Goal: Task Accomplishment & Management: Manage account settings

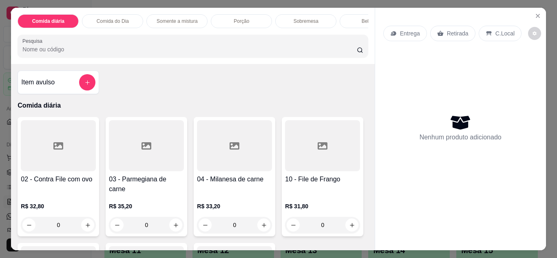
click at [408, 32] on p "Entrega" at bounding box center [410, 33] width 20 height 8
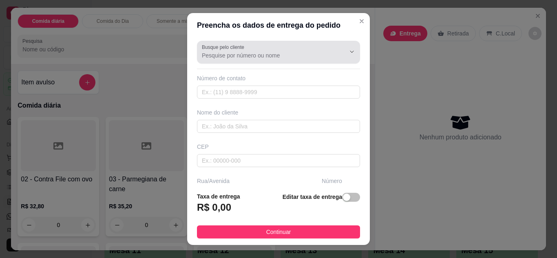
click at [332, 58] on div at bounding box center [345, 51] width 26 height 15
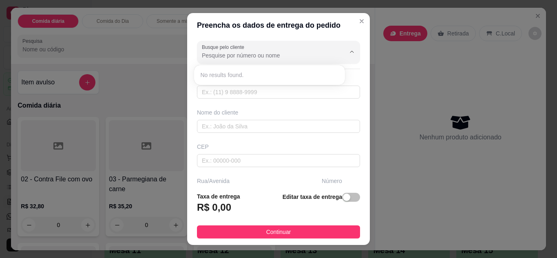
type input "d"
type input "DANIELLE"
click at [276, 128] on input "text" at bounding box center [278, 126] width 163 height 13
type input "DANIELLE"
click at [276, 128] on input "text" at bounding box center [278, 126] width 163 height 13
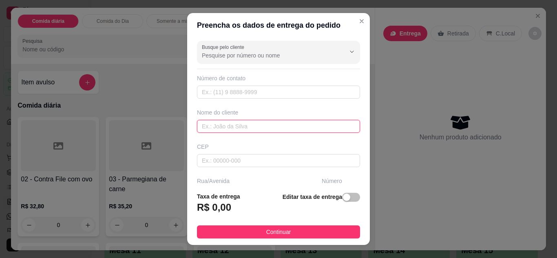
click at [267, 129] on input "text" at bounding box center [278, 126] width 163 height 13
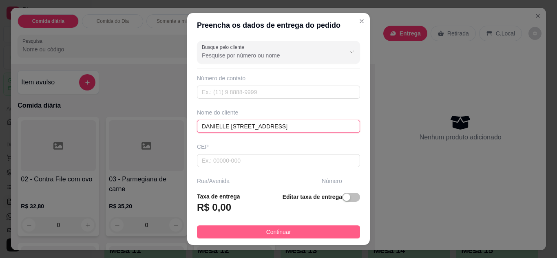
type input "DANIELLE R - ALMIRANTE TAMANDARE 339"
click at [304, 228] on button "Continuar" at bounding box center [278, 231] width 163 height 13
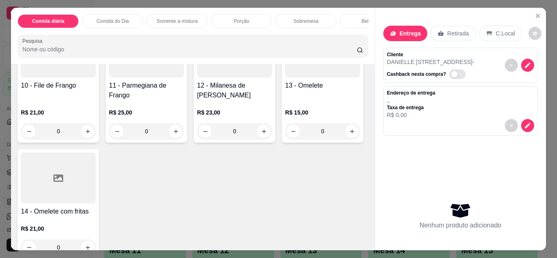
scroll to position [630, 0]
click at [105, 18] on p "Comida do Dia" at bounding box center [113, 21] width 32 height 7
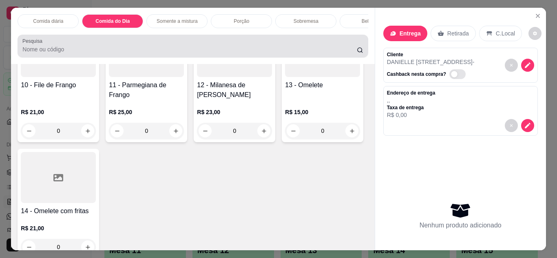
scroll to position [22, 0]
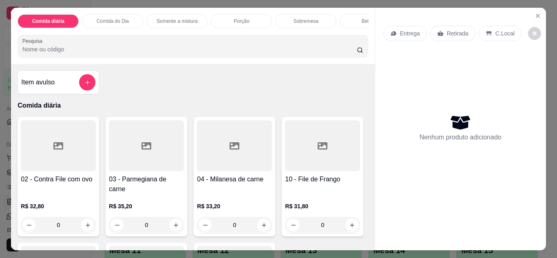
click at [126, 18] on div "Comida do Dia" at bounding box center [112, 21] width 61 height 14
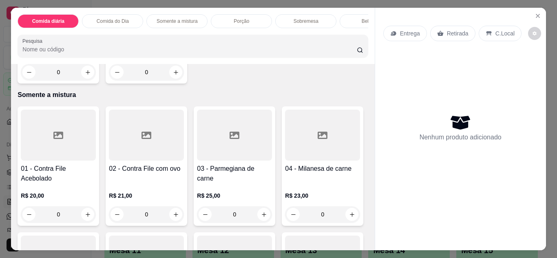
scroll to position [22, 0]
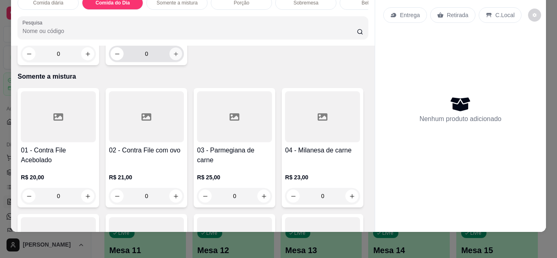
click at [173, 57] on icon "increase-product-quantity" at bounding box center [176, 54] width 6 height 6
type input "1"
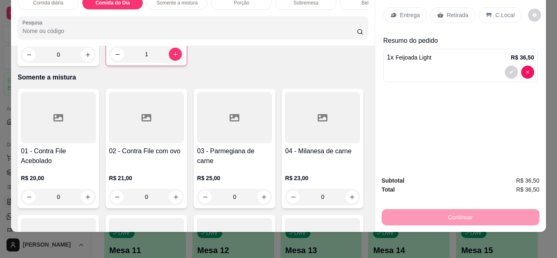
click at [480, 219] on div "Continuar" at bounding box center [460, 216] width 158 height 18
click at [460, 212] on div "Continuar" at bounding box center [460, 216] width 158 height 18
click at [409, 11] on p "Entrega" at bounding box center [410, 15] width 20 height 8
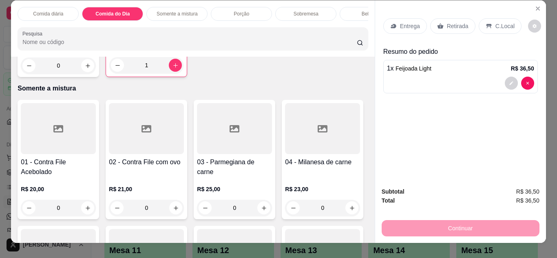
scroll to position [0, 0]
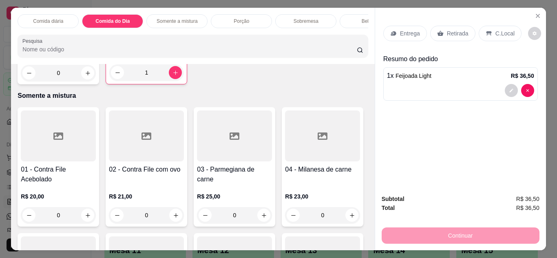
click at [450, 239] on div "Continuar" at bounding box center [460, 234] width 158 height 18
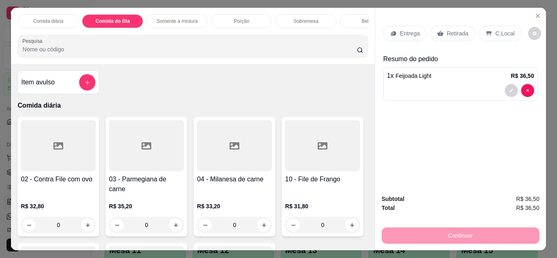
click at [254, 220] on div "0" at bounding box center [234, 225] width 75 height 16
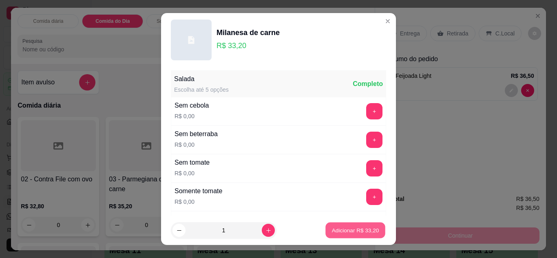
click at [331, 236] on button "Adicionar R$ 33,20" at bounding box center [355, 230] width 60 height 16
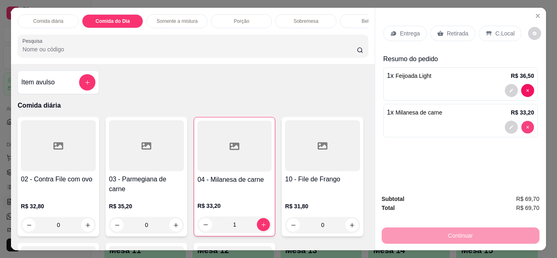
type input "0"
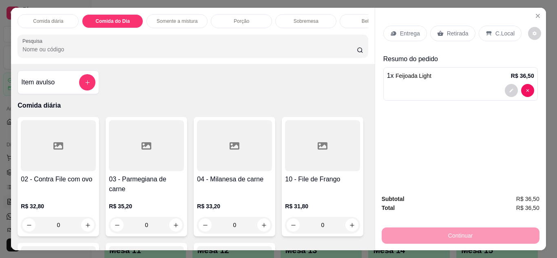
click at [428, 230] on div "Continuar" at bounding box center [460, 234] width 158 height 18
click at [532, 31] on icon "decrease-product-quantity" at bounding box center [534, 33] width 4 height 4
click at [485, 163] on div "Entrega Retirada C.Local Resumo do pedido 1 x Feijoada Light R$ 36,50" at bounding box center [460, 98] width 171 height 180
click at [531, 216] on div "Subtotal R$ 36,50 Total R$ 36,50 Continuar" at bounding box center [460, 218] width 158 height 49
click at [536, 14] on icon "Close" at bounding box center [537, 15] width 3 height 3
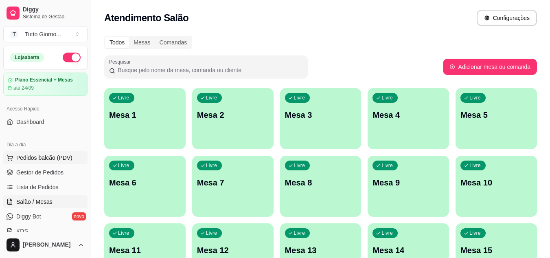
click at [50, 159] on span "Pedidos balcão (PDV)" at bounding box center [44, 158] width 56 height 8
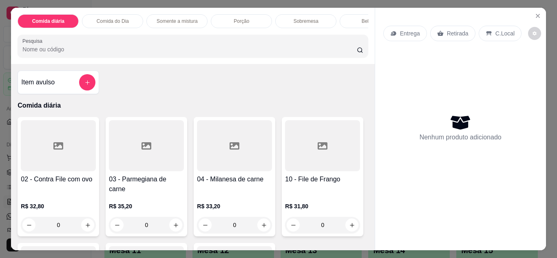
click at [415, 31] on p "Entrega" at bounding box center [410, 33] width 20 height 8
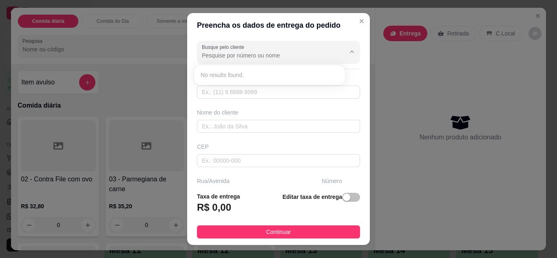
click at [284, 57] on input "Busque pelo cliente" at bounding box center [267, 55] width 130 height 8
type input "DANIELLE"
click at [253, 123] on input "text" at bounding box center [278, 126] width 163 height 13
type input "D"
click at [253, 123] on input "text" at bounding box center [278, 126] width 163 height 13
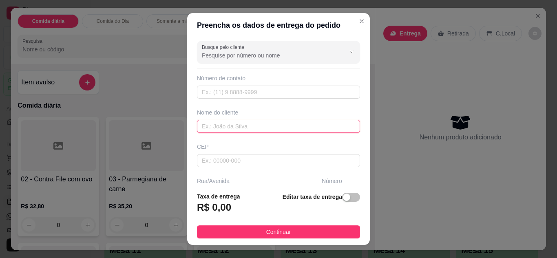
click at [247, 128] on input "text" at bounding box center [278, 126] width 163 height 13
type input "[PERSON_NAME] - ALMIRANTE [PERSON_NAME]"
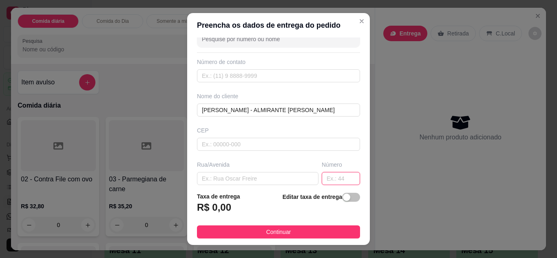
click at [335, 180] on input "text" at bounding box center [340, 178] width 38 height 13
type input "339"
click at [357, 186] on footer "Taxa de entrega R$ 0,00 Editar taxa de entrega Continuar" at bounding box center [278, 214] width 183 height 59
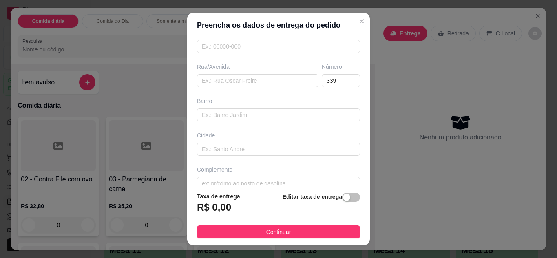
scroll to position [126, 0]
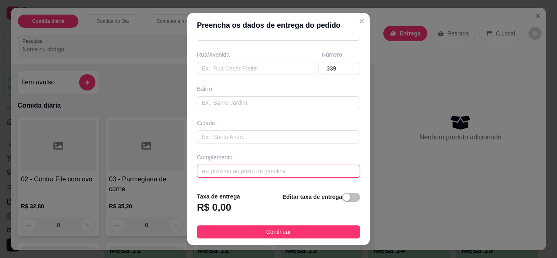
click at [292, 172] on input "text" at bounding box center [278, 171] width 163 height 13
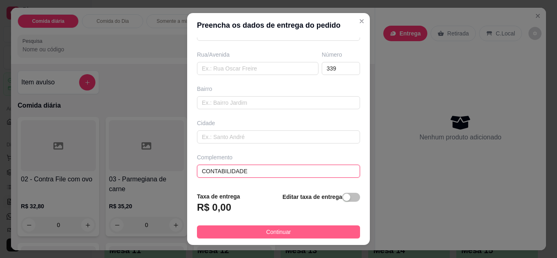
type input "CONTABILIDADE"
click at [295, 237] on button "Continuar" at bounding box center [278, 231] width 163 height 13
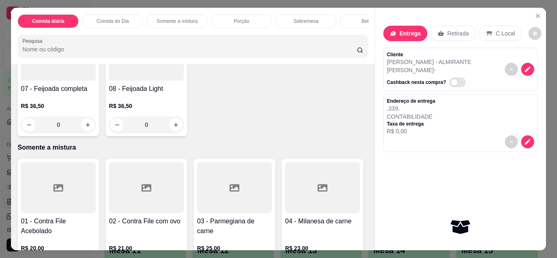
scroll to position [375, 0]
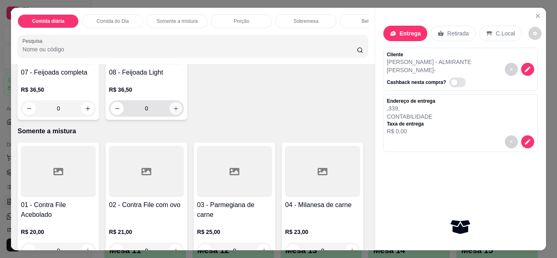
click at [169, 114] on button "increase-product-quantity" at bounding box center [175, 108] width 13 height 13
type input "1"
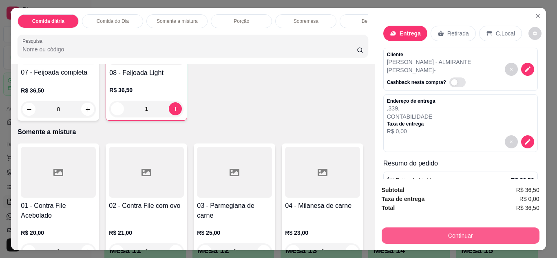
click at [465, 238] on button "Continuar" at bounding box center [460, 235] width 158 height 16
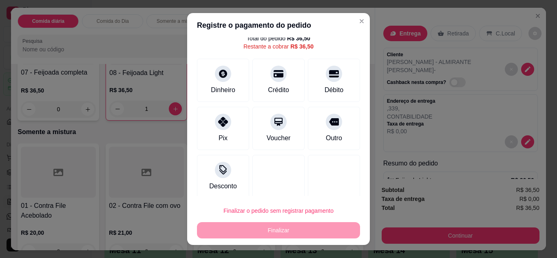
scroll to position [33, 0]
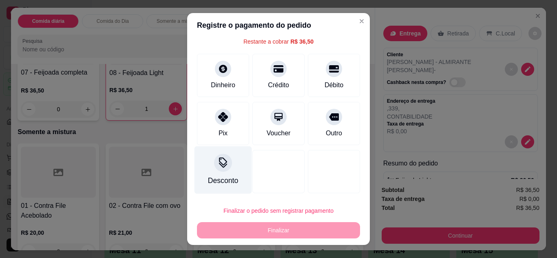
click at [223, 163] on icon at bounding box center [223, 162] width 11 height 11
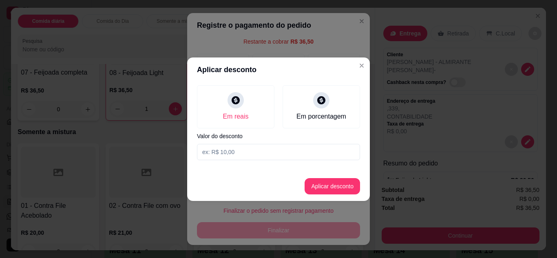
click at [265, 147] on input at bounding box center [278, 152] width 163 height 16
type input "3,60"
click at [334, 181] on button "Aplicar desconto" at bounding box center [332, 186] width 53 height 16
type input "R$ 32,90"
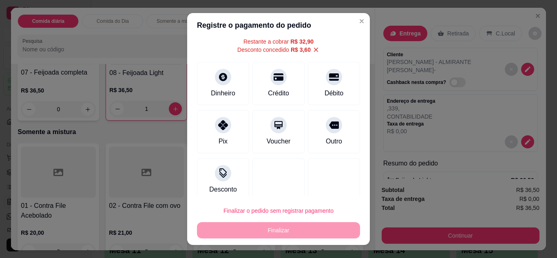
click at [299, 230] on div "Finalizar o pedido sem registrar pagamento Finalizar" at bounding box center [278, 220] width 163 height 36
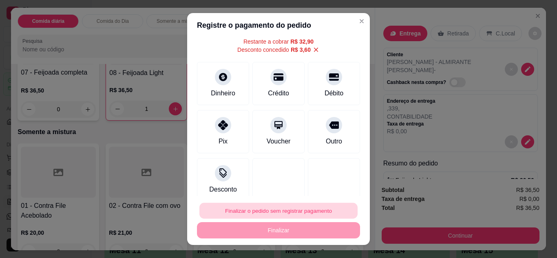
click at [300, 212] on button "Finalizar o pedido sem registrar pagamento" at bounding box center [278, 211] width 158 height 16
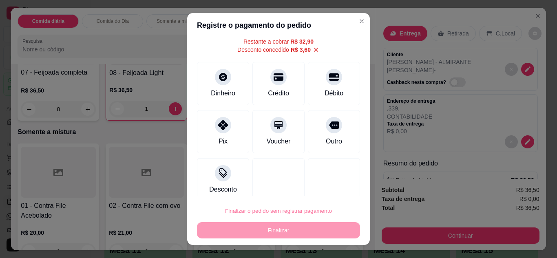
click at [326, 188] on button "Confirmar" at bounding box center [324, 187] width 29 height 12
type input "0"
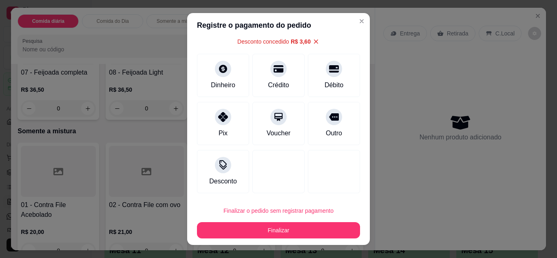
type input "-R$ 3,60"
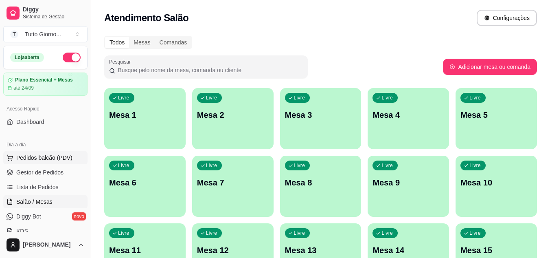
click at [46, 155] on span "Pedidos balcão (PDV)" at bounding box center [44, 158] width 56 height 8
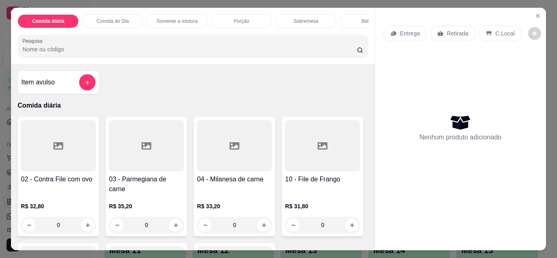
click at [402, 33] on p "Entrega" at bounding box center [410, 33] width 20 height 8
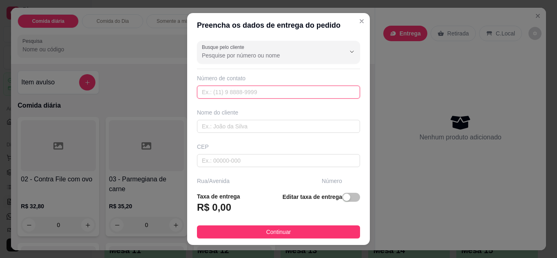
click at [250, 90] on input "text" at bounding box center [278, 92] width 163 height 13
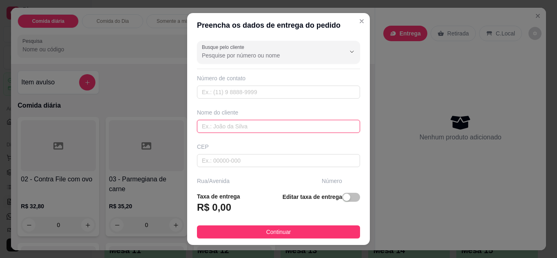
click at [252, 127] on input "text" at bounding box center [278, 126] width 163 height 13
type input "CLEIDE -"
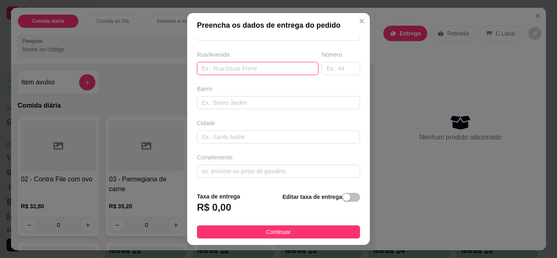
click at [281, 67] on input "text" at bounding box center [257, 68] width 121 height 13
type input "ALMIRANTE [PERSON_NAME]"
click at [337, 66] on input "text" at bounding box center [340, 68] width 38 height 13
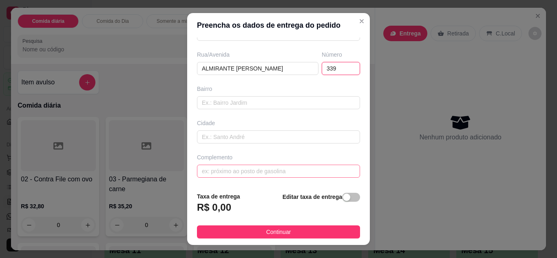
type input "339"
click at [328, 177] on input "text" at bounding box center [278, 171] width 163 height 13
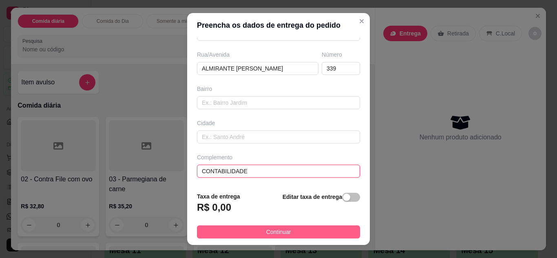
type input "CONTABILIDADE"
click at [304, 238] on button "Continuar" at bounding box center [278, 231] width 163 height 13
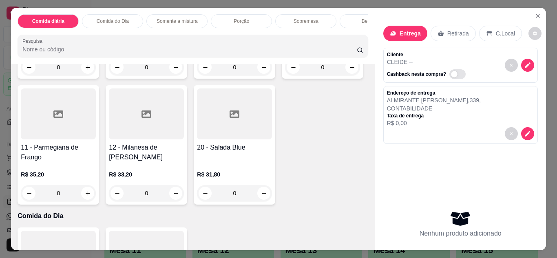
scroll to position [473, 0]
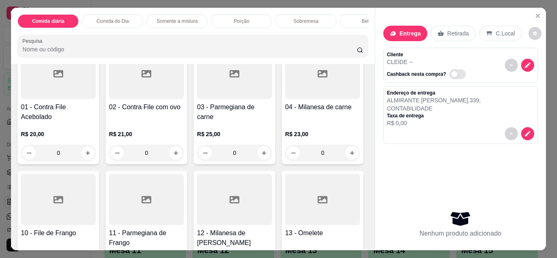
click at [85, 14] on icon "increase-product-quantity" at bounding box center [88, 11] width 6 height 6
type input "1"
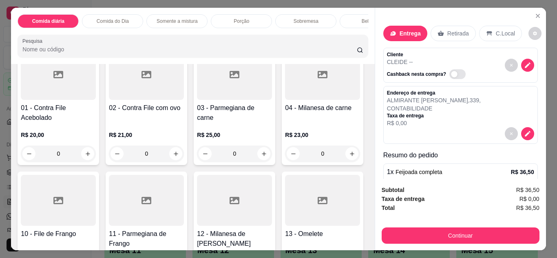
scroll to position [473, 0]
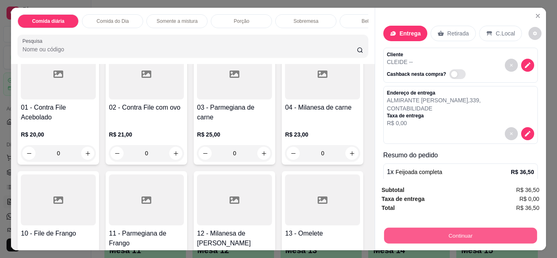
click at [457, 228] on button "Continuar" at bounding box center [459, 236] width 153 height 16
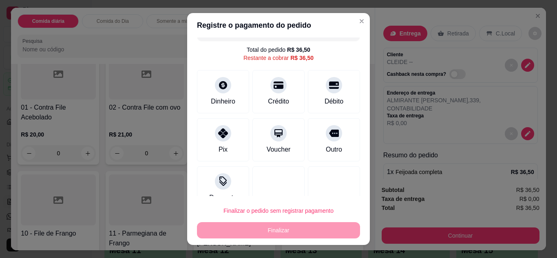
scroll to position [33, 0]
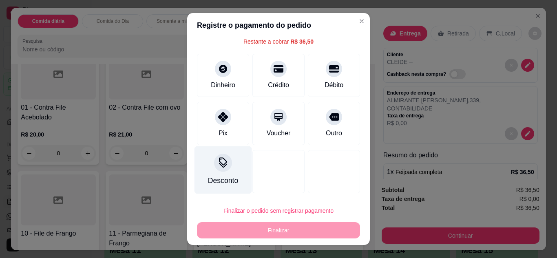
click at [218, 168] on icon at bounding box center [223, 162] width 11 height 11
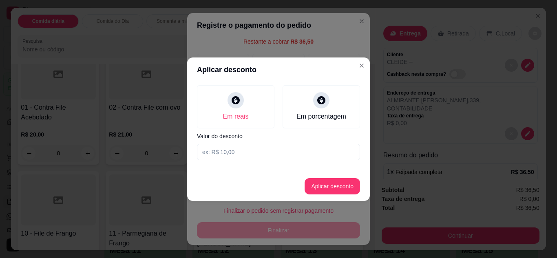
click at [224, 153] on input at bounding box center [278, 152] width 163 height 16
type input "3,60"
click at [328, 191] on button "Aplicar desconto" at bounding box center [332, 186] width 53 height 16
type input "R$ 32,90"
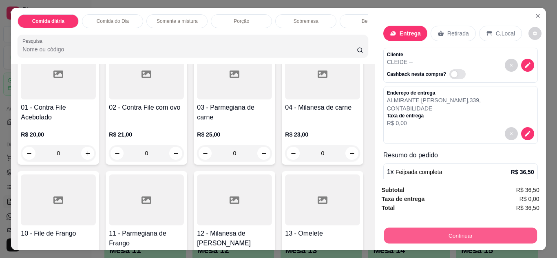
click at [446, 231] on button "Continuar" at bounding box center [459, 236] width 153 height 16
click at [488, 238] on button "Continuar" at bounding box center [459, 236] width 153 height 16
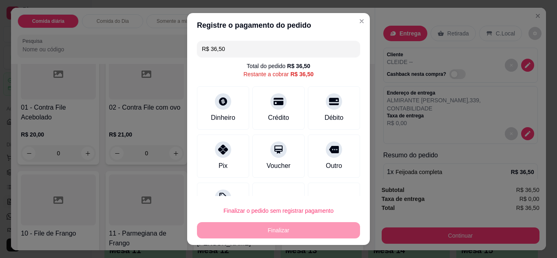
click at [300, 38] on div "R$ 36,50 Total do pedido R$ 36,50 Restante a cobrar R$ 36,50 Dinheiro Crédito D…" at bounding box center [278, 116] width 183 height 159
click at [296, 50] on input "R$ 36,50" at bounding box center [278, 49] width 153 height 16
type input "R$ 0,00"
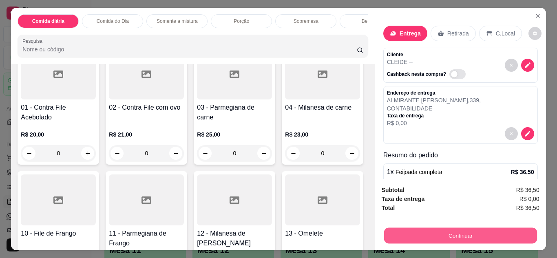
click at [468, 235] on button "Continuar" at bounding box center [459, 236] width 153 height 16
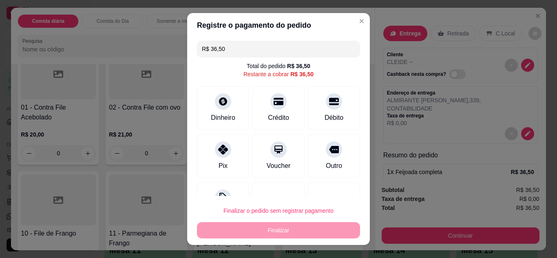
click at [354, 192] on div "R$ 36,50 Total do pedido R$ 36,50 Restante a cobrar R$ 36,50 Dinheiro Crédito D…" at bounding box center [278, 116] width 183 height 159
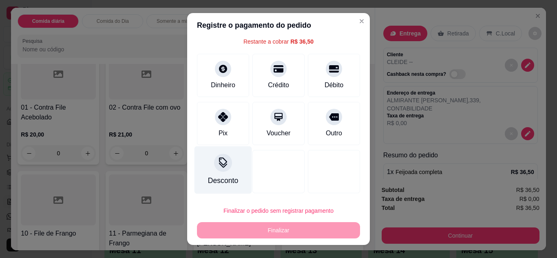
click at [214, 165] on div at bounding box center [223, 163] width 18 height 18
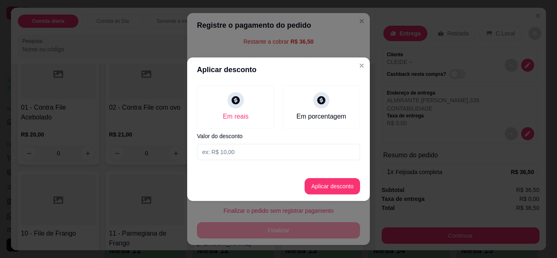
click at [221, 157] on input at bounding box center [278, 152] width 163 height 16
type input "3,60"
click at [323, 192] on button "Aplicar desconto" at bounding box center [332, 186] width 53 height 16
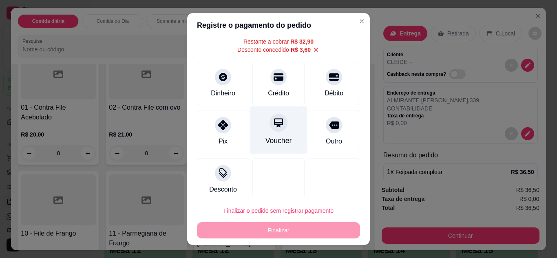
click at [279, 134] on div "Voucher" at bounding box center [278, 130] width 57 height 48
type input "R$ 0,00"
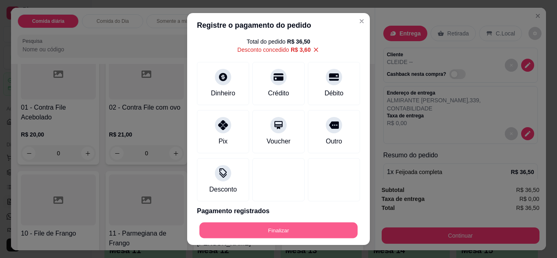
click at [275, 232] on button "Finalizar" at bounding box center [278, 230] width 158 height 16
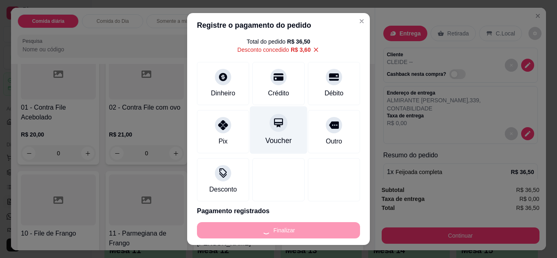
click at [275, 142] on div "Voucher" at bounding box center [278, 140] width 26 height 11
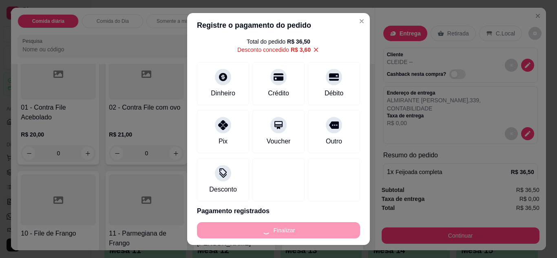
type input "0"
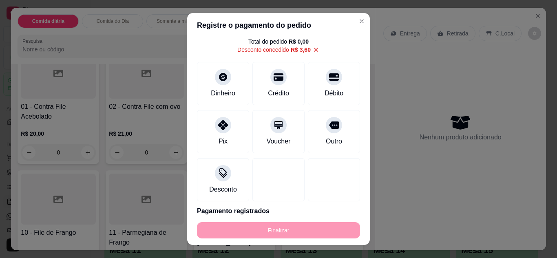
type input "-R$ 36,50"
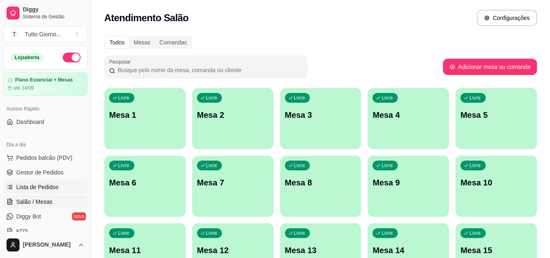
click at [40, 188] on span "Lista de Pedidos" at bounding box center [37, 187] width 42 height 8
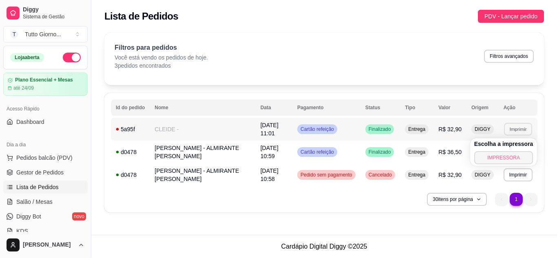
click at [503, 159] on button "IMPRESSORA" at bounding box center [503, 157] width 59 height 13
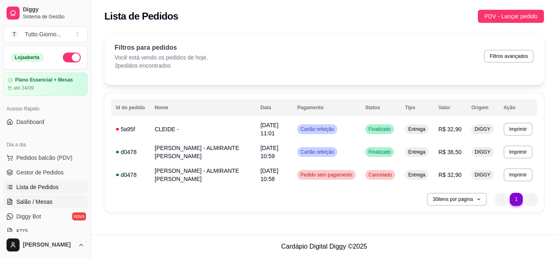
click at [29, 205] on span "Salão / Mesas" at bounding box center [34, 202] width 36 height 8
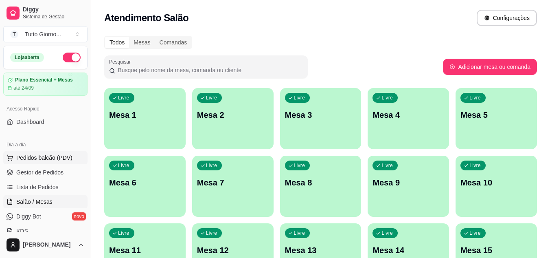
click at [36, 162] on button "Pedidos balcão (PDV)" at bounding box center [45, 157] width 84 height 13
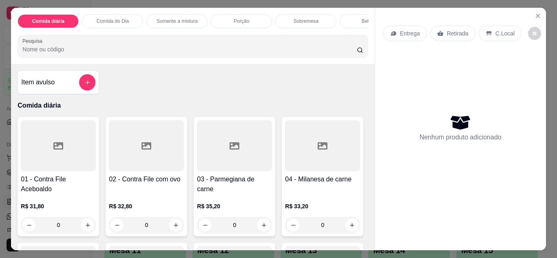
click at [462, 29] on p "Retirada" at bounding box center [458, 33] width 22 height 8
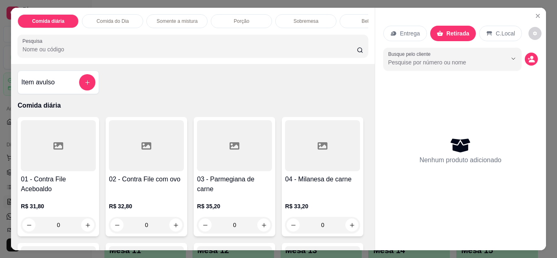
click at [120, 22] on div "Comida do Dia" at bounding box center [112, 21] width 61 height 14
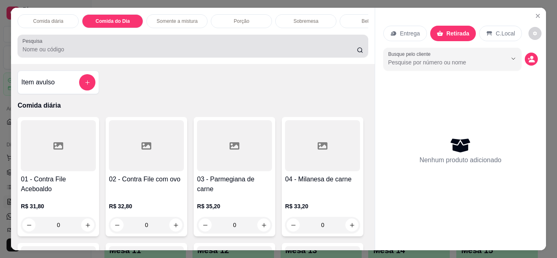
scroll to position [22, 0]
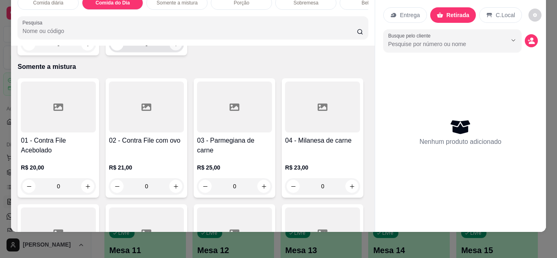
click at [173, 47] on icon "increase-product-quantity" at bounding box center [176, 44] width 6 height 6
type input "1"
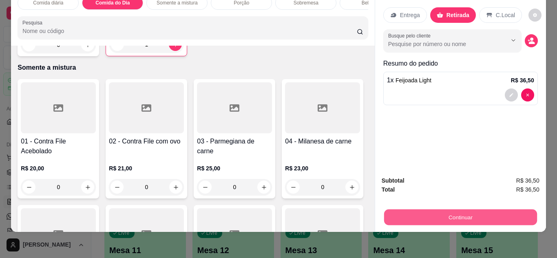
click at [463, 214] on button "Continuar" at bounding box center [459, 217] width 153 height 16
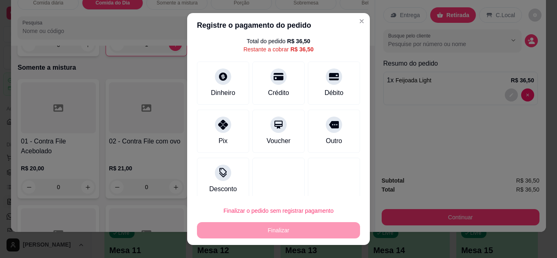
scroll to position [33, 0]
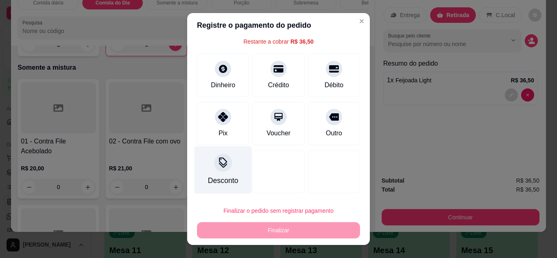
click at [220, 164] on icon at bounding box center [223, 161] width 8 height 8
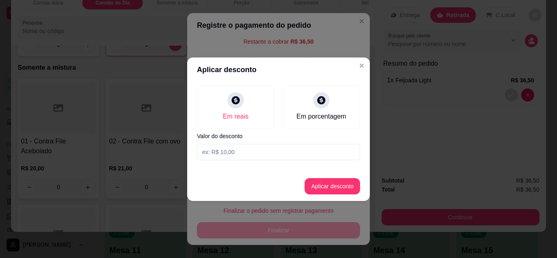
click at [247, 147] on input at bounding box center [278, 152] width 163 height 16
type input "3,60"
click at [343, 192] on button "Aplicar desconto" at bounding box center [332, 186] width 53 height 16
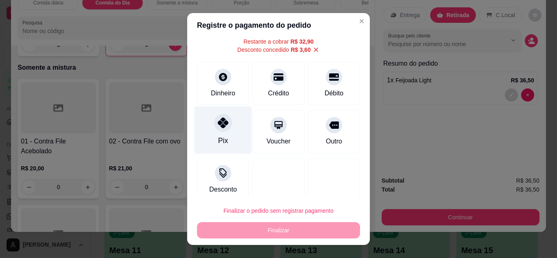
click at [220, 130] on div at bounding box center [223, 123] width 18 height 18
type input "R$ 0,00"
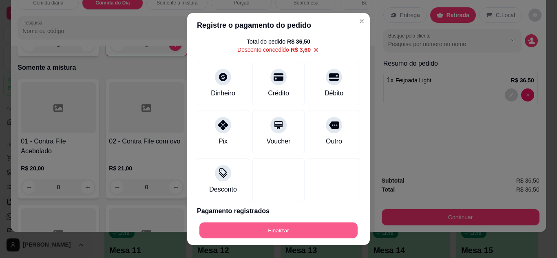
click at [278, 233] on button "Finalizar" at bounding box center [278, 230] width 158 height 16
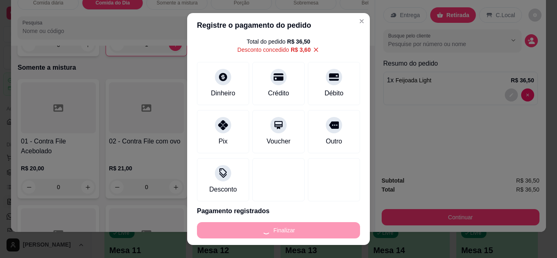
type input "0"
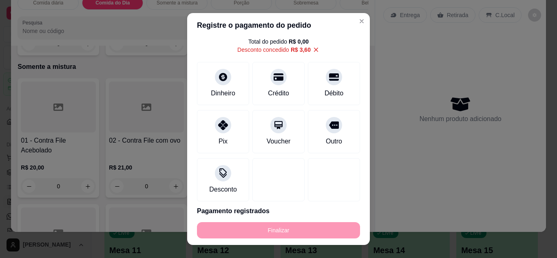
type input "-R$ 36,50"
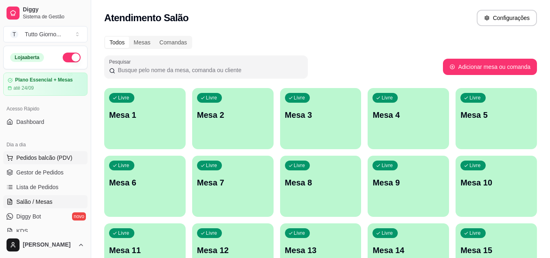
click at [31, 156] on span "Pedidos balcão (PDV)" at bounding box center [44, 158] width 56 height 8
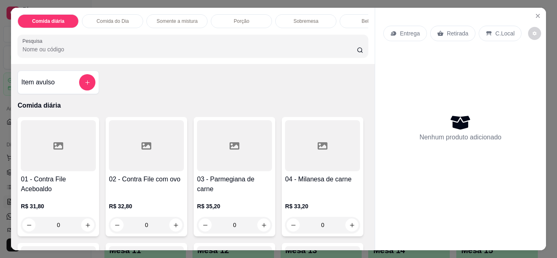
click at [453, 33] on p "Retirada" at bounding box center [458, 33] width 22 height 8
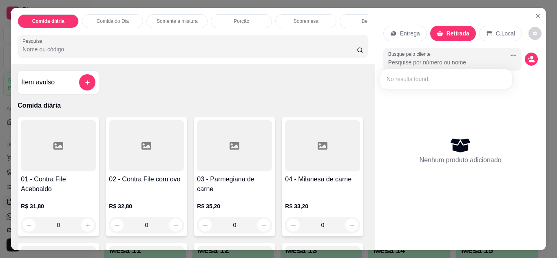
click at [429, 63] on input "Busque pelo cliente" at bounding box center [441, 62] width 106 height 8
type input "[PERSON_NAME]"
click at [120, 18] on p "Comida do Dia" at bounding box center [113, 21] width 32 height 7
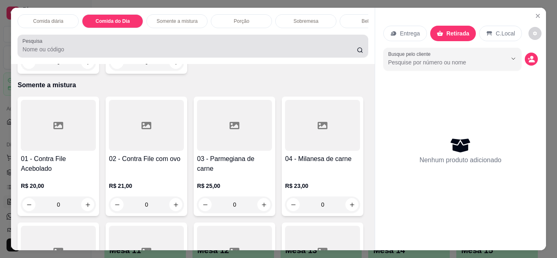
scroll to position [22, 0]
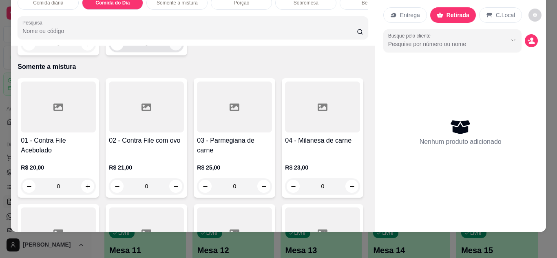
click at [173, 47] on icon "increase-product-quantity" at bounding box center [176, 44] width 6 height 6
type input "1"
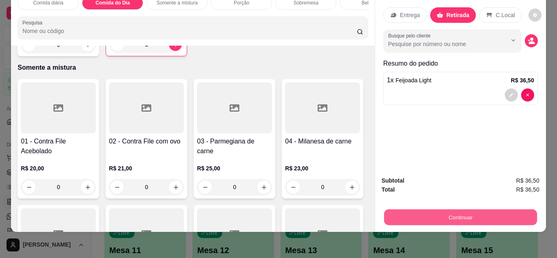
click at [467, 215] on button "Continuar" at bounding box center [459, 217] width 153 height 16
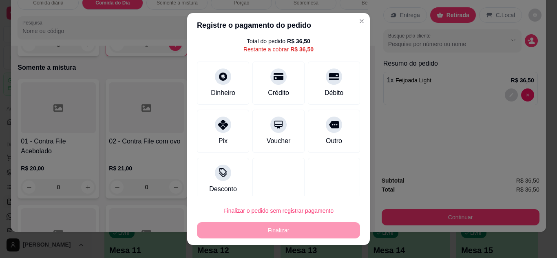
scroll to position [33, 0]
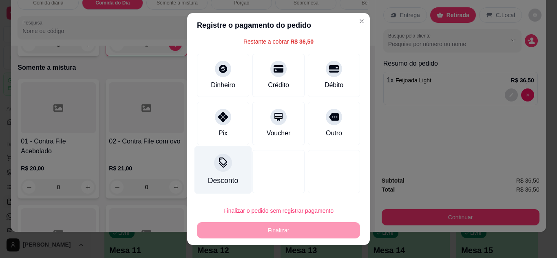
click at [220, 182] on div "Desconto" at bounding box center [223, 180] width 30 height 11
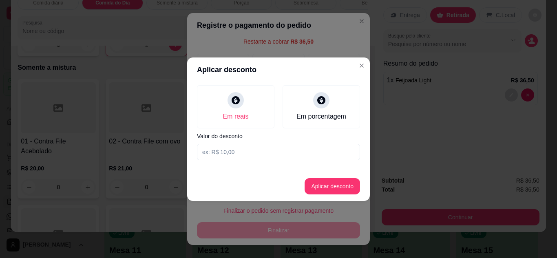
click at [247, 152] on input at bounding box center [278, 152] width 163 height 16
type input "3,60"
click at [330, 184] on button "Aplicar desconto" at bounding box center [331, 186] width 55 height 16
type input "R$ 32,90"
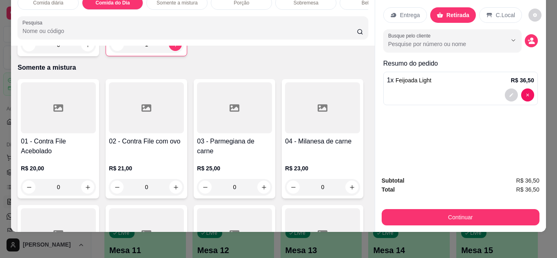
click at [537, 48] on div "Entrega Retirada C.Local Busque pelo cliente Resumo do pedido 1 x Feijoada Ligh…" at bounding box center [460, 79] width 171 height 180
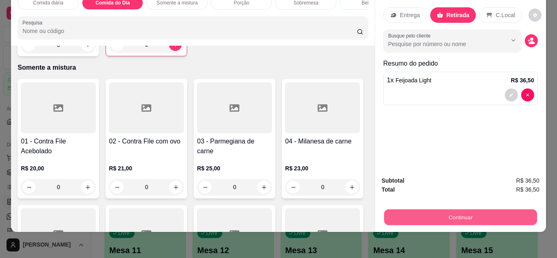
click at [480, 209] on button "Continuar" at bounding box center [459, 217] width 153 height 16
click at [476, 214] on button "Continuar" at bounding box center [459, 217] width 153 height 16
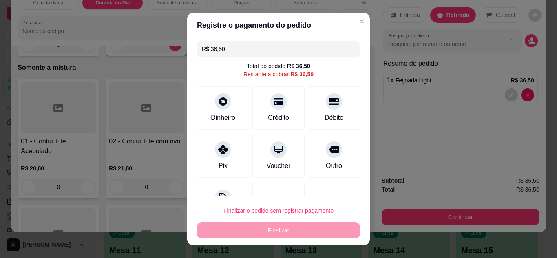
click at [319, 231] on div "Finalizar o pedido sem registrar pagamento Finalizar" at bounding box center [278, 220] width 163 height 36
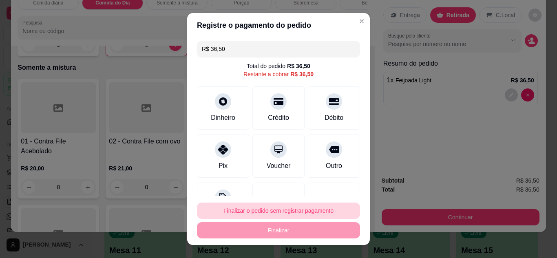
click at [313, 211] on button "Finalizar o pedido sem registrar pagamento" at bounding box center [278, 210] width 163 height 16
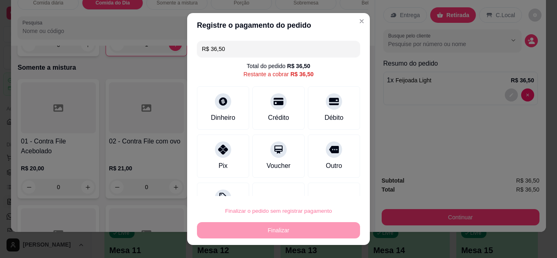
click at [322, 185] on button "Confirmar" at bounding box center [324, 187] width 29 height 12
type input "0"
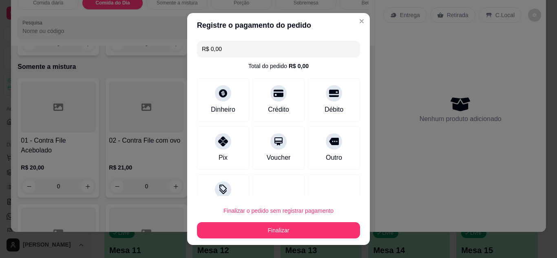
type input "R$ 0,00"
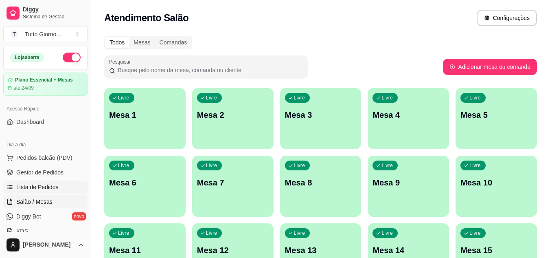
click at [37, 189] on span "Lista de Pedidos" at bounding box center [37, 187] width 42 height 8
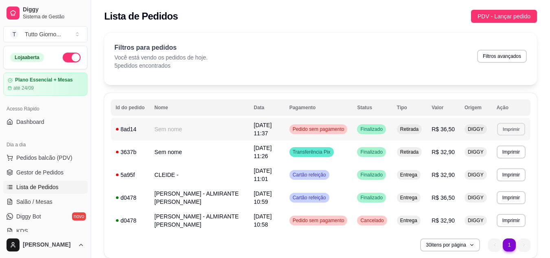
click at [506, 130] on button "Imprimir" at bounding box center [511, 129] width 28 height 13
click at [504, 158] on button "IMPRESSORA" at bounding box center [497, 157] width 57 height 13
click at [40, 200] on span "Salão / Mesas" at bounding box center [34, 202] width 36 height 8
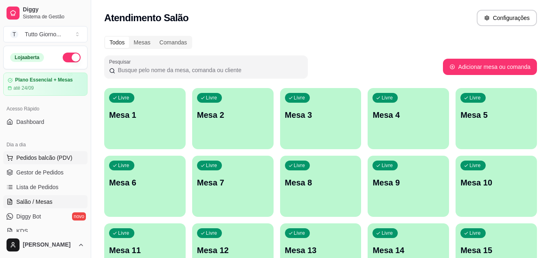
click at [66, 162] on button "Pedidos balcão (PDV)" at bounding box center [45, 157] width 84 height 13
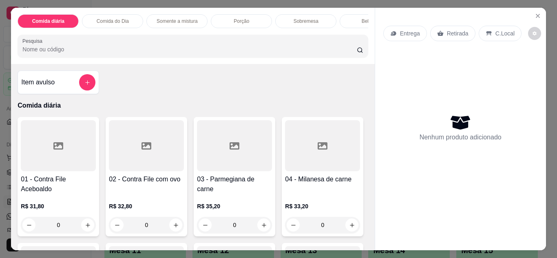
click at [411, 31] on p "Entrega" at bounding box center [410, 33] width 20 height 8
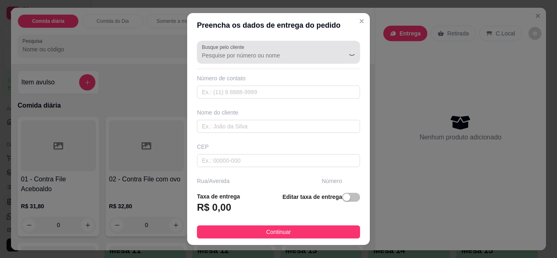
click at [300, 48] on div at bounding box center [278, 52] width 153 height 16
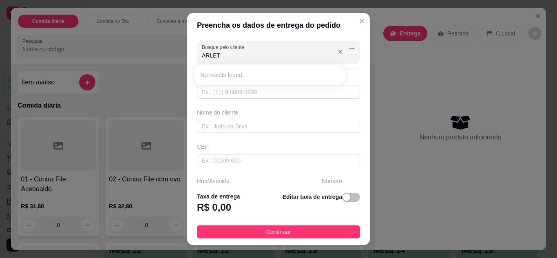
type input "ARLETE"
click at [269, 130] on input "text" at bounding box center [278, 126] width 163 height 13
click at [276, 52] on input "Busque pelo cliente" at bounding box center [267, 55] width 130 height 8
type input "ARLETE"
click at [269, 91] on input "text" at bounding box center [278, 92] width 163 height 13
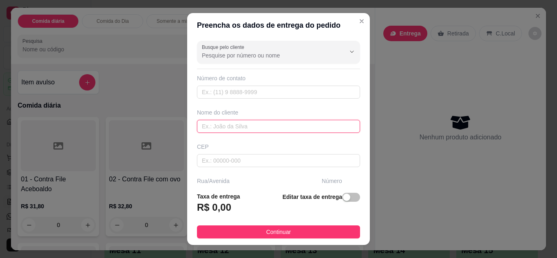
click at [261, 128] on input "text" at bounding box center [278, 126] width 163 height 13
type input "ARLETE"
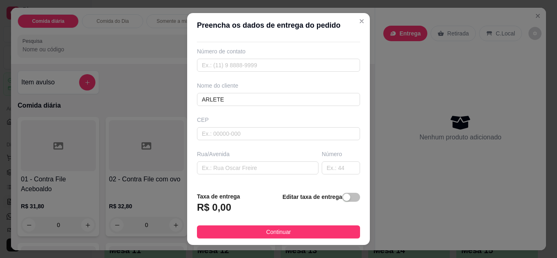
scroll to position [33, 0]
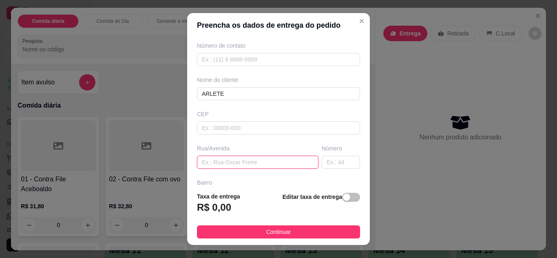
click at [255, 156] on input "text" at bounding box center [257, 162] width 121 height 13
type input "DOUTOR [PERSON_NAME]"
click at [321, 160] on input "text" at bounding box center [340, 162] width 38 height 13
type input "8"
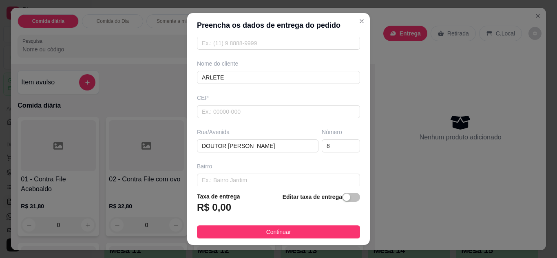
click at [307, 241] on footer "Taxa de entrega R$ 0,00 Editar taxa de entrega Continuar" at bounding box center [278, 214] width 183 height 59
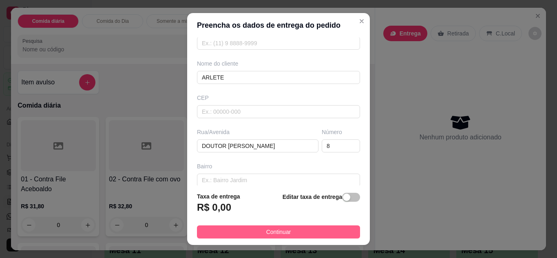
click at [308, 233] on button "Continuar" at bounding box center [278, 231] width 163 height 13
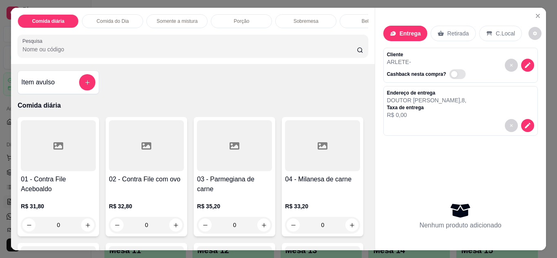
click at [114, 19] on p "Comida do Dia" at bounding box center [113, 21] width 32 height 7
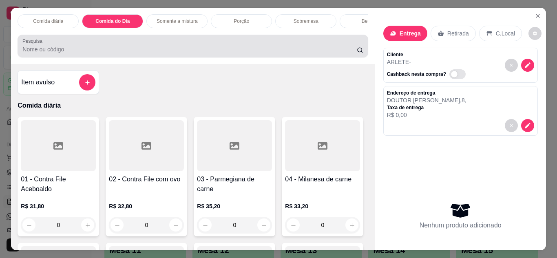
scroll to position [22, 0]
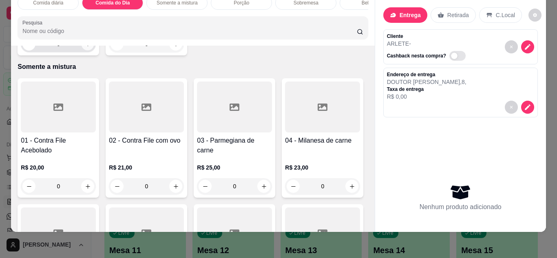
click at [85, 47] on icon "increase-product-quantity" at bounding box center [88, 44] width 6 height 6
type input "1"
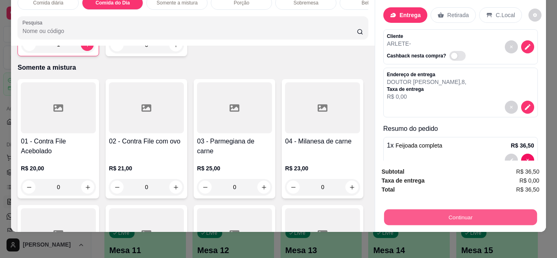
click at [432, 209] on button "Continuar" at bounding box center [459, 217] width 153 height 16
click at [471, 210] on button "Continuar" at bounding box center [459, 217] width 153 height 16
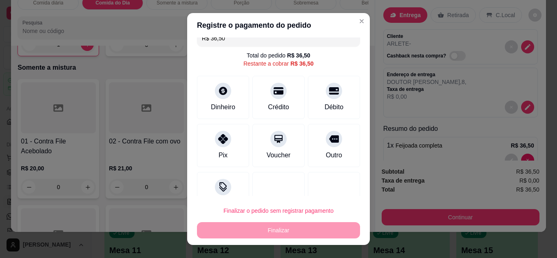
scroll to position [16, 0]
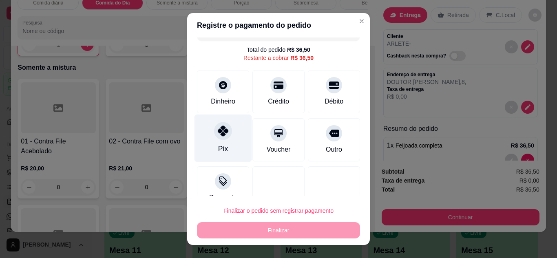
click at [218, 143] on div "Pix" at bounding box center [222, 138] width 57 height 48
type input "R$ 0,00"
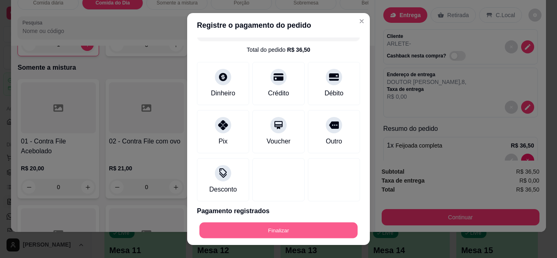
click at [273, 229] on button "Finalizar" at bounding box center [278, 230] width 158 height 16
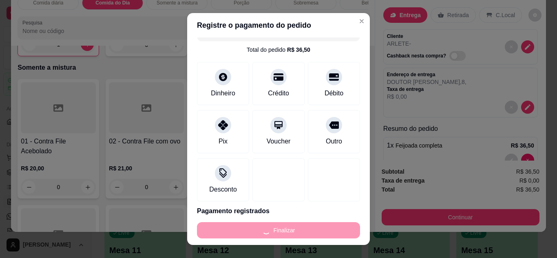
click at [273, 229] on div "Finalizar" at bounding box center [278, 230] width 163 height 16
type input "0"
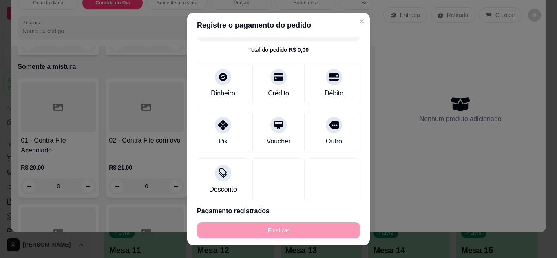
type input "-R$ 36,50"
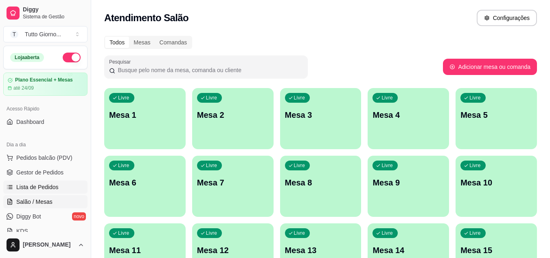
click at [49, 189] on span "Lista de Pedidos" at bounding box center [37, 187] width 42 height 8
click at [45, 185] on span "Lista de Pedidos" at bounding box center [37, 187] width 42 height 8
click at [3, 180] on link "Lista de Pedidos" at bounding box center [45, 186] width 84 height 13
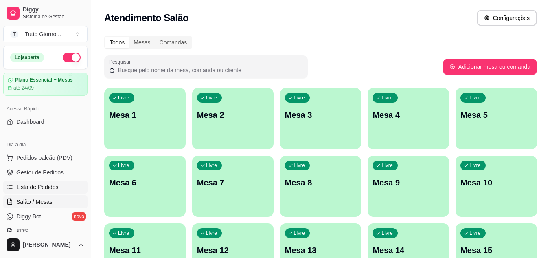
click at [53, 188] on span "Lista de Pedidos" at bounding box center [37, 187] width 42 height 8
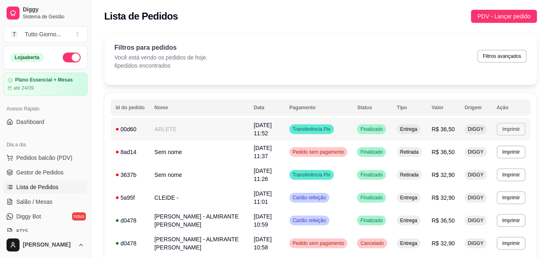
click at [522, 126] on button "Imprimir" at bounding box center [511, 129] width 29 height 13
click at [501, 158] on button "IMPRESSORA" at bounding box center [497, 157] width 57 height 13
click at [49, 198] on span "Salão / Mesas" at bounding box center [34, 202] width 36 height 8
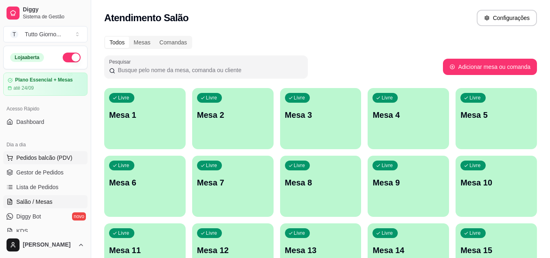
click at [56, 161] on span "Pedidos balcão (PDV)" at bounding box center [44, 158] width 56 height 8
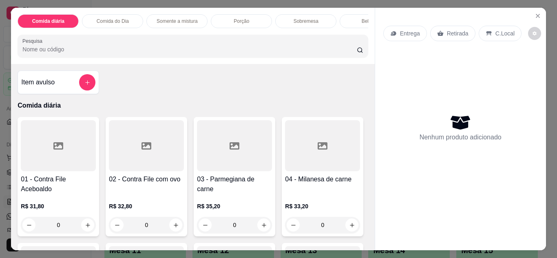
click at [452, 29] on p "Retirada" at bounding box center [458, 33] width 22 height 8
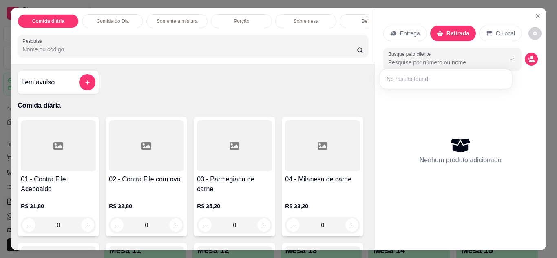
click at [442, 60] on input "Busque pelo cliente" at bounding box center [441, 62] width 106 height 8
type input "[PERSON_NAME]"
click at [466, 77] on div "No results found." at bounding box center [445, 79] width 125 height 13
click at [125, 18] on p "Comida do Dia" at bounding box center [113, 21] width 32 height 7
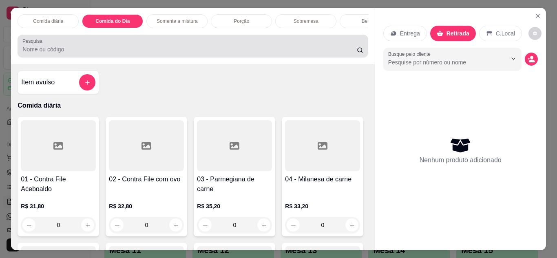
scroll to position [22, 0]
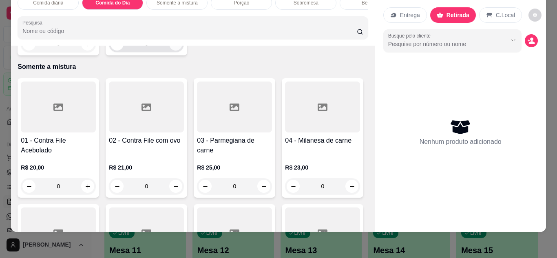
click at [173, 47] on icon "increase-product-quantity" at bounding box center [176, 44] width 6 height 6
type input "1"
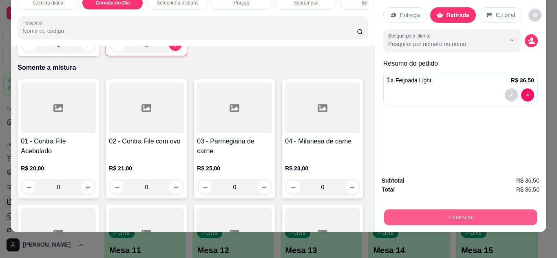
click at [467, 210] on button "Continuar" at bounding box center [459, 217] width 153 height 16
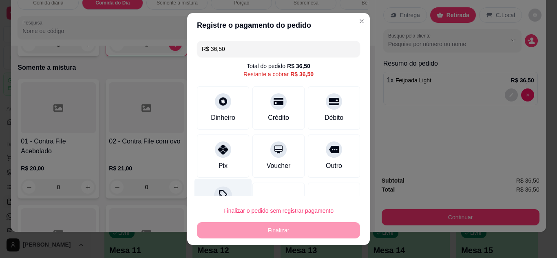
click at [227, 191] on div "Desconto" at bounding box center [222, 202] width 57 height 48
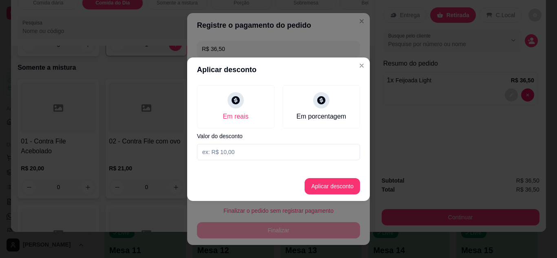
click at [240, 149] on input at bounding box center [278, 152] width 163 height 16
type input "3,60"
click at [341, 185] on button "Aplicar desconto" at bounding box center [332, 186] width 53 height 16
type input "R$ 32,90"
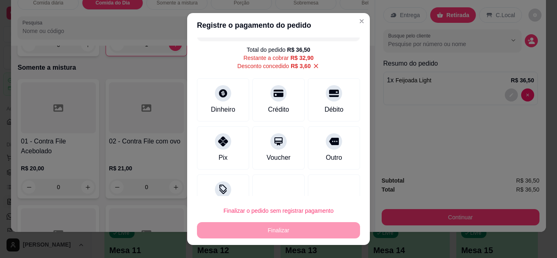
scroll to position [33, 0]
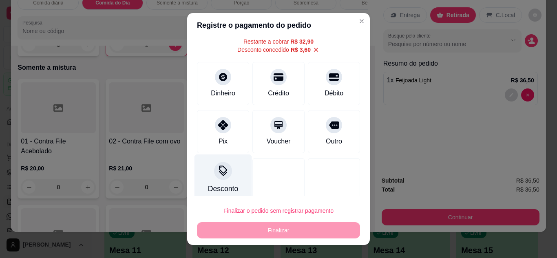
click at [209, 186] on div "Desconto" at bounding box center [223, 188] width 30 height 11
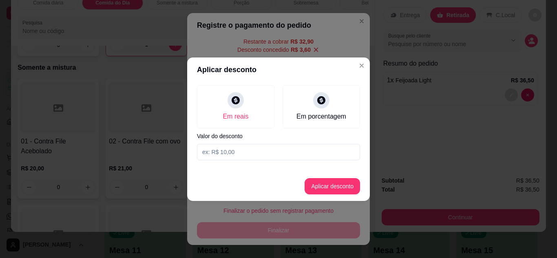
click at [230, 156] on input at bounding box center [278, 152] width 163 height 16
type input "3,60"
click at [328, 189] on button "Aplicar desconto" at bounding box center [332, 186] width 53 height 16
type input "29,30"
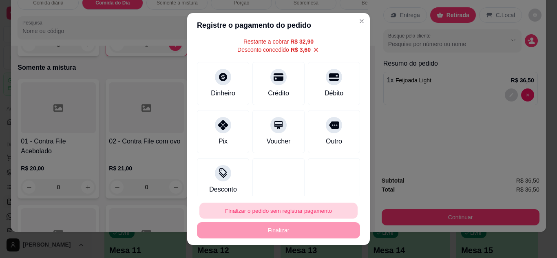
click at [313, 209] on button "Finalizar o pedido sem registrar pagamento" at bounding box center [278, 211] width 158 height 16
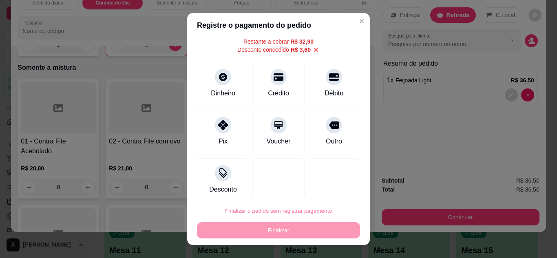
click at [320, 189] on button "Confirmar" at bounding box center [324, 187] width 29 height 12
type input "0"
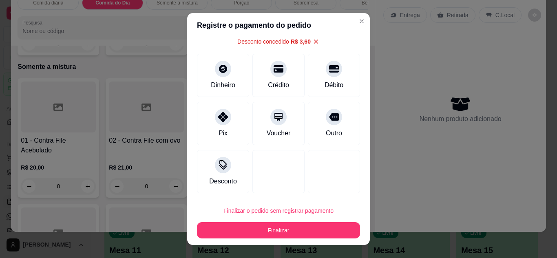
type input "-R$ 3,60"
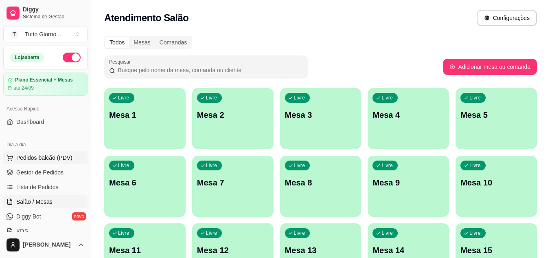
click at [63, 158] on span "Pedidos balcão (PDV)" at bounding box center [44, 158] width 56 height 8
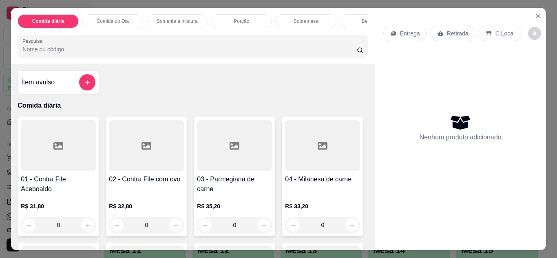
click at [411, 33] on p "Entrega" at bounding box center [410, 33] width 20 height 8
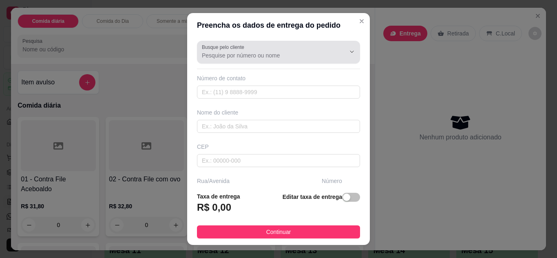
click at [258, 60] on div "Busque pelo cliente" at bounding box center [278, 52] width 163 height 23
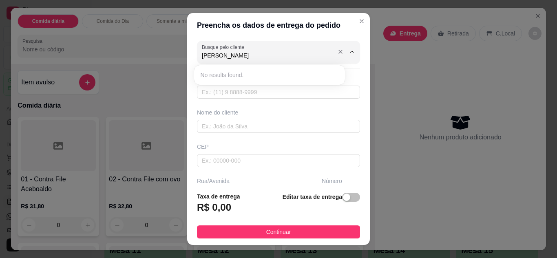
type input "[PERSON_NAME]"
click at [233, 128] on input "text" at bounding box center [278, 126] width 163 height 13
type input "ROBERTA [STREET_ADDRESS]"
click at [238, 126] on input "text" at bounding box center [278, 126] width 163 height 13
type input "[PERSON_NAME]"
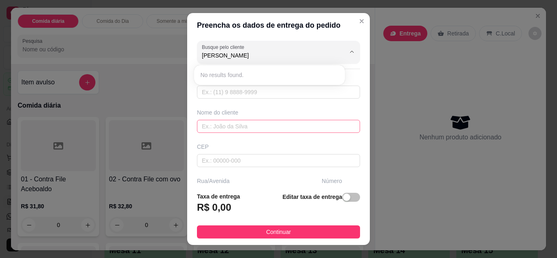
click at [243, 126] on input "text" at bounding box center [278, 126] width 163 height 13
type input "[PERSON_NAME]"
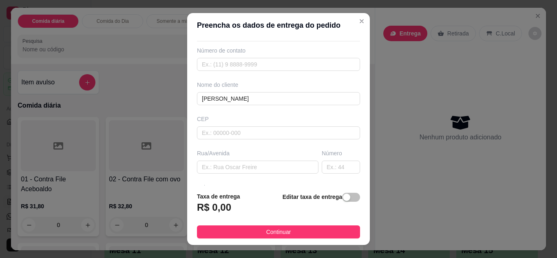
scroll to position [33, 0]
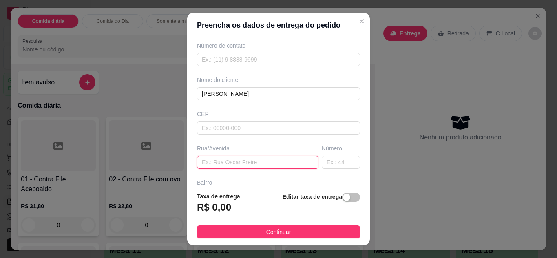
click at [238, 164] on input "text" at bounding box center [257, 162] width 121 height 13
type input "SANTO ANDRE"
click at [324, 164] on input "text" at bounding box center [340, 162] width 38 height 13
type input "55"
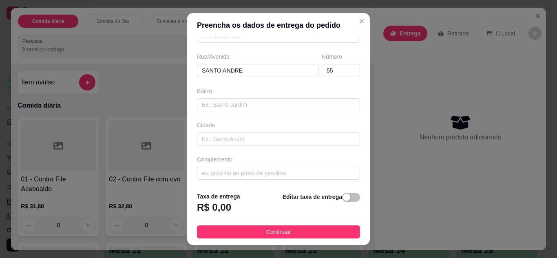
scroll to position [126, 0]
click at [284, 168] on input "text" at bounding box center [278, 171] width 163 height 13
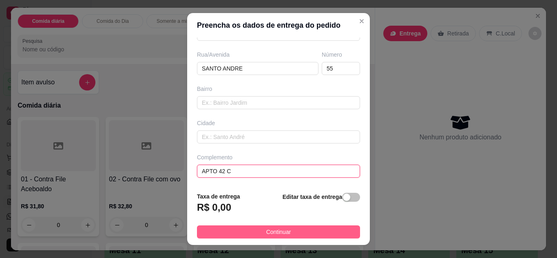
type input "APTO 42 C"
click at [279, 228] on span "Continuar" at bounding box center [278, 231] width 25 height 9
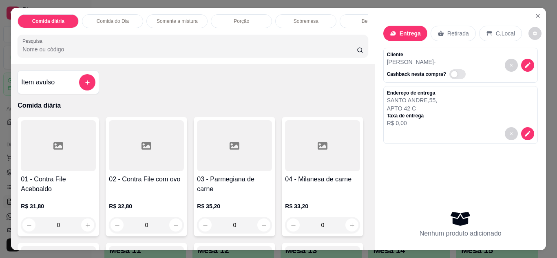
click at [113, 18] on p "Comida do Dia" at bounding box center [113, 21] width 32 height 7
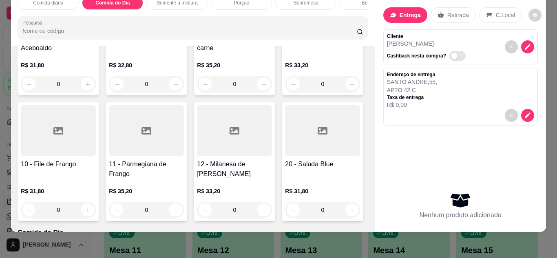
scroll to position [130, 0]
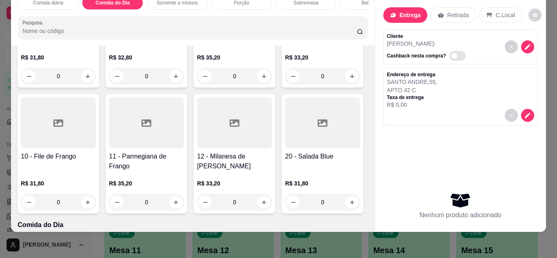
click at [96, 205] on div "0" at bounding box center [58, 202] width 75 height 16
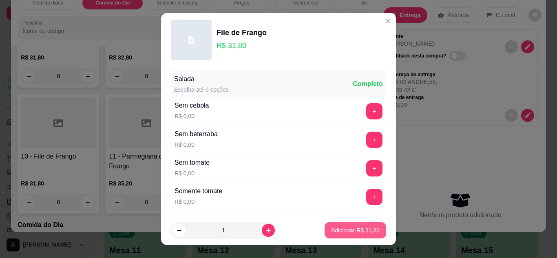
click at [366, 222] on button "Adicionar R$ 31,80" at bounding box center [355, 230] width 62 height 16
type input "1"
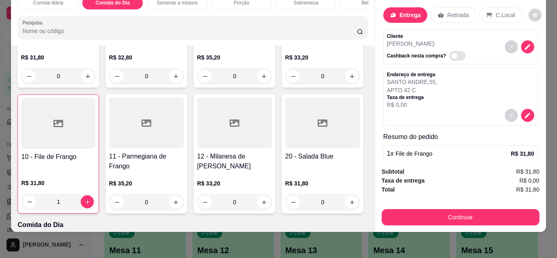
click at [184, 203] on div "0" at bounding box center [146, 202] width 75 height 16
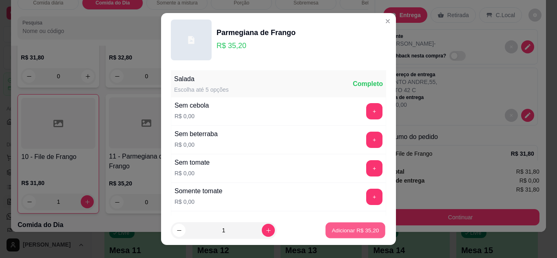
click at [337, 233] on p "Adicionar R$ 35,20" at bounding box center [355, 231] width 47 height 8
type input "1"
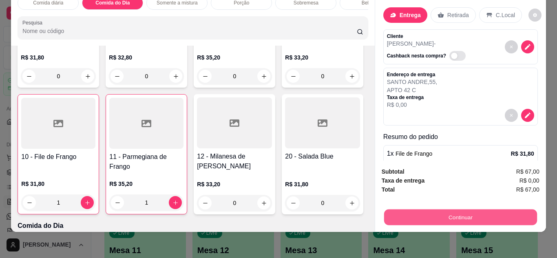
click at [433, 209] on button "Continuar" at bounding box center [459, 217] width 153 height 16
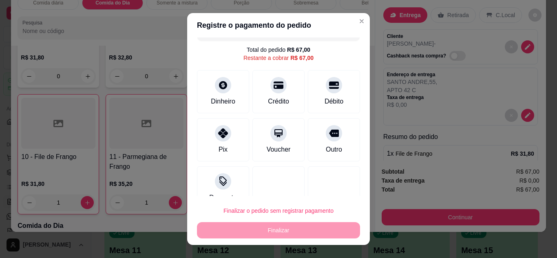
scroll to position [33, 0]
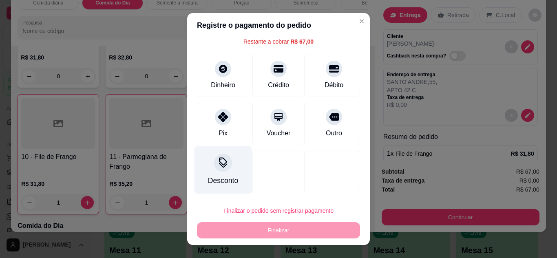
click at [215, 174] on div "Desconto" at bounding box center [222, 170] width 57 height 48
click at [227, 176] on div "Desconto" at bounding box center [223, 180] width 30 height 11
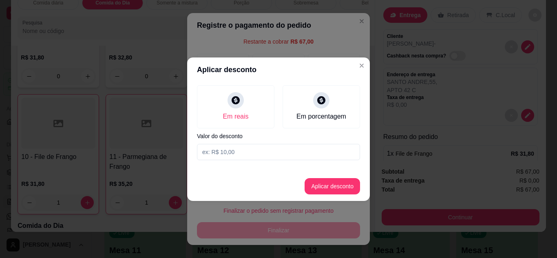
click at [242, 153] on input at bounding box center [278, 152] width 163 height 16
type input "6,10"
click at [336, 189] on button "Aplicar desconto" at bounding box center [331, 186] width 55 height 16
type input "R$ 60,90"
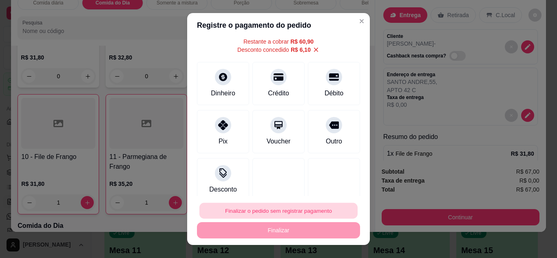
click at [299, 216] on button "Finalizar o pedido sem registrar pagamento" at bounding box center [278, 211] width 158 height 16
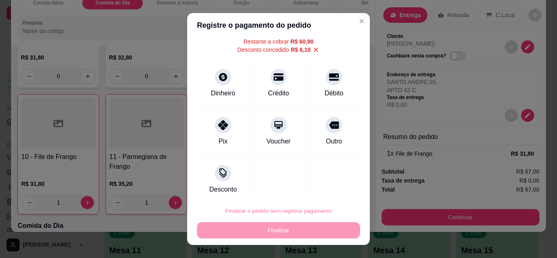
click at [332, 189] on button "Confirmar" at bounding box center [324, 187] width 29 height 12
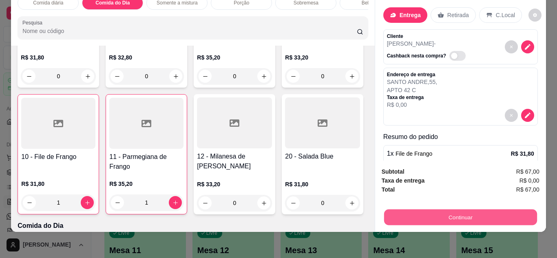
click at [425, 209] on button "Continuar" at bounding box center [459, 217] width 153 height 16
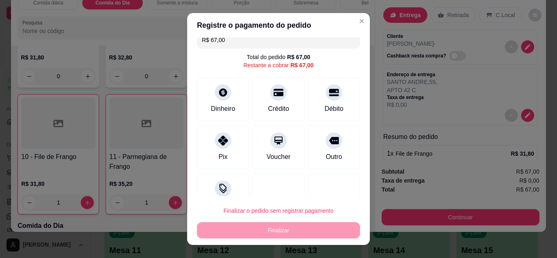
type input "0"
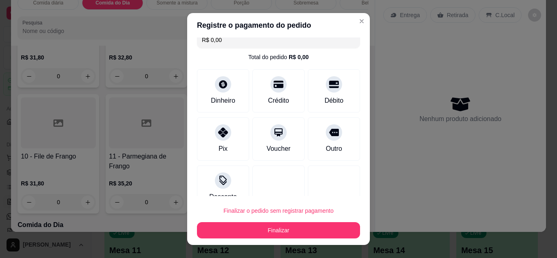
type input "R$ 0,00"
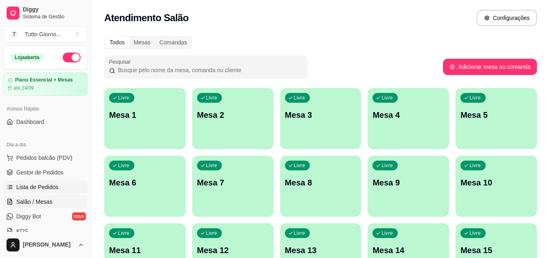
click at [42, 191] on link "Lista de Pedidos" at bounding box center [45, 186] width 84 height 13
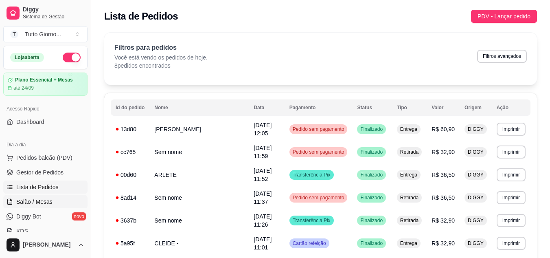
click at [31, 206] on link "Salão / Mesas" at bounding box center [45, 201] width 84 height 13
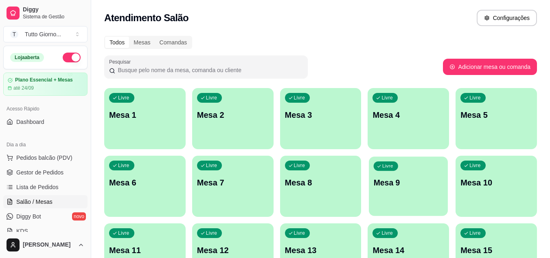
click at [400, 198] on div "Livre Mesa 9" at bounding box center [408, 181] width 79 height 50
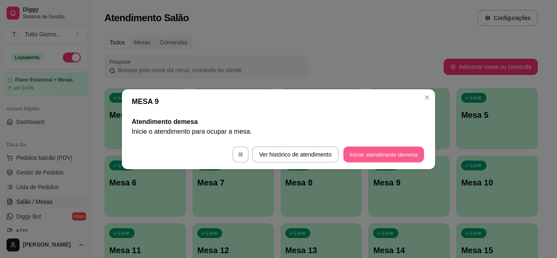
click at [360, 154] on button "Iniciar atendimento de mesa" at bounding box center [383, 154] width 81 height 16
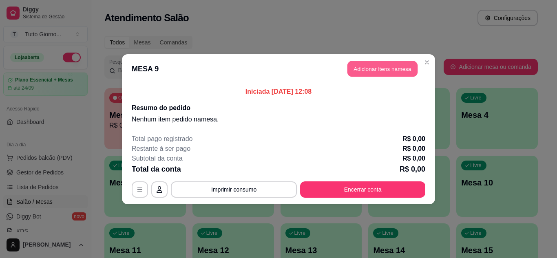
click at [397, 66] on button "Adicionar itens na mesa" at bounding box center [382, 69] width 70 height 16
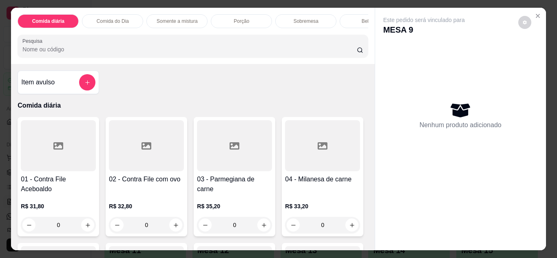
click at [121, 19] on p "Comida do Dia" at bounding box center [113, 21] width 32 height 7
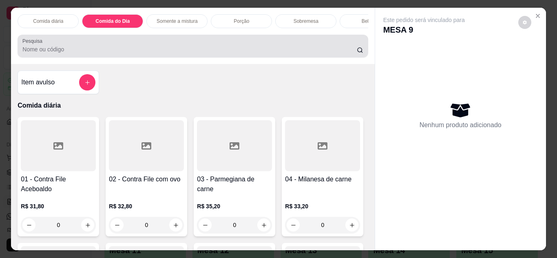
scroll to position [22, 0]
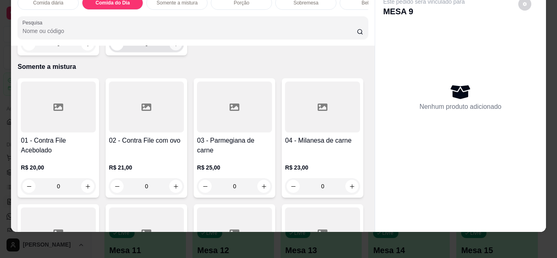
click at [171, 50] on button "increase-product-quantity" at bounding box center [175, 43] width 13 height 13
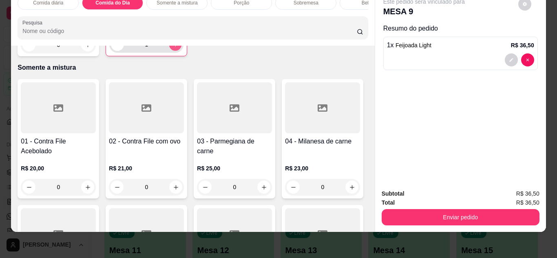
click at [172, 48] on icon "increase-product-quantity" at bounding box center [175, 45] width 6 height 6
type input "2"
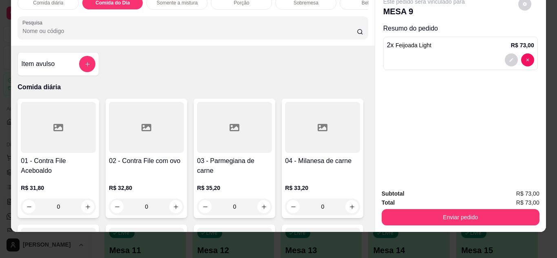
scroll to position [0, 0]
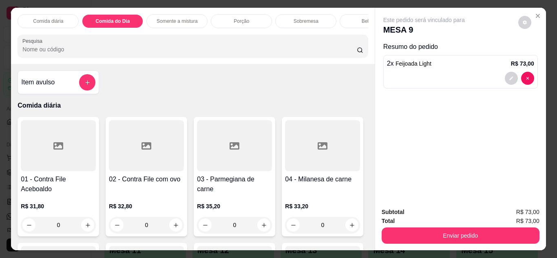
click at [350, 22] on div "Bebidas" at bounding box center [369, 21] width 61 height 14
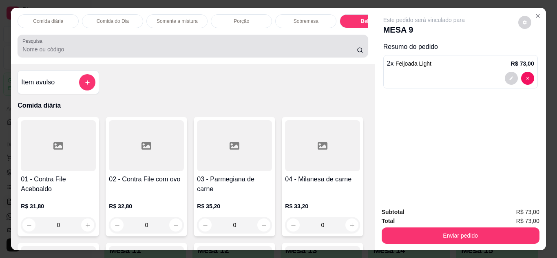
scroll to position [22, 0]
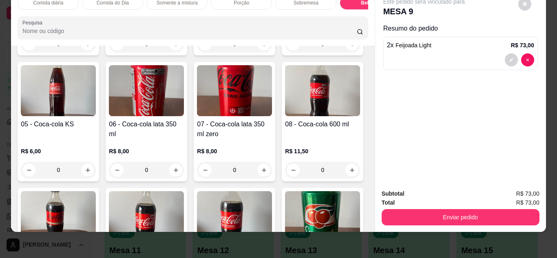
click at [260, 52] on div "0" at bounding box center [234, 44] width 75 height 16
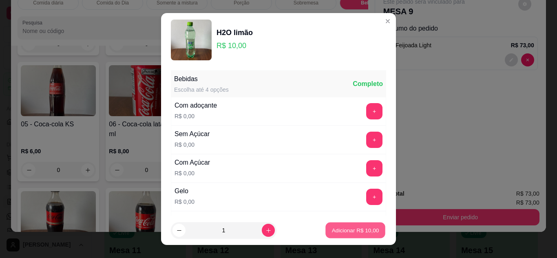
click at [338, 230] on p "Adicionar R$ 10,00" at bounding box center [355, 231] width 47 height 8
type input "1"
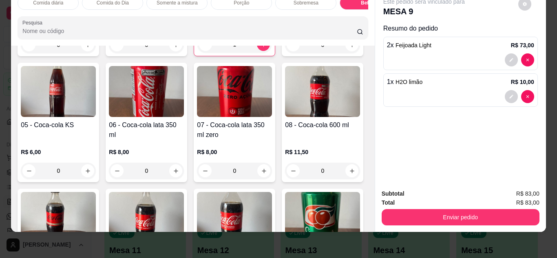
click at [184, 117] on img at bounding box center [146, 91] width 75 height 51
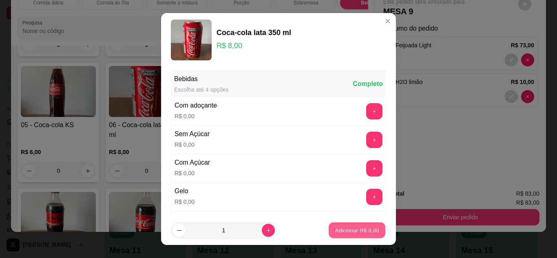
click at [347, 230] on p "Adicionar R$ 8,00" at bounding box center [357, 231] width 44 height 8
type input "1"
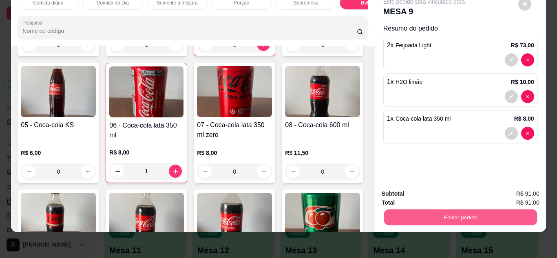
click at [444, 211] on button "Enviar pedido" at bounding box center [459, 217] width 153 height 16
click at [451, 194] on button "Não registrar e enviar pedido" at bounding box center [433, 190] width 85 height 15
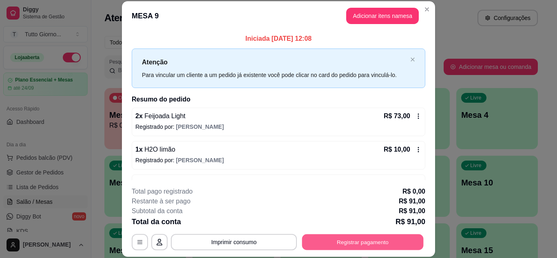
click at [384, 241] on button "Registrar pagamento" at bounding box center [362, 242] width 121 height 16
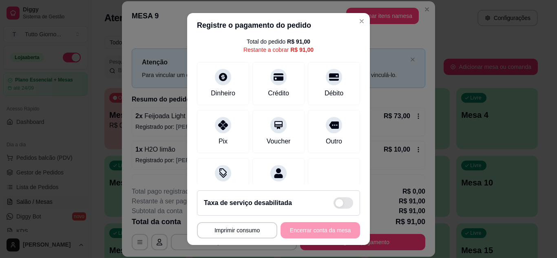
scroll to position [49, 0]
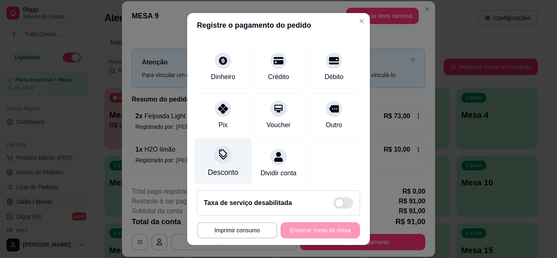
click at [208, 167] on div "Desconto" at bounding box center [223, 172] width 30 height 11
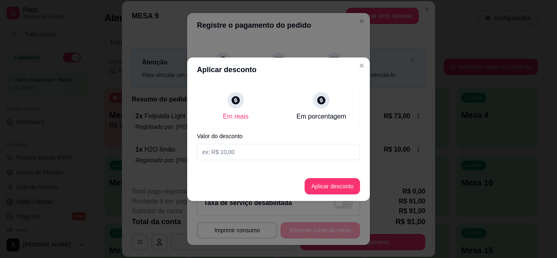
click at [230, 153] on input at bounding box center [278, 152] width 163 height 16
type input "18,93"
click at [339, 192] on button "Aplicar desconto" at bounding box center [332, 186] width 53 height 16
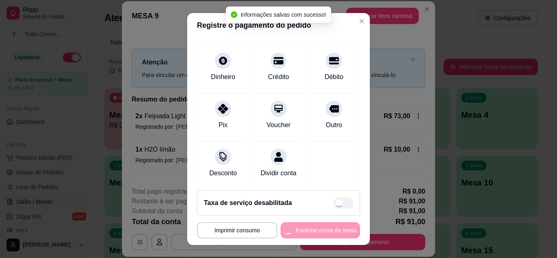
type input "R$ 72,07"
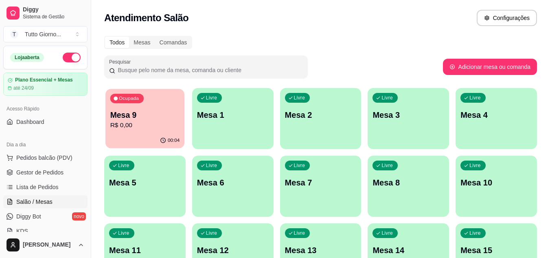
click at [152, 114] on p "Mesa 9" at bounding box center [145, 115] width 70 height 11
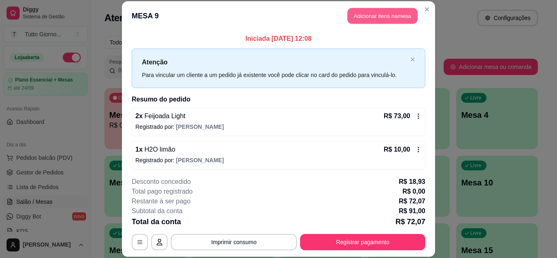
click at [379, 18] on button "Adicionar itens na mesa" at bounding box center [382, 16] width 70 height 16
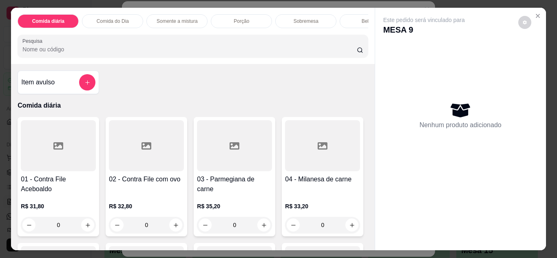
click at [124, 18] on p "Comida do Dia" at bounding box center [113, 21] width 32 height 7
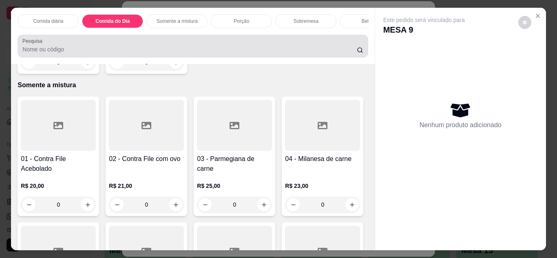
scroll to position [22, 0]
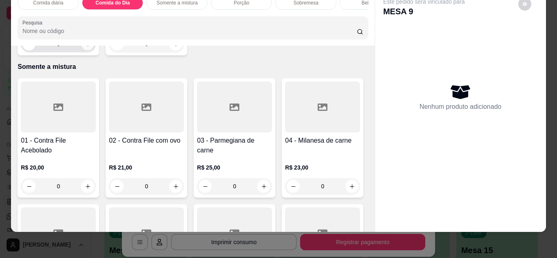
click at [86, 47] on icon "increase-product-quantity" at bounding box center [88, 44] width 6 height 6
type input "1"
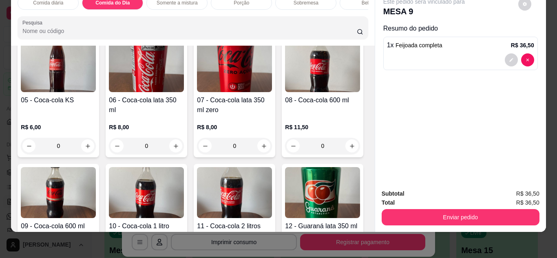
scroll to position [1252, 0]
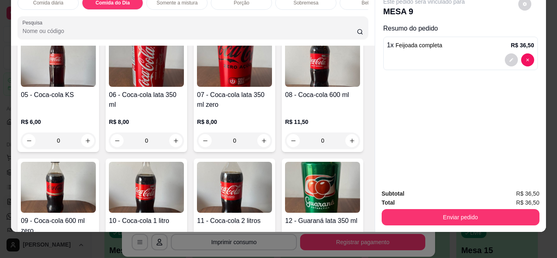
click at [184, 87] on img at bounding box center [146, 61] width 75 height 51
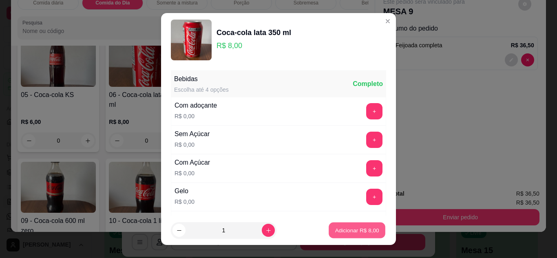
click at [355, 236] on button "Adicionar R$ 8,00" at bounding box center [356, 230] width 57 height 16
type input "1"
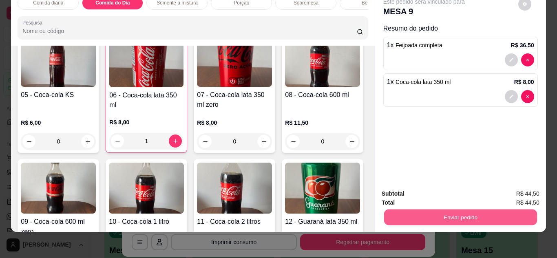
click at [437, 209] on button "Enviar pedido" at bounding box center [459, 217] width 153 height 16
click at [451, 189] on button "Não registrar e enviar pedido" at bounding box center [433, 190] width 82 height 15
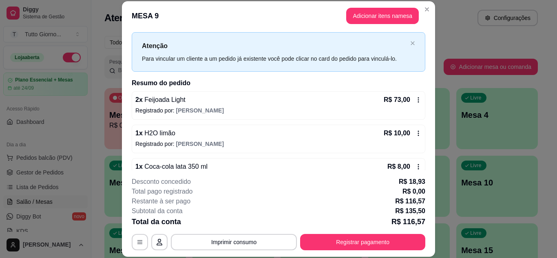
scroll to position [33, 0]
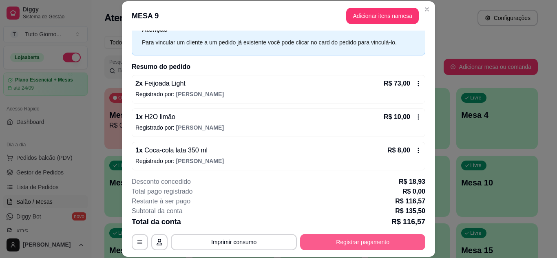
click at [377, 246] on button "Registrar pagamento" at bounding box center [362, 242] width 125 height 16
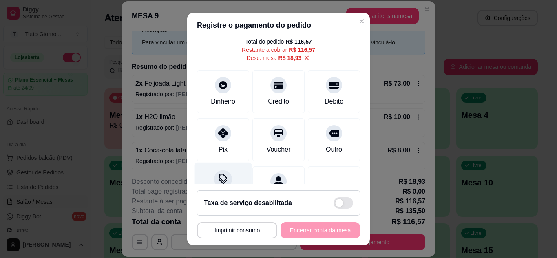
click at [219, 179] on icon at bounding box center [223, 179] width 11 height 11
click at [223, 180] on icon at bounding box center [223, 179] width 11 height 11
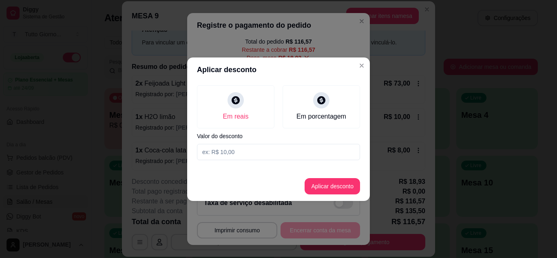
click at [266, 147] on input at bounding box center [278, 152] width 163 height 16
type input "24,43"
click at [336, 190] on button "Aplicar desconto" at bounding box center [332, 186] width 53 height 16
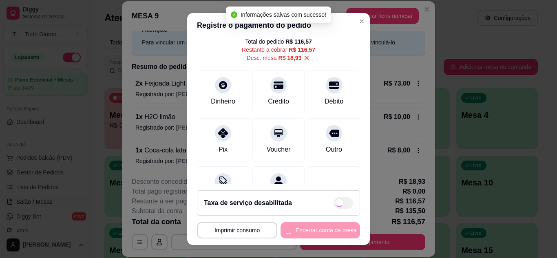
type input "R$ 111,07"
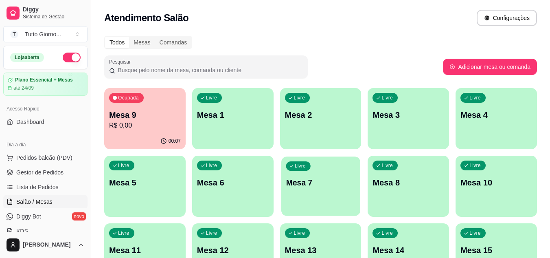
click at [345, 187] on p "Mesa 7" at bounding box center [321, 182] width 70 height 11
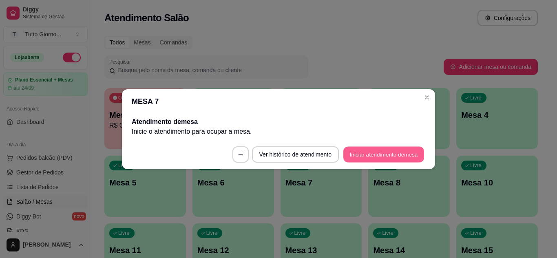
click at [365, 158] on button "Iniciar atendimento de mesa" at bounding box center [383, 154] width 81 height 16
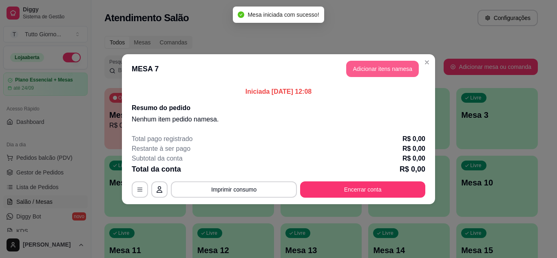
click at [374, 70] on button "Adicionar itens na mesa" at bounding box center [382, 69] width 73 height 16
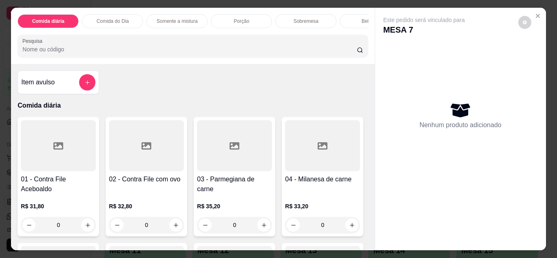
click at [130, 15] on div "Comida do Dia" at bounding box center [112, 21] width 61 height 14
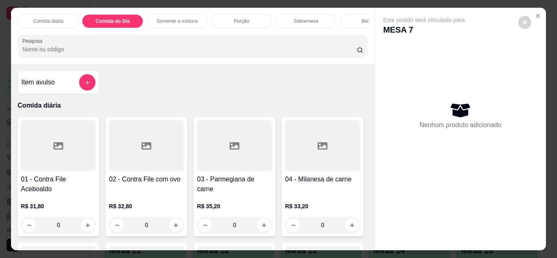
scroll to position [22, 0]
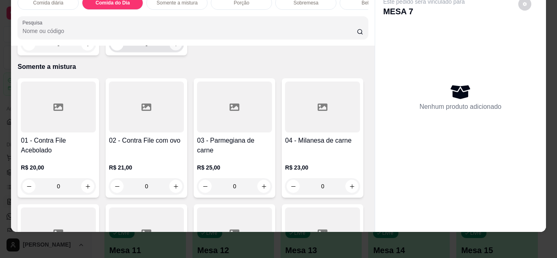
click at [174, 47] on icon "increase-product-quantity" at bounding box center [176, 44] width 6 height 6
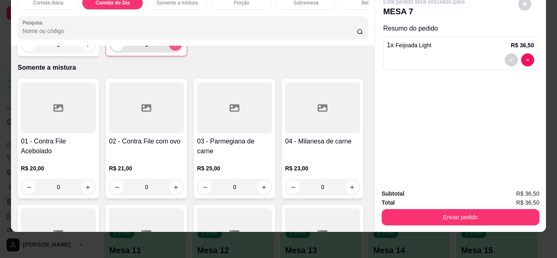
click at [174, 51] on button "increase-product-quantity" at bounding box center [175, 44] width 13 height 13
type input "3"
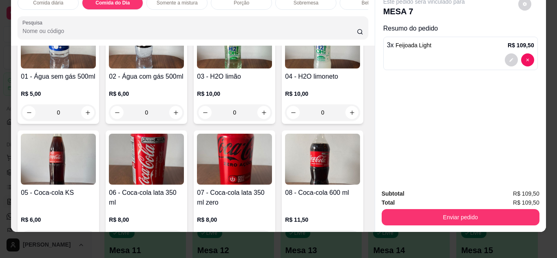
scroll to position [1171, 0]
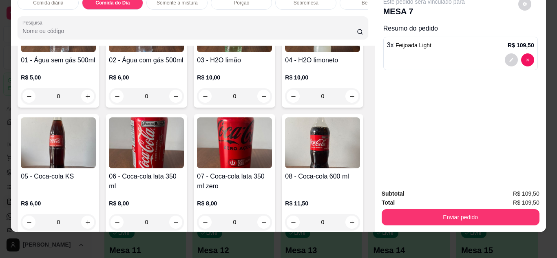
click at [172, 104] on div "0" at bounding box center [146, 96] width 75 height 16
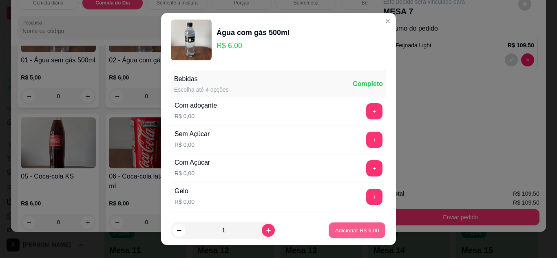
click at [368, 232] on p "Adicionar R$ 6,00" at bounding box center [357, 231] width 44 height 8
type input "1"
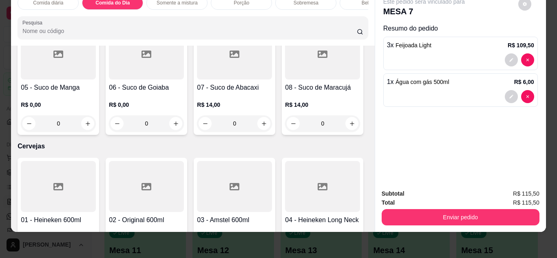
scroll to position [1779, 0]
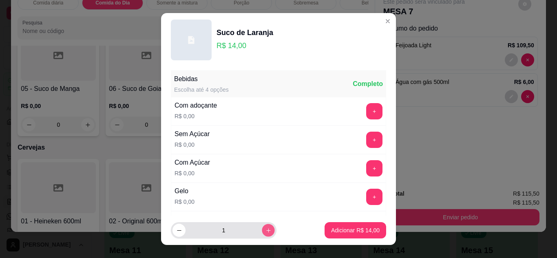
click at [265, 233] on icon "increase-product-quantity" at bounding box center [268, 230] width 6 height 6
type input "2"
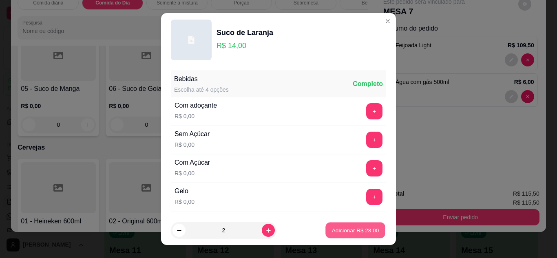
click at [335, 235] on button "Adicionar R$ 28,00" at bounding box center [355, 230] width 60 height 16
type input "2"
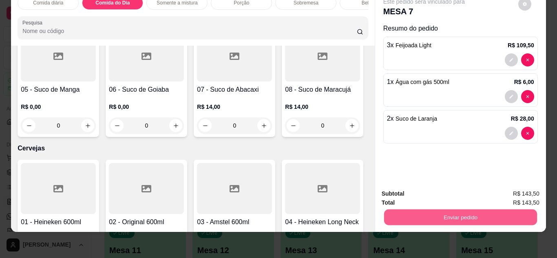
click at [455, 209] on button "Enviar pedido" at bounding box center [459, 217] width 153 height 16
click at [446, 195] on button "Não registrar e enviar pedido" at bounding box center [433, 190] width 82 height 15
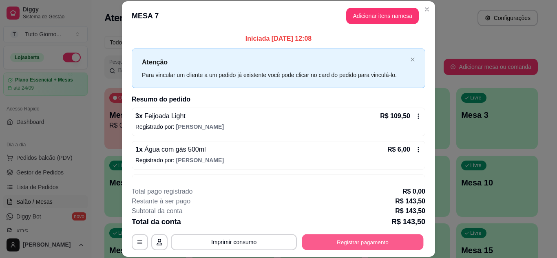
click at [383, 250] on button "Registrar pagamento" at bounding box center [362, 242] width 121 height 16
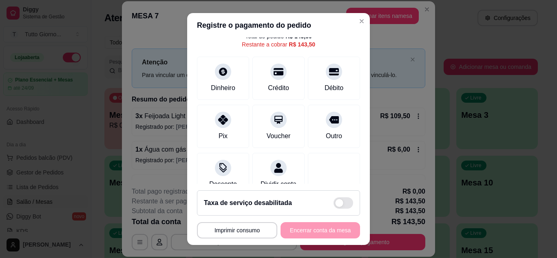
scroll to position [63, 0]
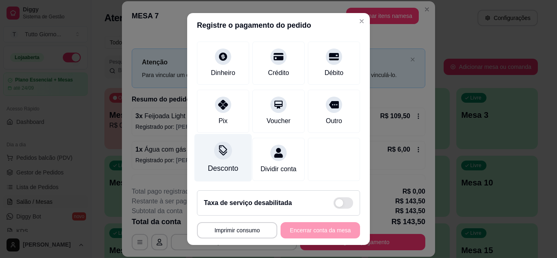
click at [228, 163] on div "Desconto" at bounding box center [223, 168] width 30 height 11
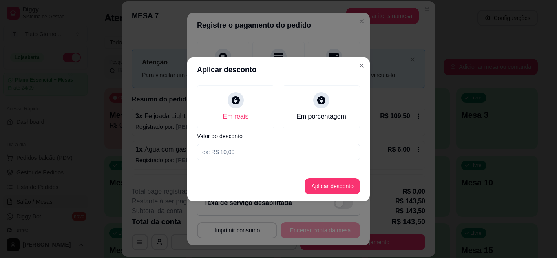
click at [238, 153] on input at bounding box center [278, 152] width 163 height 16
type input "15,80"
click at [324, 186] on button "Aplicar desconto" at bounding box center [332, 186] width 53 height 16
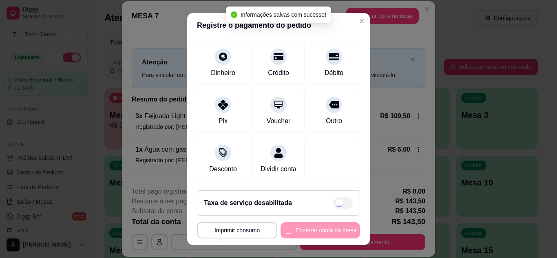
type input "R$ 127,70"
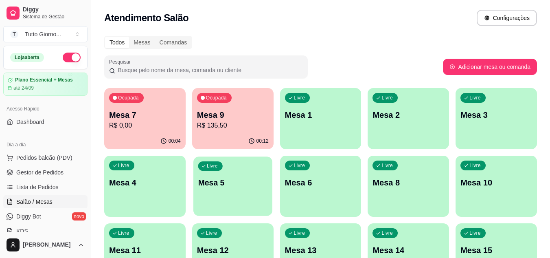
click at [231, 192] on div "Livre Mesa 5" at bounding box center [233, 181] width 79 height 50
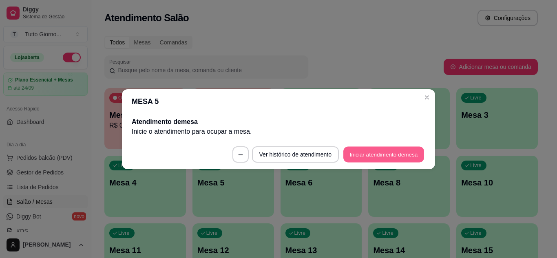
click at [396, 155] on button "Iniciar atendimento de mesa" at bounding box center [383, 154] width 81 height 16
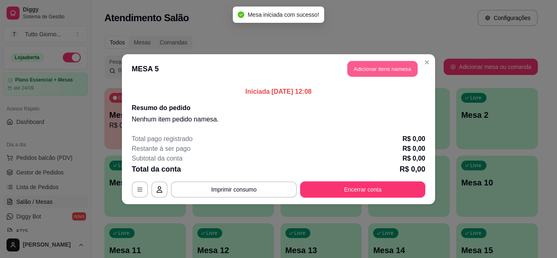
click at [401, 68] on button "Adicionar itens na mesa" at bounding box center [382, 69] width 70 height 16
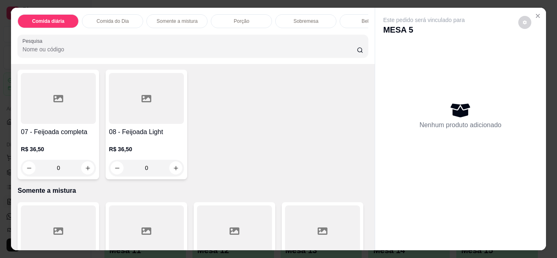
scroll to position [158, 0]
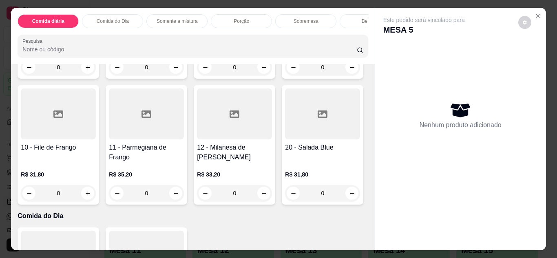
click at [184, 196] on div "0" at bounding box center [146, 193] width 75 height 16
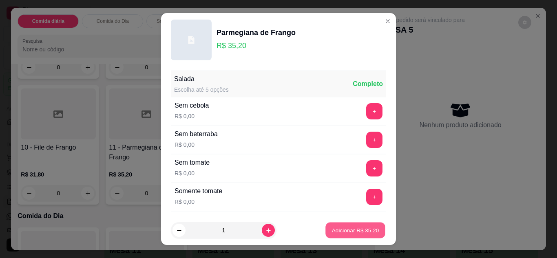
click at [352, 230] on p "Adicionar R$ 35,20" at bounding box center [355, 231] width 47 height 8
type input "1"
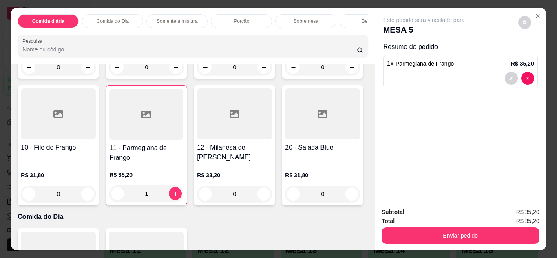
scroll to position [0, 0]
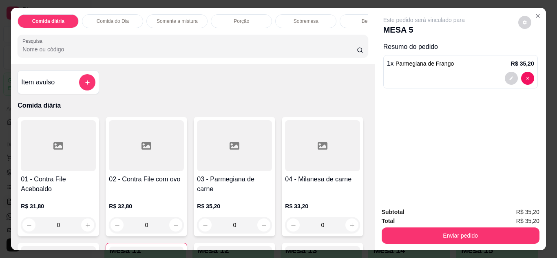
click at [120, 19] on p "Comida do Dia" at bounding box center [113, 21] width 32 height 7
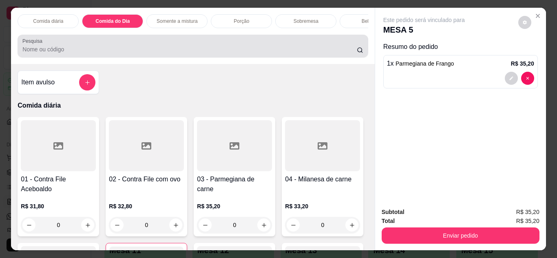
scroll to position [22, 0]
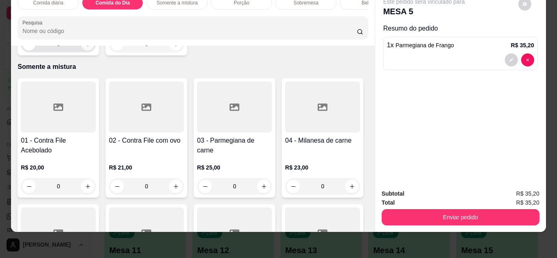
click at [85, 47] on icon "increase-product-quantity" at bounding box center [88, 44] width 6 height 6
type input "1"
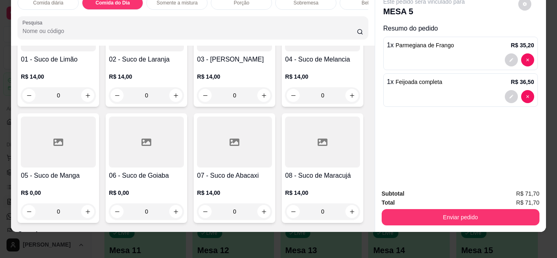
scroll to position [1840, 0]
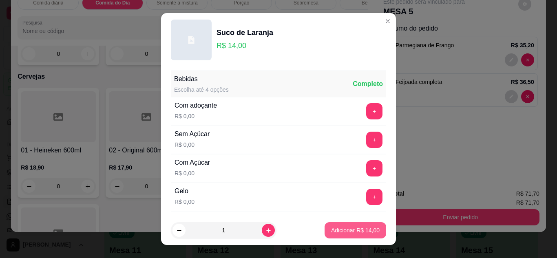
click at [346, 231] on p "Adicionar R$ 14,00" at bounding box center [355, 230] width 48 height 8
type input "1"
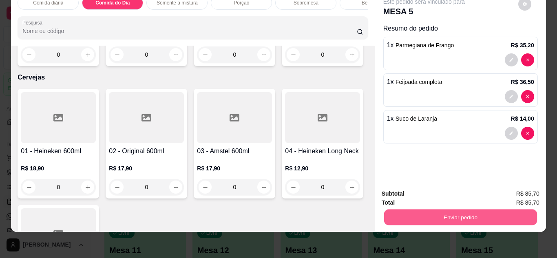
click at [497, 215] on button "Enviar pedido" at bounding box center [459, 217] width 153 height 16
click at [459, 197] on button "Não registrar e enviar pedido" at bounding box center [433, 190] width 85 height 15
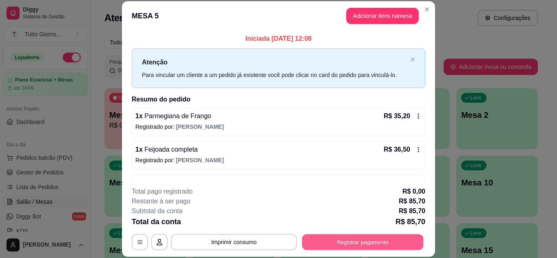
click at [354, 245] on button "Registrar pagamento" at bounding box center [362, 242] width 121 height 16
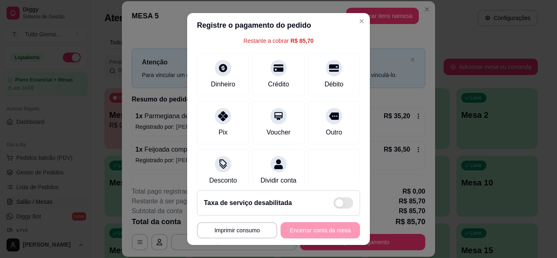
scroll to position [49, 0]
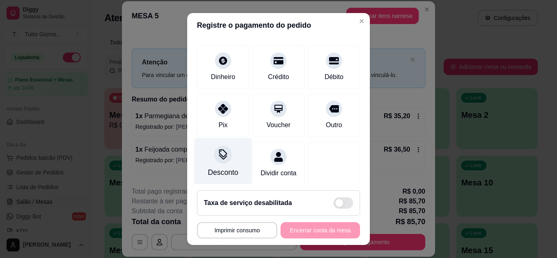
click at [220, 160] on div at bounding box center [223, 154] width 18 height 18
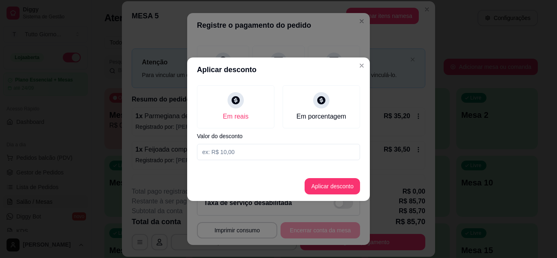
click at [238, 150] on input at bounding box center [278, 152] width 163 height 16
type input "8,80"
click at [329, 190] on button "Aplicar desconto" at bounding box center [332, 186] width 53 height 16
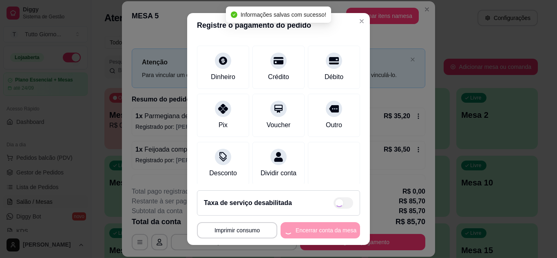
type input "R$ 76,90"
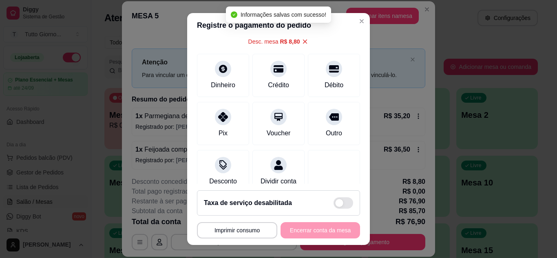
scroll to position [57, 0]
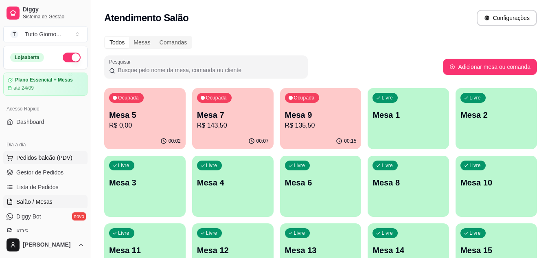
click at [35, 160] on span "Pedidos balcão (PDV)" at bounding box center [44, 158] width 56 height 8
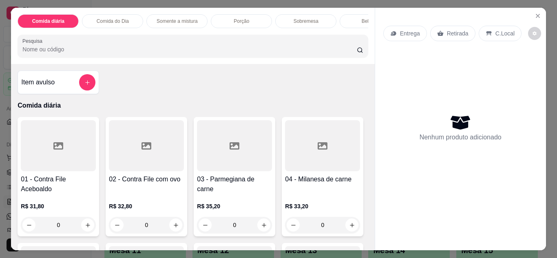
click at [458, 29] on p "Retirada" at bounding box center [458, 33] width 22 height 8
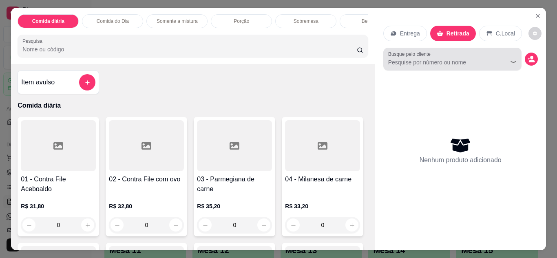
click at [437, 66] on div "Busque pelo cliente" at bounding box center [452, 59] width 138 height 23
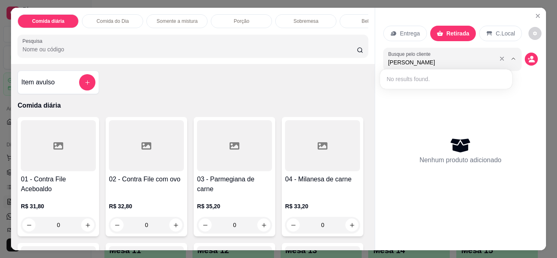
type input "[PERSON_NAME]"
click at [85, 224] on div "0" at bounding box center [58, 225] width 75 height 16
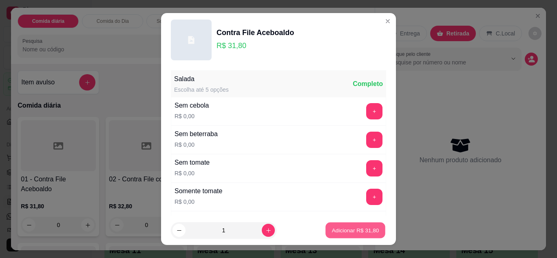
click at [359, 236] on button "Adicionar R$ 31,80" at bounding box center [355, 230] width 60 height 16
type input "1"
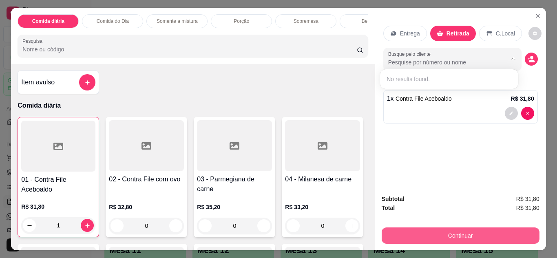
click at [426, 228] on button "Continuar" at bounding box center [460, 235] width 158 height 16
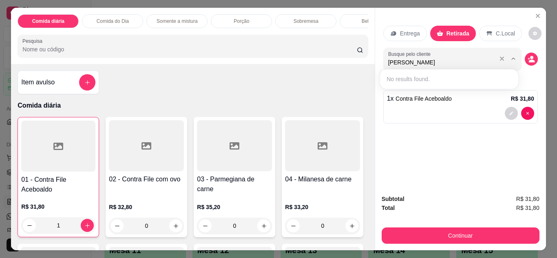
type input "[PERSON_NAME]"
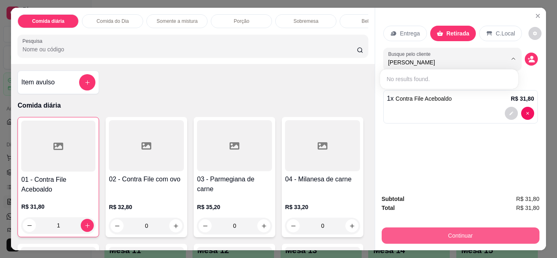
click at [466, 228] on button "Continuar" at bounding box center [460, 235] width 158 height 16
click at [466, 233] on button "Continuar" at bounding box center [460, 235] width 158 height 16
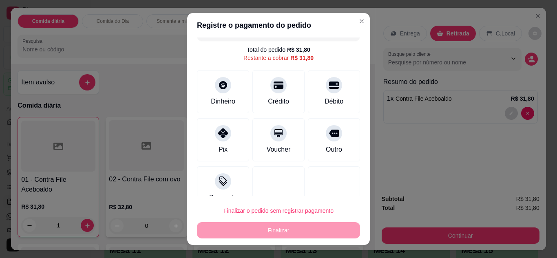
scroll to position [33, 0]
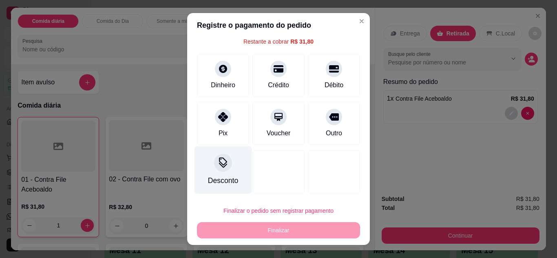
click at [223, 163] on icon at bounding box center [223, 162] width 11 height 11
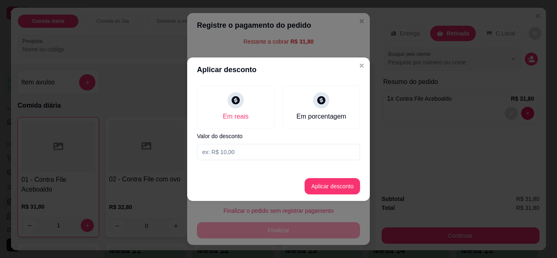
click at [282, 153] on input at bounding box center [278, 152] width 163 height 16
type input "2,90"
click at [335, 187] on button "Aplicar desconto" at bounding box center [332, 186] width 53 height 16
type input "R$ 28,90"
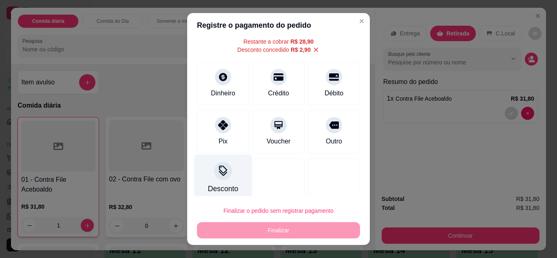
click at [217, 180] on div at bounding box center [223, 171] width 18 height 18
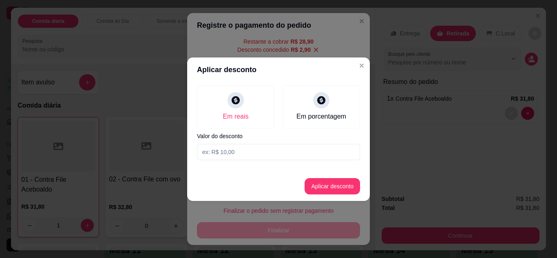
click at [294, 147] on input at bounding box center [278, 152] width 163 height 16
type input "2,90"
click at [329, 191] on button "Aplicar desconto" at bounding box center [332, 186] width 53 height 16
type input "26,00"
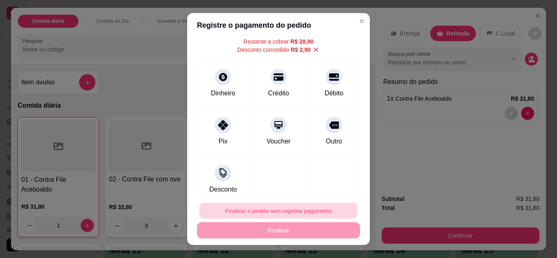
click at [316, 209] on button "Finalizar o pedido sem registrar pagamento" at bounding box center [278, 211] width 158 height 16
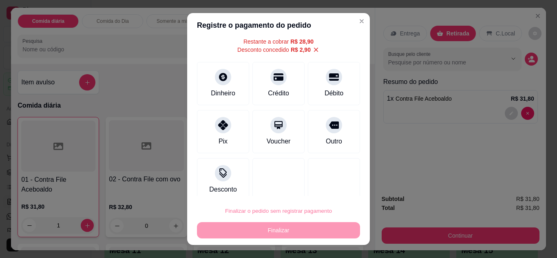
click at [323, 185] on button "Confirmar" at bounding box center [325, 187] width 30 height 13
type input "0"
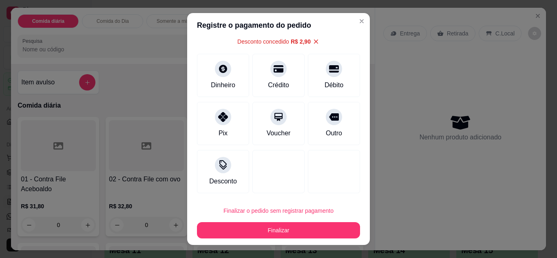
type input "-R$ 2,90"
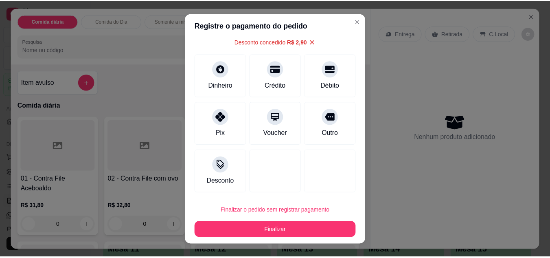
scroll to position [24, 0]
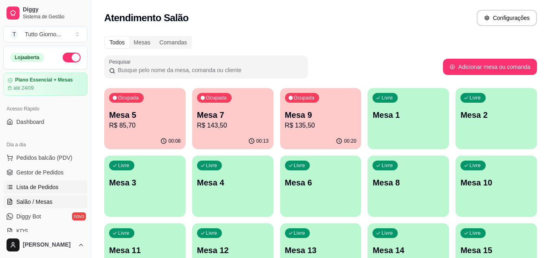
click at [33, 188] on span "Lista de Pedidos" at bounding box center [37, 187] width 42 height 8
click at [45, 188] on span "Lista de Pedidos" at bounding box center [37, 187] width 42 height 8
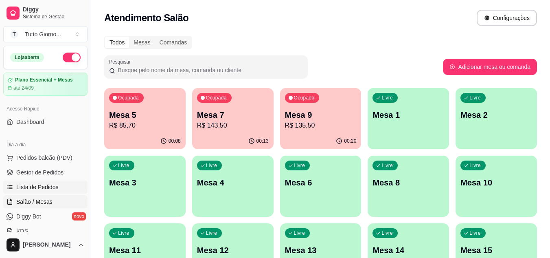
click at [3, 180] on link "Lista de Pedidos" at bounding box center [45, 186] width 84 height 13
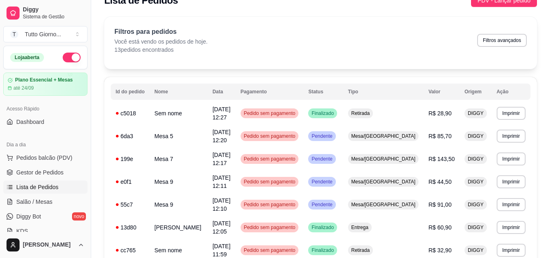
scroll to position [16, 0]
click at [297, 228] on span "Pedido sem pagamento" at bounding box center [269, 227] width 55 height 7
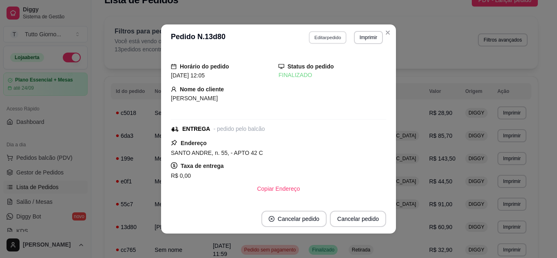
click at [319, 35] on button "Editar pedido" at bounding box center [328, 37] width 38 height 13
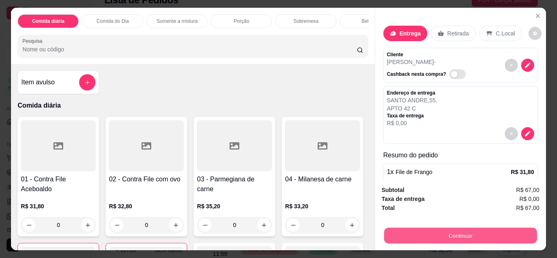
click at [451, 234] on button "Continuar" at bounding box center [459, 236] width 153 height 16
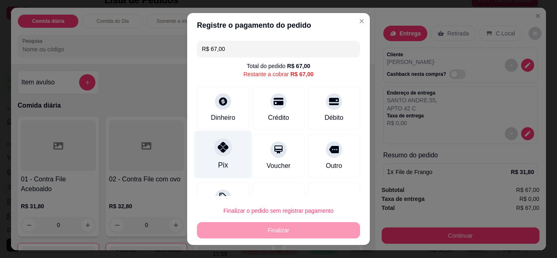
click at [219, 155] on div at bounding box center [223, 147] width 18 height 18
type input "R$ 0,00"
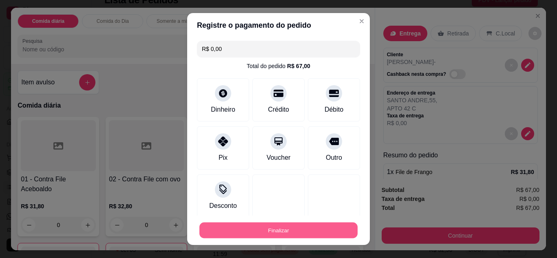
click at [276, 229] on button "Finalizar" at bounding box center [278, 230] width 158 height 16
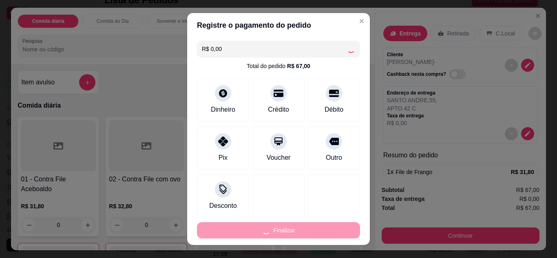
type input "0"
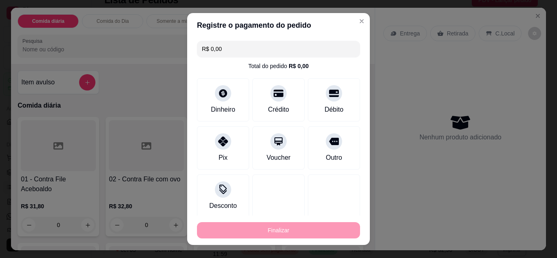
type input "-R$ 67,00"
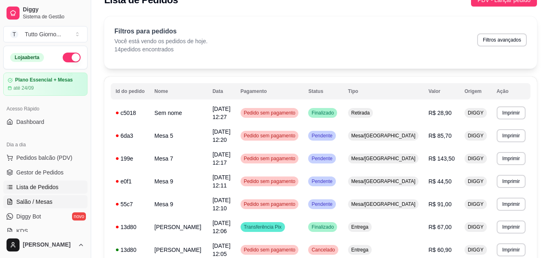
click at [43, 202] on span "Salão / Mesas" at bounding box center [34, 202] width 36 height 8
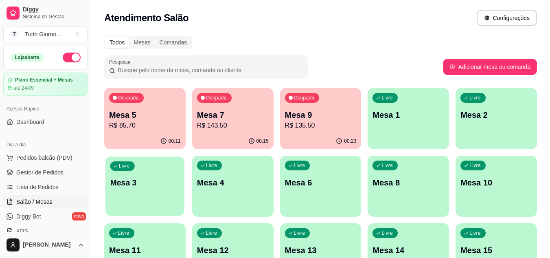
click at [117, 196] on div "Livre Mesa 3" at bounding box center [145, 181] width 79 height 50
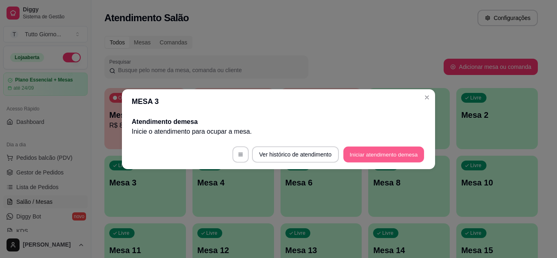
click at [379, 159] on button "Iniciar atendimento de mesa" at bounding box center [383, 154] width 81 height 16
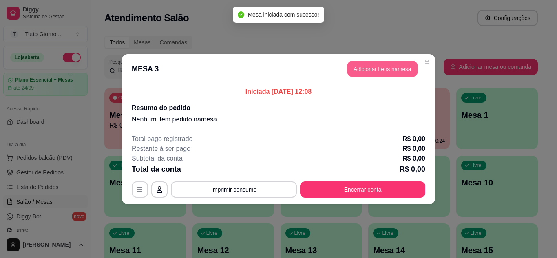
click at [379, 72] on button "Adicionar itens na mesa" at bounding box center [382, 69] width 70 height 16
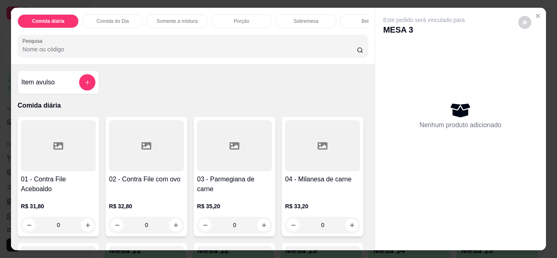
click at [121, 20] on p "Comida do Dia" at bounding box center [113, 21] width 32 height 7
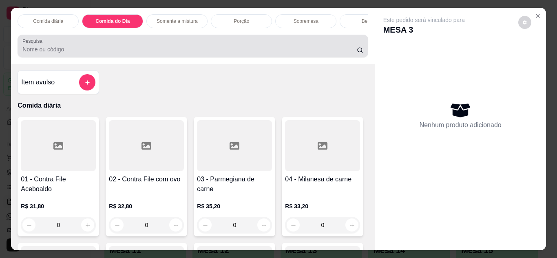
scroll to position [22, 0]
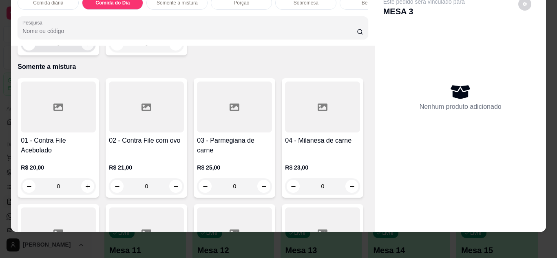
click at [85, 47] on icon "increase-product-quantity" at bounding box center [88, 44] width 6 height 6
type input "1"
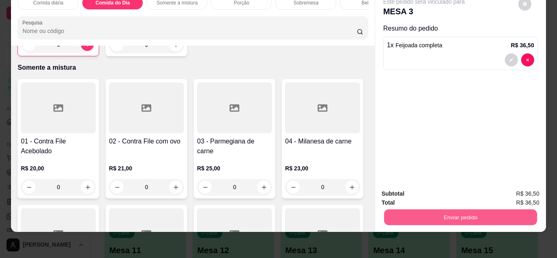
click at [476, 209] on button "Enviar pedido" at bounding box center [459, 217] width 153 height 16
click at [460, 192] on button "Não registrar e enviar pedido" at bounding box center [433, 190] width 82 height 15
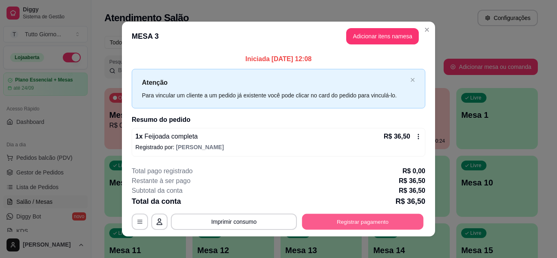
click at [382, 218] on button "Registrar pagamento" at bounding box center [362, 222] width 121 height 16
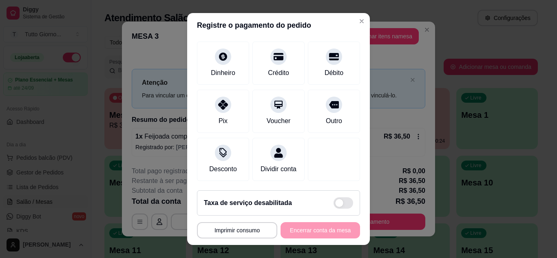
scroll to position [63, 0]
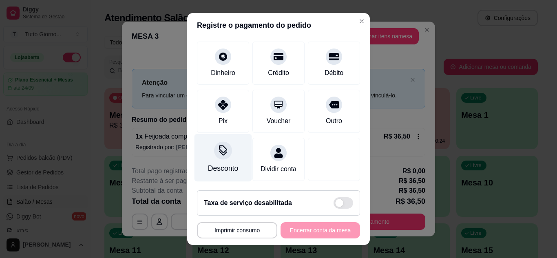
click at [222, 151] on div "Desconto" at bounding box center [222, 158] width 57 height 48
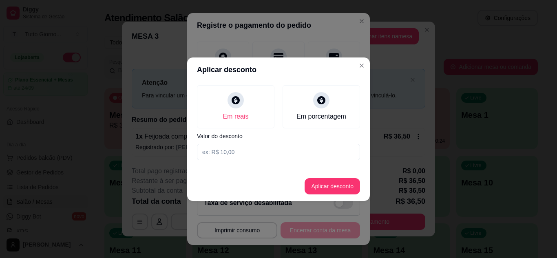
click at [223, 151] on input at bounding box center [278, 152] width 163 height 16
type input "3,60"
click at [331, 194] on button "Aplicar desconto" at bounding box center [332, 186] width 53 height 16
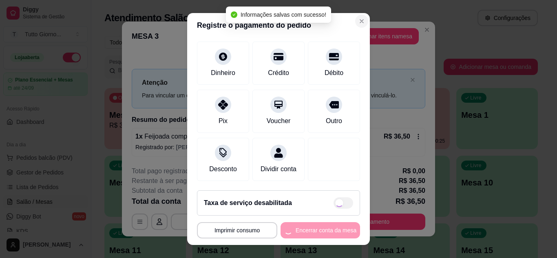
type input "R$ 32,90"
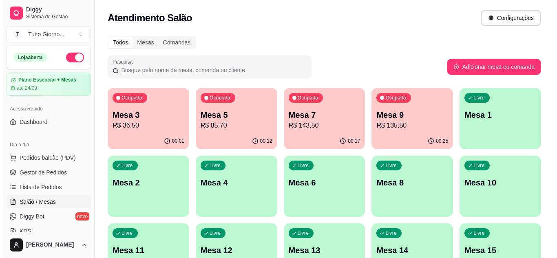
scroll to position [225, 0]
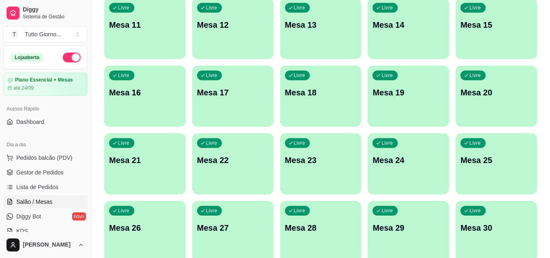
click at [490, 108] on div "Livre Mesa 20" at bounding box center [496, 91] width 81 height 51
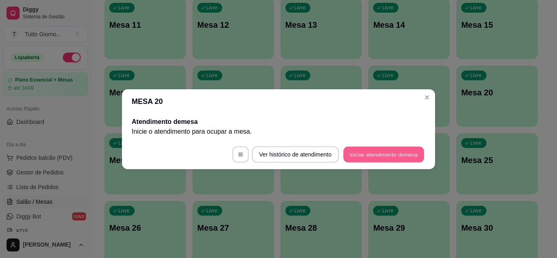
click at [379, 158] on button "Iniciar atendimento de mesa" at bounding box center [383, 154] width 81 height 16
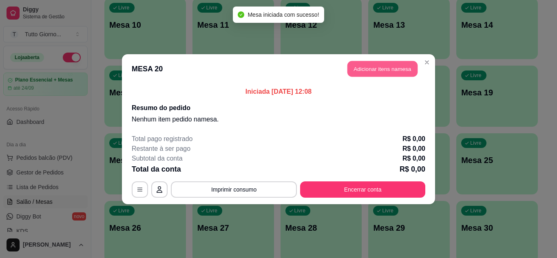
click at [403, 67] on button "Adicionar itens na mesa" at bounding box center [382, 69] width 70 height 16
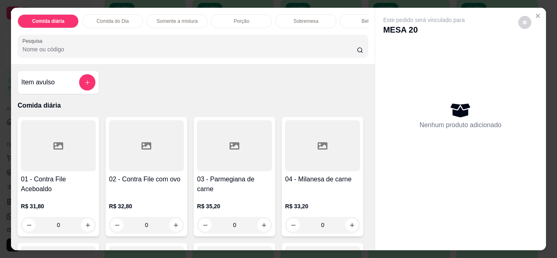
click at [107, 22] on div "Comida do Dia" at bounding box center [112, 21] width 61 height 14
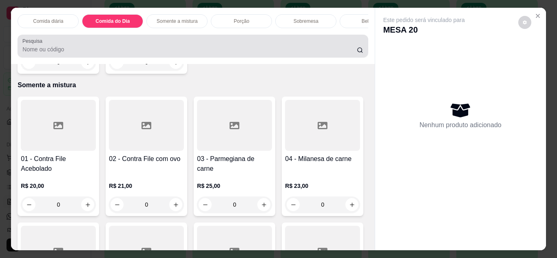
scroll to position [22, 0]
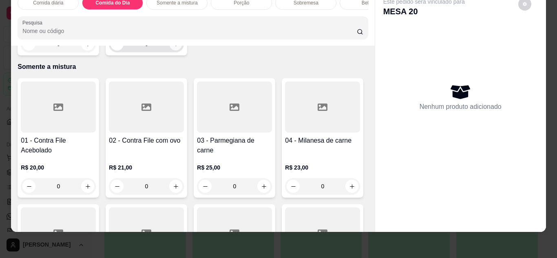
click at [169, 50] on button "increase-product-quantity" at bounding box center [175, 43] width 13 height 13
type input "1"
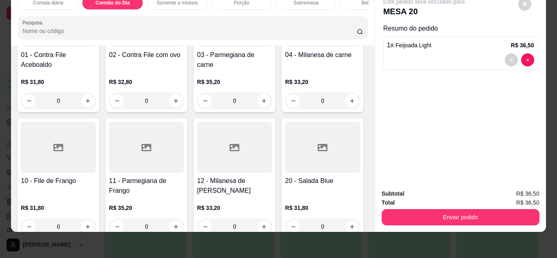
scroll to position [263, 0]
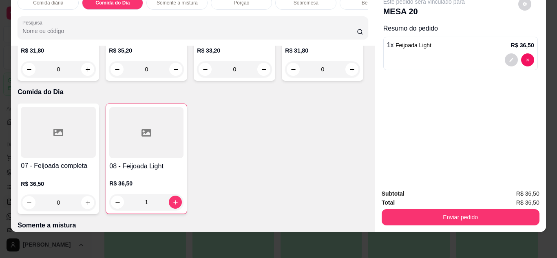
click at [285, 77] on div "0" at bounding box center [322, 69] width 75 height 16
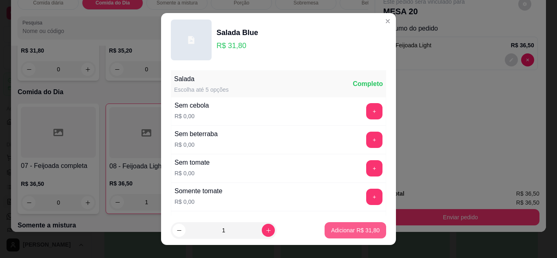
click at [350, 227] on p "Adicionar R$ 31,80" at bounding box center [355, 230] width 48 height 8
type input "1"
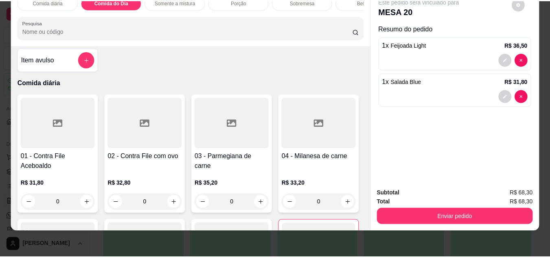
scroll to position [0, 0]
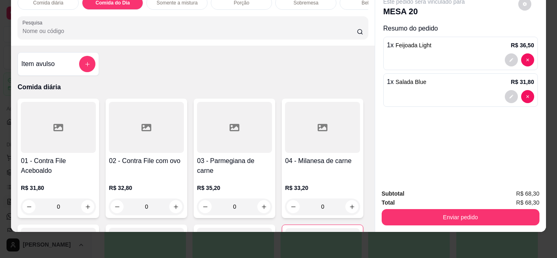
click at [171, 206] on div "0" at bounding box center [146, 206] width 75 height 16
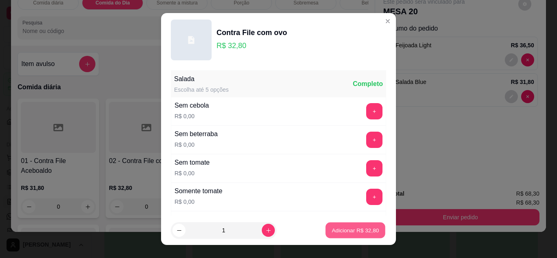
click at [342, 230] on p "Adicionar R$ 32,80" at bounding box center [355, 231] width 47 height 8
type input "1"
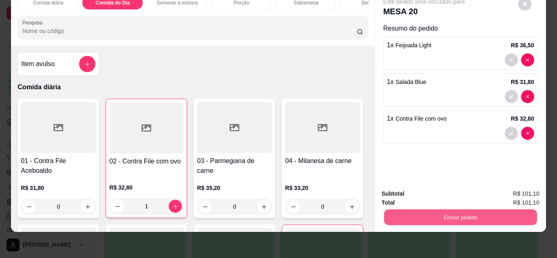
click at [462, 216] on button "Enviar pedido" at bounding box center [459, 217] width 153 height 16
click at [453, 194] on button "Não registrar e enviar pedido" at bounding box center [433, 190] width 82 height 15
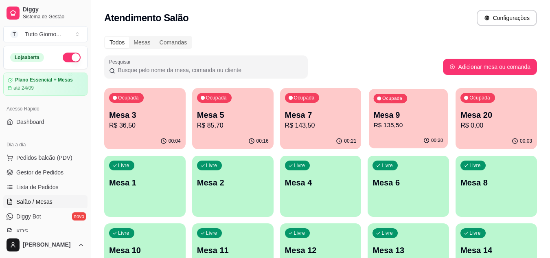
click at [391, 104] on div "Ocupada Mesa 9 R$ 135,50" at bounding box center [408, 111] width 79 height 44
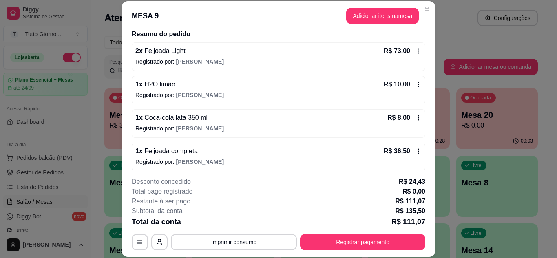
scroll to position [81, 0]
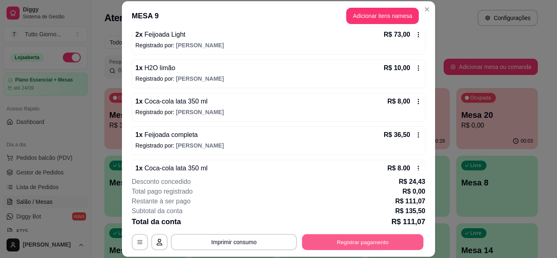
click at [367, 246] on button "Registrar pagamento" at bounding box center [362, 242] width 121 height 16
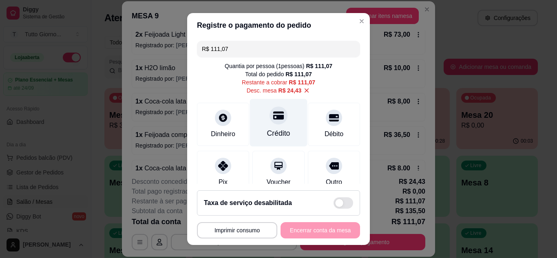
click at [269, 139] on div "Crédito" at bounding box center [278, 133] width 23 height 11
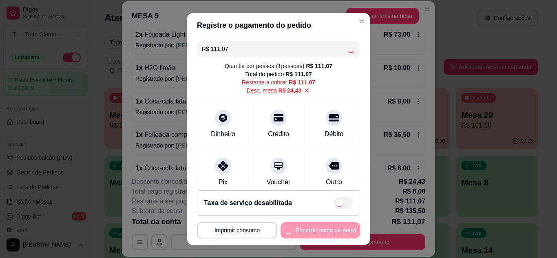
type input "R$ 0,00"
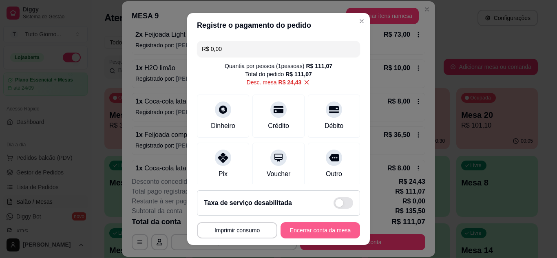
click at [315, 233] on button "Encerrar conta da mesa" at bounding box center [319, 230] width 79 height 16
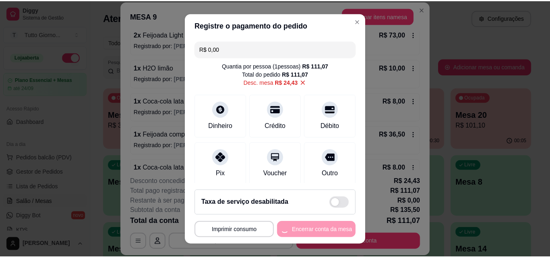
scroll to position [0, 0]
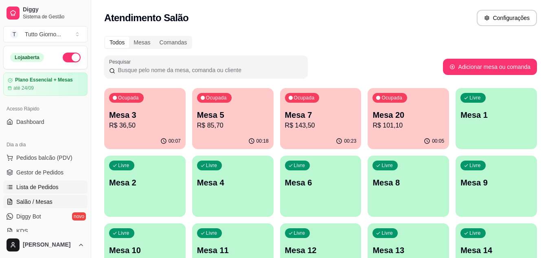
click at [51, 184] on span "Lista de Pedidos" at bounding box center [37, 187] width 42 height 8
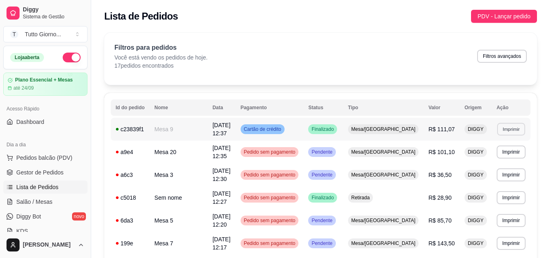
click at [525, 129] on button "Imprimir" at bounding box center [511, 129] width 28 height 13
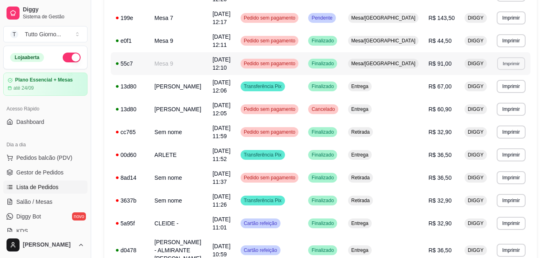
click at [505, 68] on button "Imprimir" at bounding box center [511, 63] width 28 height 13
click at [502, 94] on button "IMPRESSORA" at bounding box center [497, 92] width 57 height 13
click at [502, 66] on button "Imprimir" at bounding box center [511, 63] width 28 height 13
click at [500, 92] on button "IMPRESSORA" at bounding box center [497, 92] width 57 height 13
click at [509, 41] on button "Imprimir" at bounding box center [511, 40] width 29 height 13
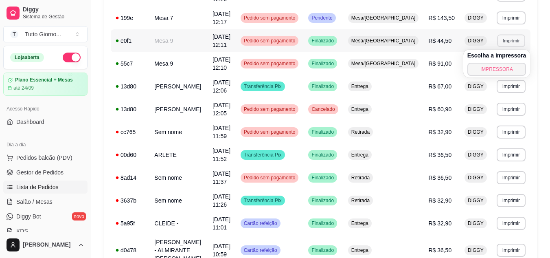
click at [502, 68] on button "IMPRESSORA" at bounding box center [497, 69] width 59 height 13
click at [506, 130] on button "Imprimir" at bounding box center [511, 131] width 28 height 13
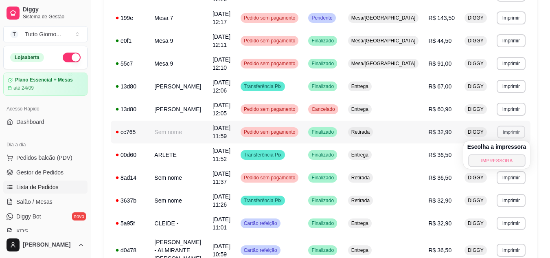
click at [496, 159] on button "IMPRESSORA" at bounding box center [497, 160] width 57 height 13
click at [510, 197] on button "Imprimir" at bounding box center [511, 200] width 28 height 13
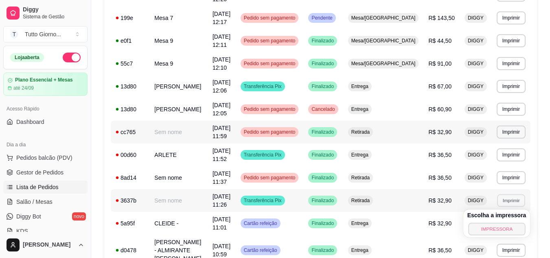
click at [502, 223] on button "IMPRESSORA" at bounding box center [497, 228] width 57 height 13
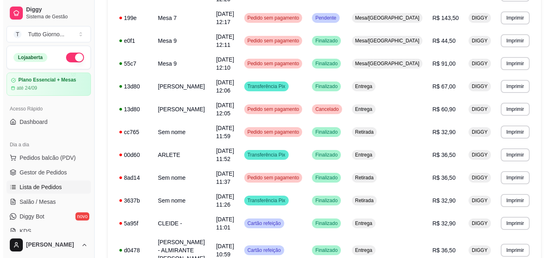
scroll to position [0, 0]
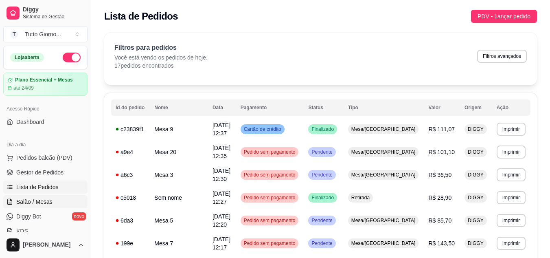
click at [43, 198] on span "Salão / Mesas" at bounding box center [34, 202] width 36 height 8
click at [47, 202] on span "Salão / Mesas" at bounding box center [34, 202] width 36 height 8
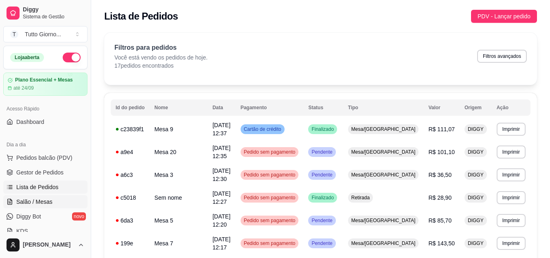
click at [47, 202] on span "Salão / Mesas" at bounding box center [34, 202] width 36 height 8
click at [34, 201] on span "Salão / Mesas" at bounding box center [34, 202] width 36 height 8
click at [3, 195] on link "Salão / Mesas" at bounding box center [45, 201] width 84 height 13
click at [34, 201] on span "Salão / Mesas" at bounding box center [34, 202] width 36 height 8
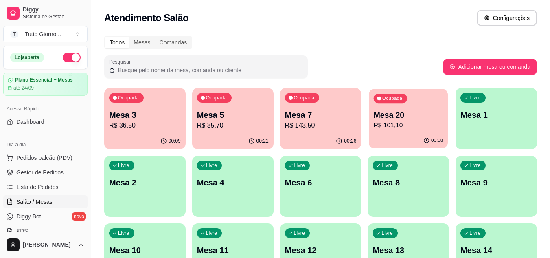
click at [413, 123] on p "R$ 101,10" at bounding box center [409, 125] width 70 height 9
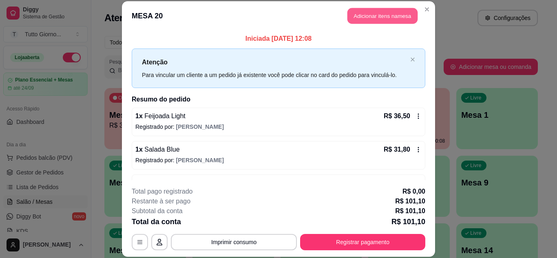
click at [393, 12] on button "Adicionar itens na mesa" at bounding box center [382, 16] width 70 height 16
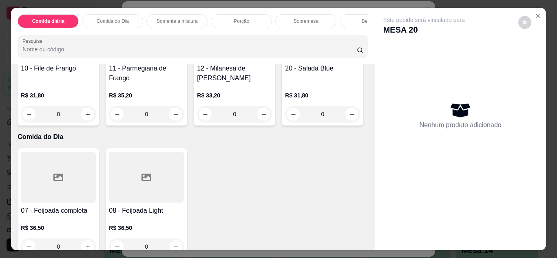
scroll to position [244, 0]
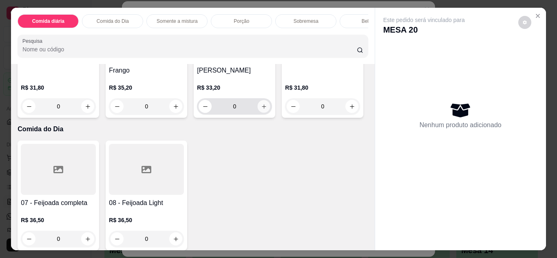
click at [258, 112] on button "increase-product-quantity" at bounding box center [264, 106] width 13 height 13
type input "1"
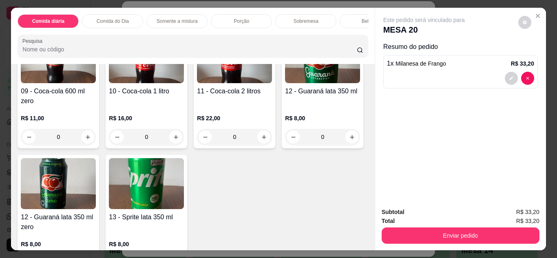
scroll to position [1402, 0]
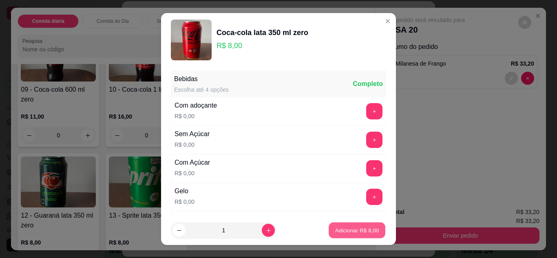
click at [346, 229] on p "Adicionar R$ 8,00" at bounding box center [357, 231] width 44 height 8
type input "1"
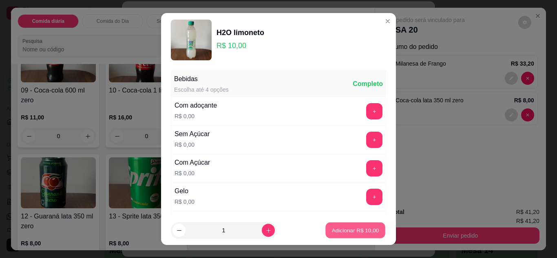
click at [341, 227] on p "Adicionar R$ 10,00" at bounding box center [355, 231] width 47 height 8
type input "1"
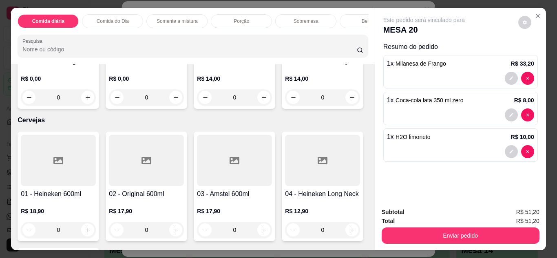
scroll to position [1826, 0]
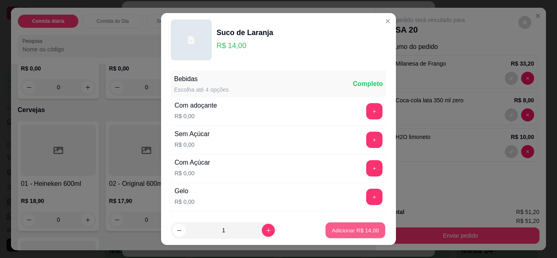
click at [332, 230] on p "Adicionar R$ 14,00" at bounding box center [355, 231] width 47 height 8
type input "1"
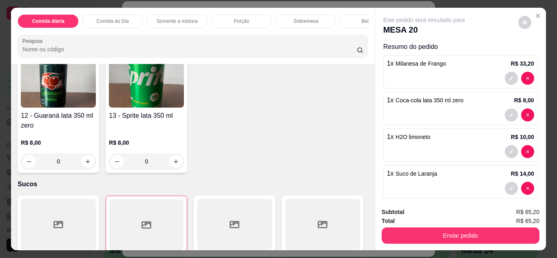
scroll to position [1353, 0]
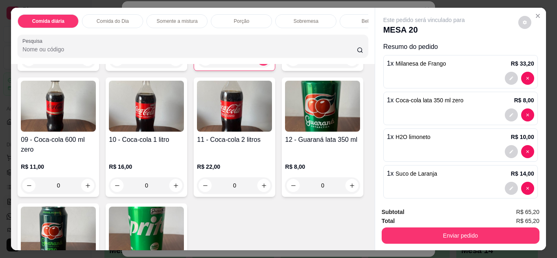
click at [96, 68] on div "0" at bounding box center [58, 59] width 75 height 16
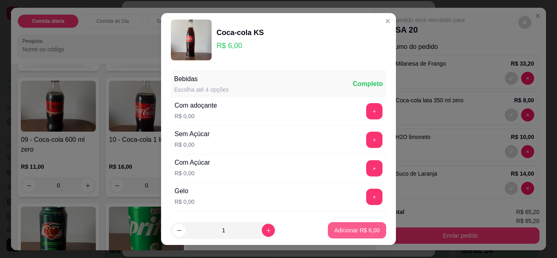
click at [346, 229] on p "Adicionar R$ 6,00" at bounding box center [356, 230] width 45 height 8
type input "1"
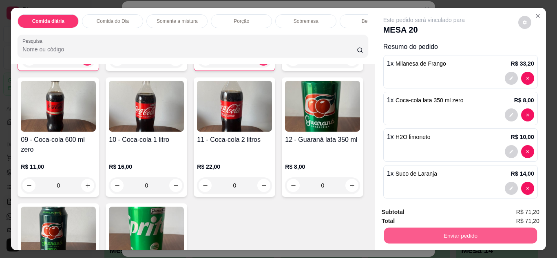
click at [475, 234] on button "Enviar pedido" at bounding box center [459, 236] width 153 height 16
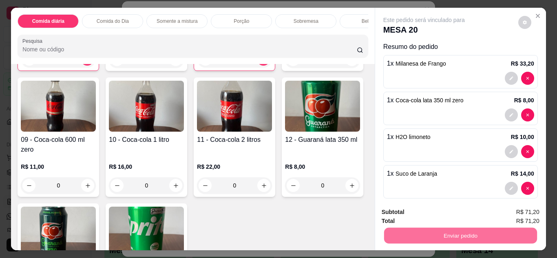
click at [453, 216] on button "Não registrar e enviar pedido" at bounding box center [433, 212] width 82 height 15
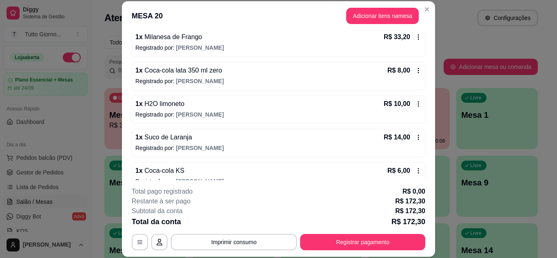
scroll to position [193, 0]
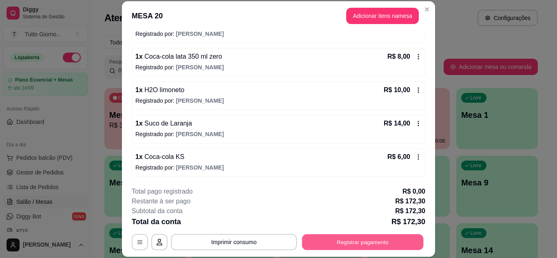
click at [367, 240] on button "Registrar pagamento" at bounding box center [362, 242] width 121 height 16
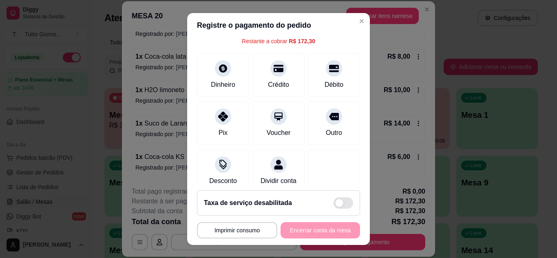
scroll to position [49, 0]
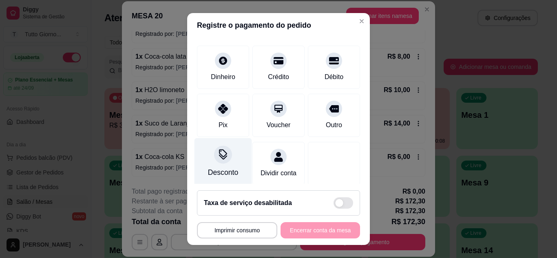
click at [210, 165] on div "Desconto" at bounding box center [222, 162] width 57 height 48
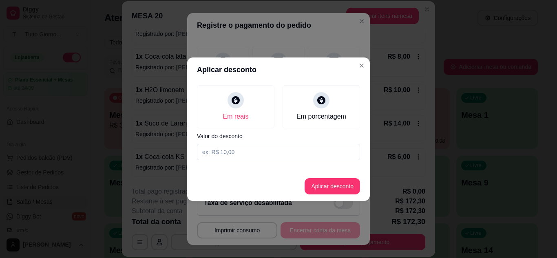
click at [241, 157] on input at bounding box center [278, 152] width 163 height 16
type input "17,70"
click at [324, 191] on button "Aplicar desconto" at bounding box center [332, 186] width 53 height 16
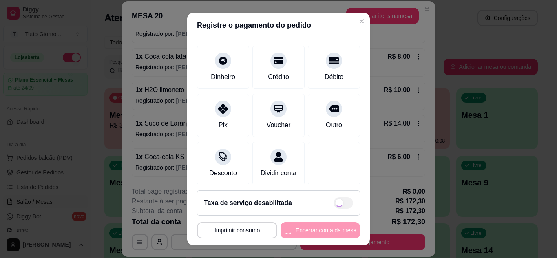
type input "R$ 154,60"
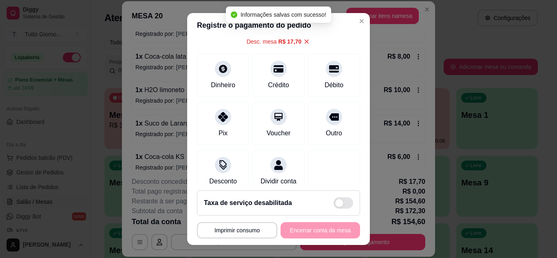
scroll to position [57, 0]
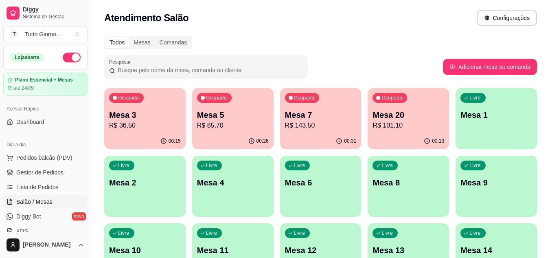
click at [148, 136] on div "00:15" at bounding box center [144, 141] width 81 height 16
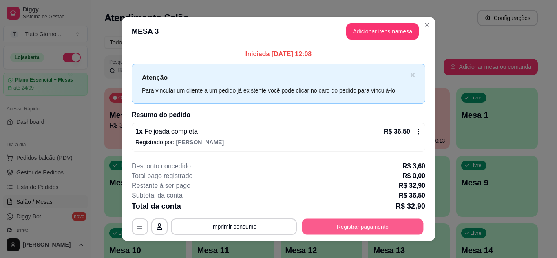
click at [335, 231] on button "Registrar pagamento" at bounding box center [362, 227] width 121 height 16
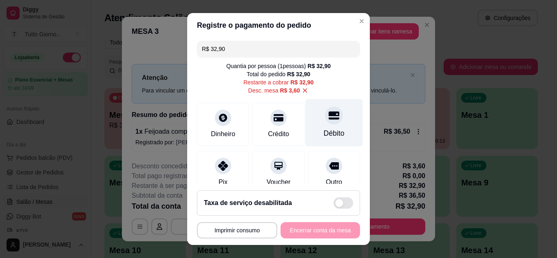
click at [329, 135] on div "Débito" at bounding box center [334, 133] width 21 height 11
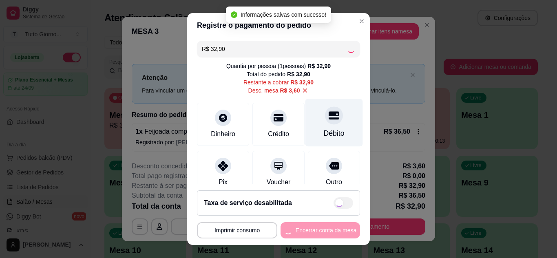
type input "R$ 0,00"
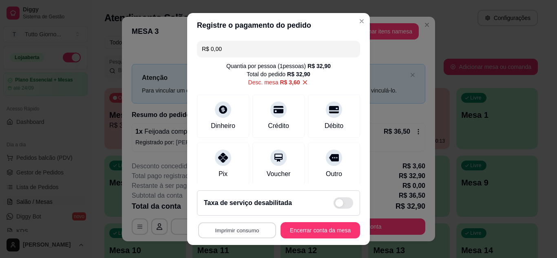
click at [262, 231] on button "Imprimir consumo" at bounding box center [237, 230] width 78 height 16
click at [243, 214] on button "IMPRESSORA" at bounding box center [234, 211] width 57 height 13
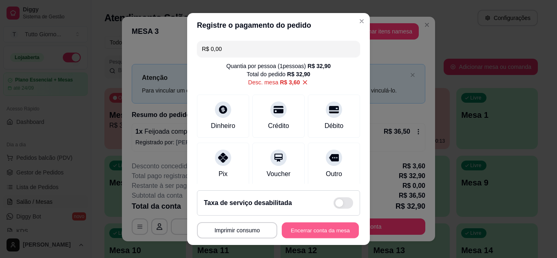
click at [294, 231] on button "Encerrar conta da mesa" at bounding box center [320, 230] width 77 height 16
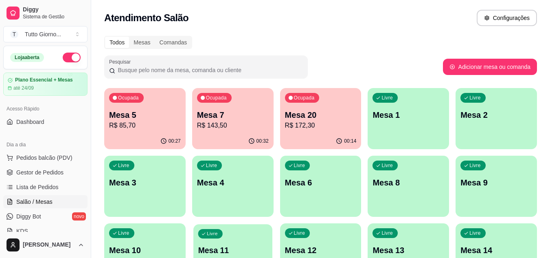
click at [230, 242] on div "Livre Mesa 11" at bounding box center [233, 249] width 79 height 50
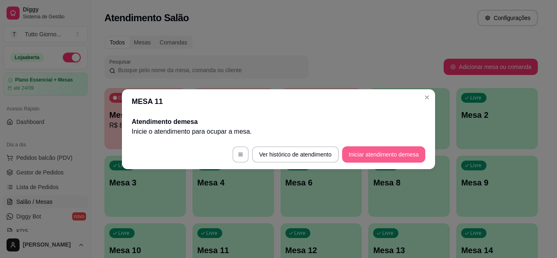
click at [394, 147] on button "Iniciar atendimento de mesa" at bounding box center [383, 154] width 83 height 16
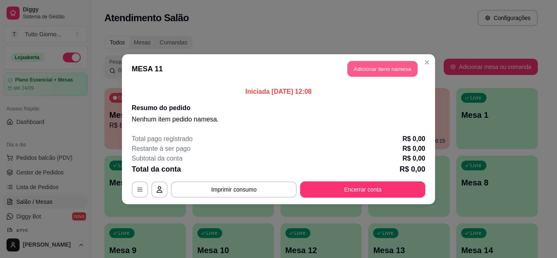
click at [393, 70] on button "Adicionar itens na mesa" at bounding box center [382, 69] width 70 height 16
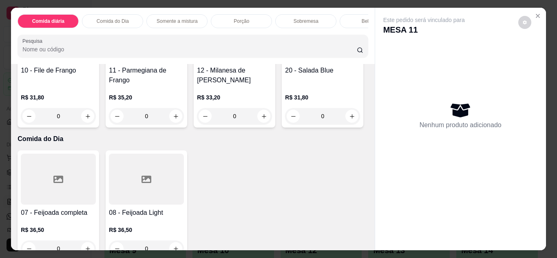
scroll to position [244, 0]
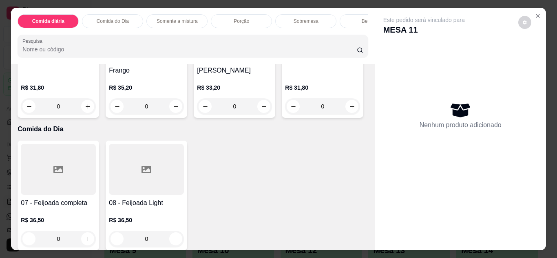
click at [285, 114] on div "0" at bounding box center [322, 106] width 75 height 16
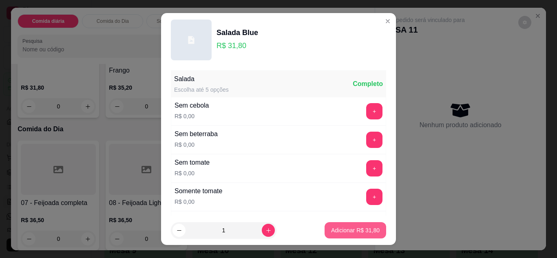
click at [331, 228] on p "Adicionar R$ 31,80" at bounding box center [355, 230] width 48 height 8
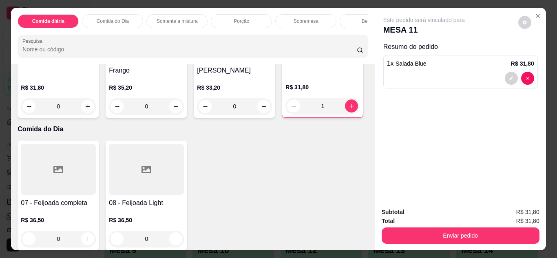
click at [285, 114] on div "1" at bounding box center [322, 106] width 74 height 16
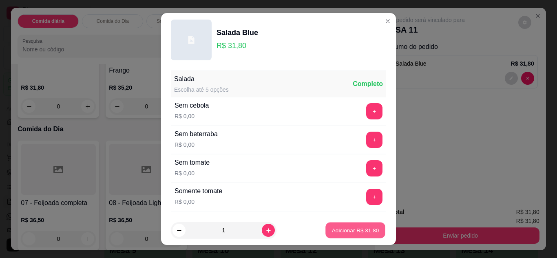
click at [350, 233] on p "Adicionar R$ 31,80" at bounding box center [355, 231] width 47 height 8
type input "2"
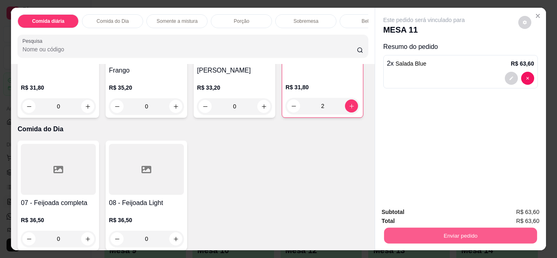
click at [441, 240] on button "Enviar pedido" at bounding box center [459, 236] width 153 height 16
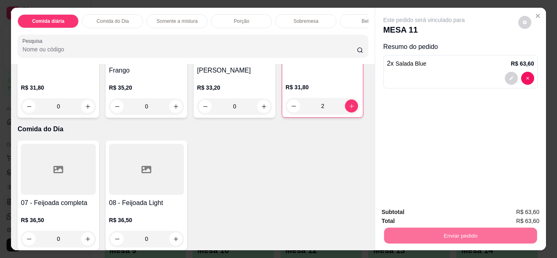
click at [446, 215] on button "Não registrar e enviar pedido" at bounding box center [433, 212] width 82 height 15
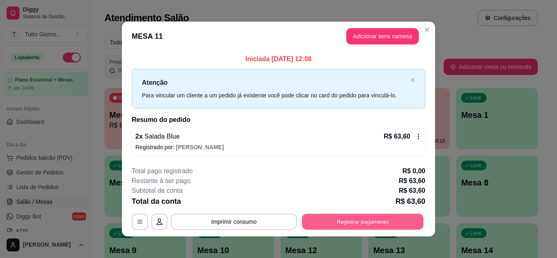
click at [382, 218] on button "Registrar pagamento" at bounding box center [362, 222] width 121 height 16
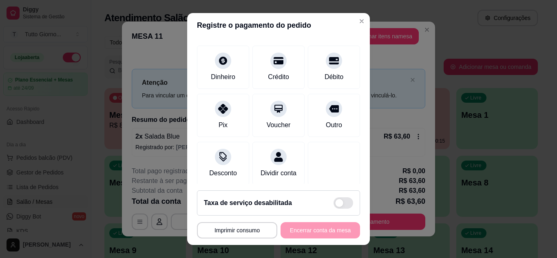
scroll to position [63, 0]
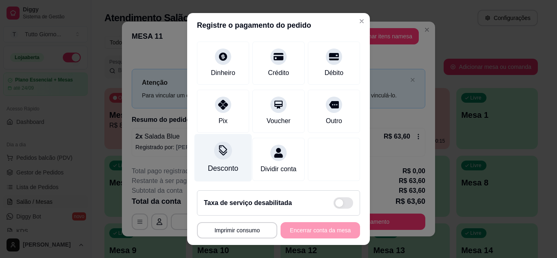
click at [222, 147] on div at bounding box center [223, 150] width 18 height 18
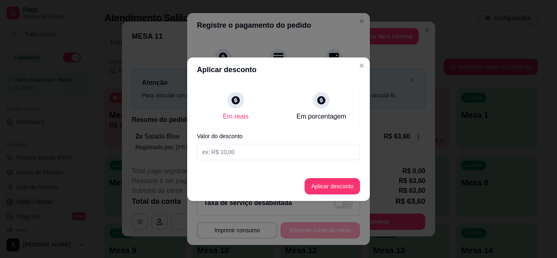
click at [277, 147] on input at bounding box center [278, 152] width 163 height 16
type input "5,80"
click at [322, 181] on button "Aplicar desconto" at bounding box center [332, 186] width 53 height 16
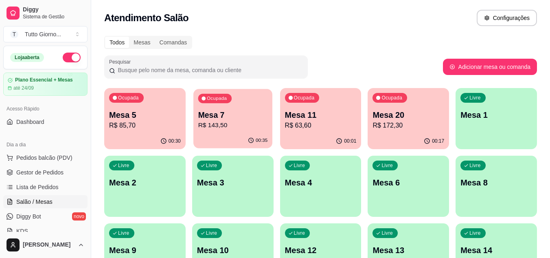
click at [226, 126] on p "R$ 143,50" at bounding box center [233, 125] width 70 height 9
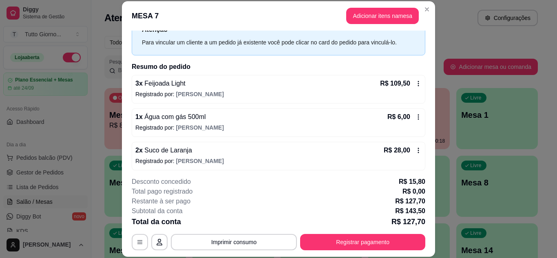
scroll to position [36, 0]
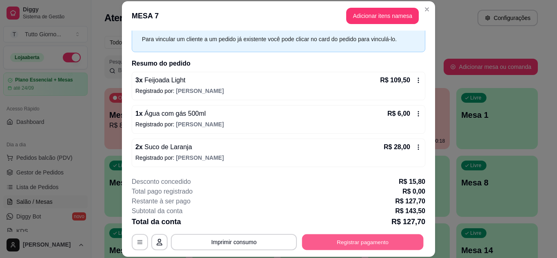
click at [386, 234] on button "Registrar pagamento" at bounding box center [362, 242] width 121 height 16
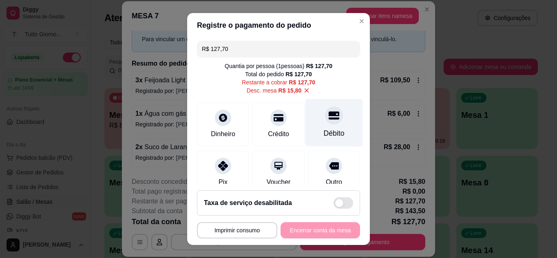
click at [337, 123] on div "Débito" at bounding box center [333, 123] width 57 height 48
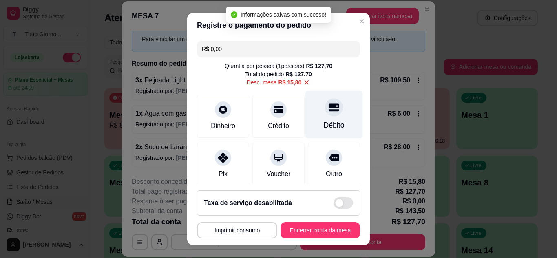
type input "R$ 0,00"
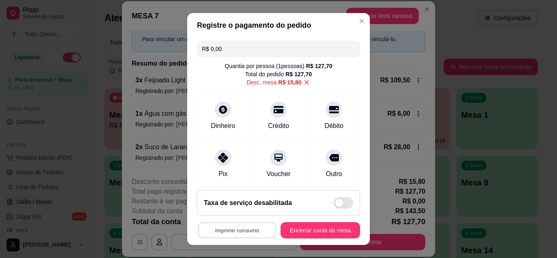
click at [260, 230] on button "Imprimir consumo" at bounding box center [237, 230] width 78 height 16
click at [242, 208] on button "IMPRESSORA" at bounding box center [234, 211] width 57 height 13
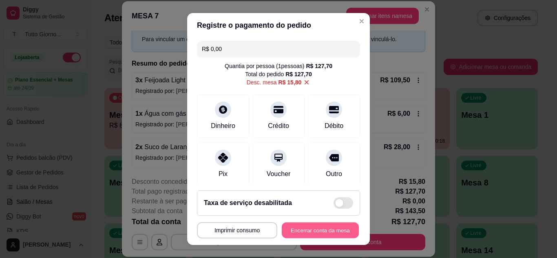
click at [320, 231] on button "Encerrar conta da mesa" at bounding box center [320, 230] width 77 height 16
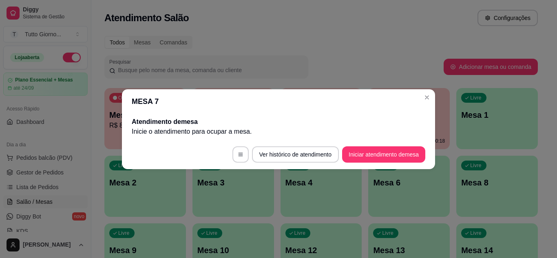
scroll to position [0, 0]
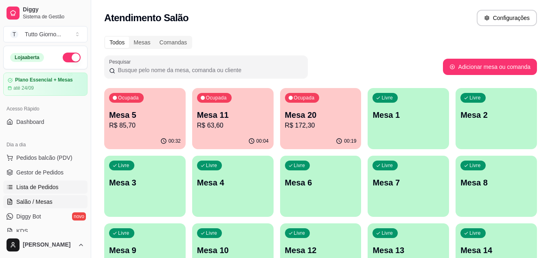
click at [32, 191] on link "Lista de Pedidos" at bounding box center [45, 186] width 84 height 13
click at [35, 190] on span "Lista de Pedidos" at bounding box center [37, 187] width 42 height 8
click at [46, 185] on span "Lista de Pedidos" at bounding box center [37, 187] width 42 height 8
click at [3, 180] on link "Lista de Pedidos" at bounding box center [45, 186] width 84 height 13
click at [48, 185] on span "Lista de Pedidos" at bounding box center [37, 187] width 42 height 8
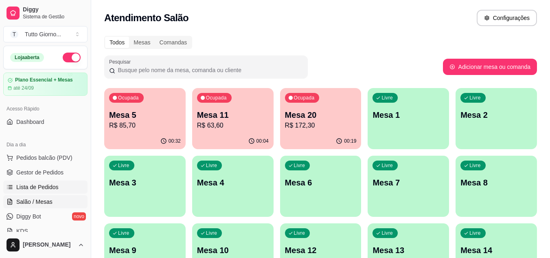
click at [3, 180] on link "Lista de Pedidos" at bounding box center [45, 186] width 84 height 13
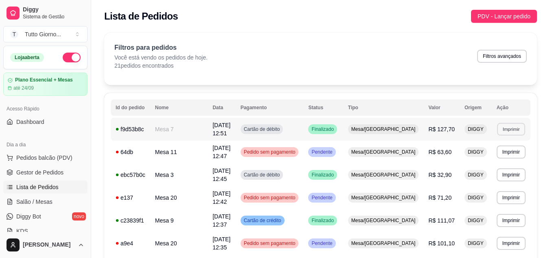
click at [504, 129] on button "Imprimir" at bounding box center [511, 129] width 28 height 13
click at [502, 156] on button "IMPRESSORA" at bounding box center [497, 157] width 57 height 13
click at [35, 200] on span "Salão / Mesas" at bounding box center [34, 202] width 36 height 8
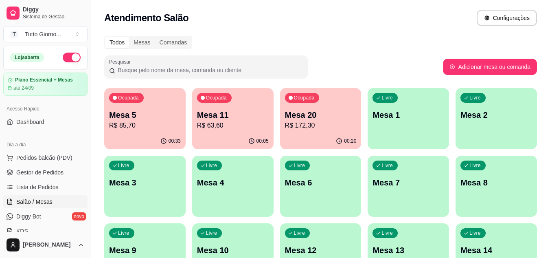
click at [112, 148] on div "00:33" at bounding box center [145, 140] width 79 height 15
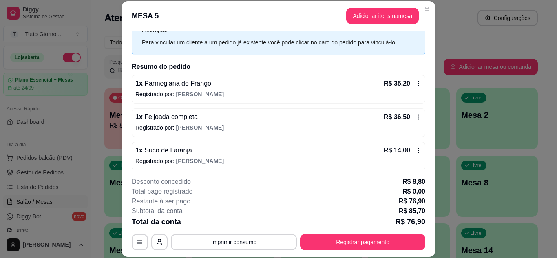
scroll to position [36, 0]
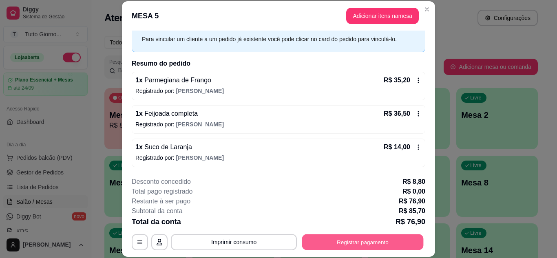
click at [368, 248] on button "Registrar pagamento" at bounding box center [362, 242] width 121 height 16
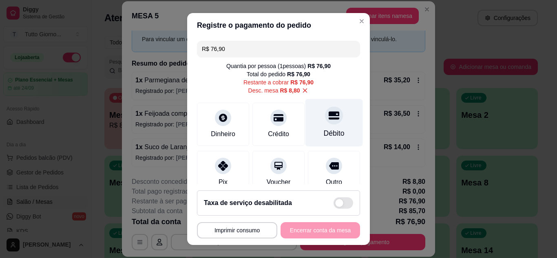
click at [305, 132] on div "Débito" at bounding box center [333, 123] width 57 height 48
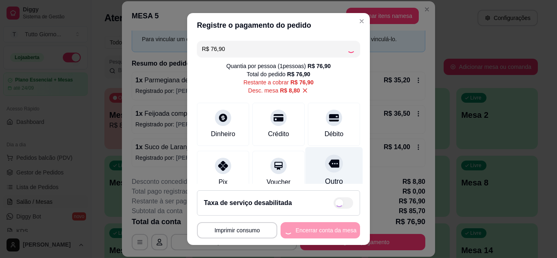
type input "R$ 0,00"
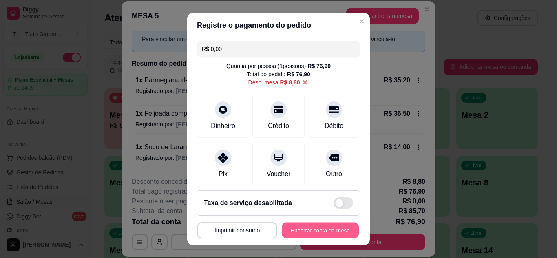
click at [286, 229] on button "Encerrar conta da mesa" at bounding box center [320, 230] width 77 height 16
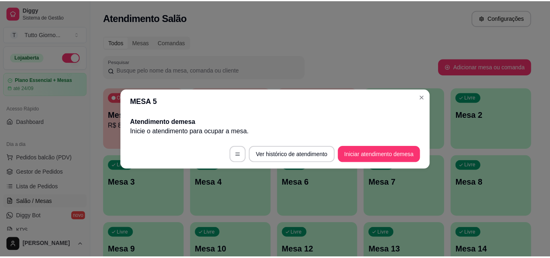
scroll to position [0, 0]
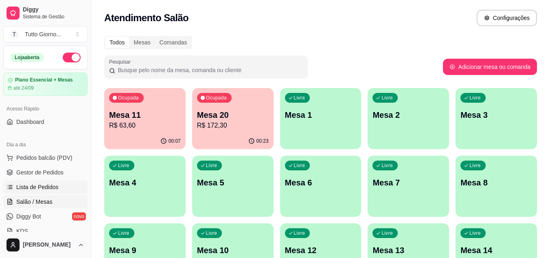
click at [53, 188] on span "Lista de Pedidos" at bounding box center [37, 187] width 42 height 8
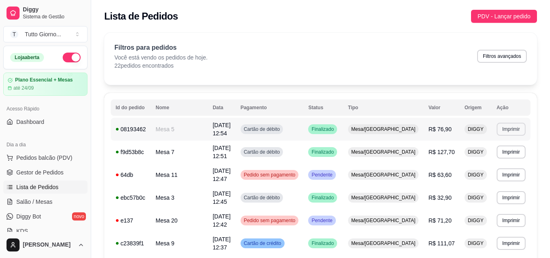
click at [520, 130] on button "Imprimir" at bounding box center [511, 129] width 29 height 13
click at [509, 155] on button "IMPRESSORA" at bounding box center [497, 158] width 57 height 13
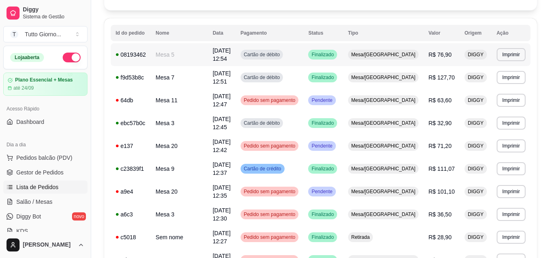
scroll to position [81, 0]
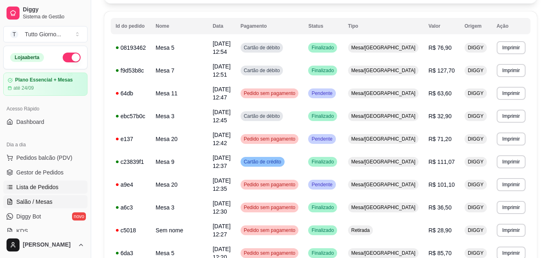
click at [41, 196] on link "Salão / Mesas" at bounding box center [45, 201] width 84 height 13
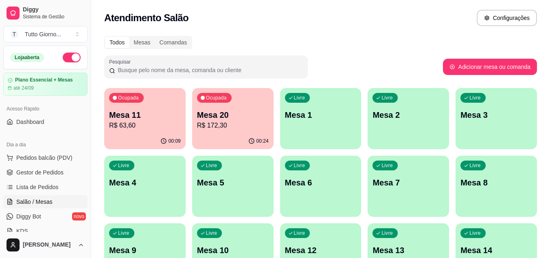
click at [157, 233] on div "Livre Mesa 9" at bounding box center [144, 248] width 81 height 51
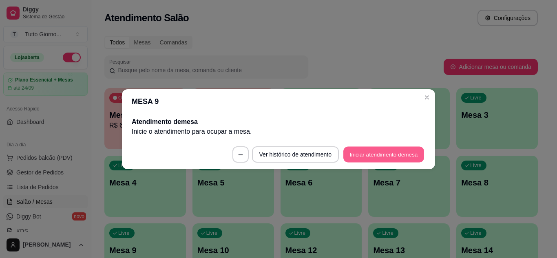
click at [393, 161] on button "Iniciar atendimento de mesa" at bounding box center [383, 154] width 81 height 16
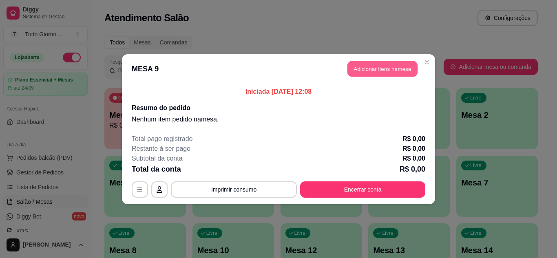
click at [379, 73] on button "Adicionar itens na mesa" at bounding box center [382, 69] width 70 height 16
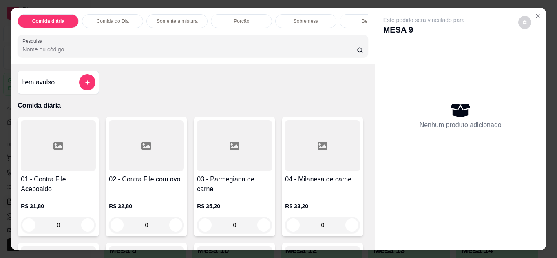
click at [173, 229] on div "0" at bounding box center [146, 225] width 75 height 16
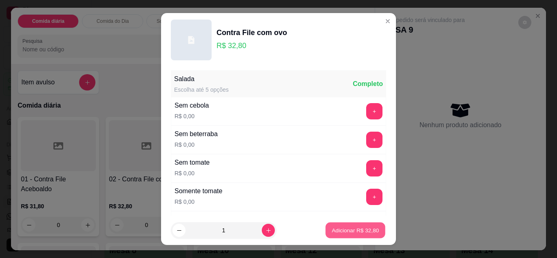
click at [332, 229] on p "Adicionar R$ 32,80" at bounding box center [355, 231] width 47 height 8
type input "1"
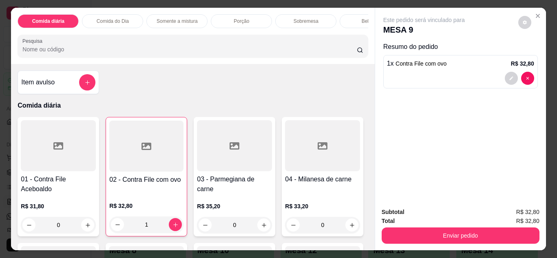
click at [172, 229] on div "1" at bounding box center [146, 224] width 74 height 16
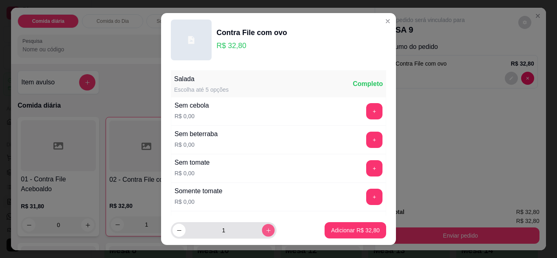
click at [265, 232] on icon "increase-product-quantity" at bounding box center [268, 230] width 6 height 6
type input "2"
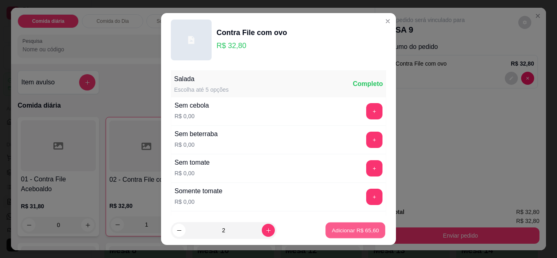
click at [332, 233] on p "Adicionar R$ 65,60" at bounding box center [355, 231] width 47 height 8
type input "3"
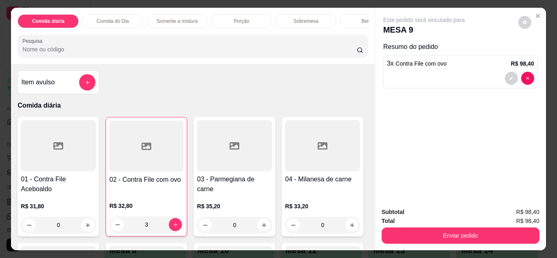
click at [114, 18] on p "Comida do Dia" at bounding box center [113, 21] width 32 height 7
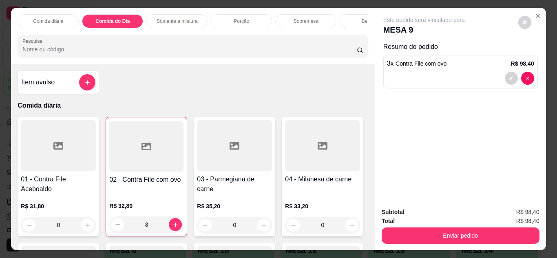
scroll to position [22, 0]
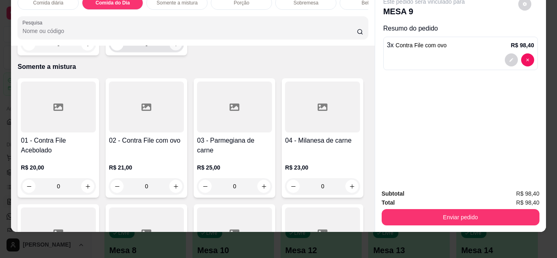
click at [173, 47] on icon "increase-product-quantity" at bounding box center [176, 44] width 6 height 6
type input "1"
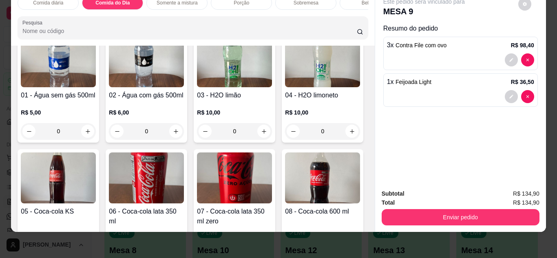
scroll to position [1187, 0]
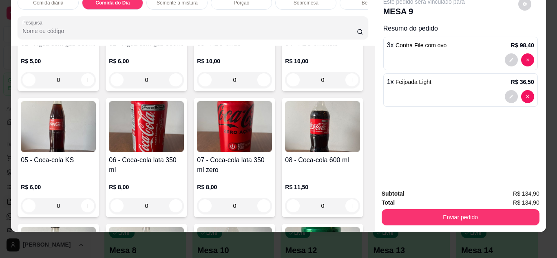
click at [177, 88] on div "0" at bounding box center [146, 80] width 75 height 16
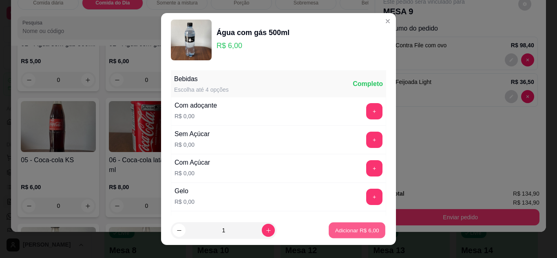
click at [335, 229] on p "Adicionar R$ 6,00" at bounding box center [357, 231] width 44 height 8
type input "1"
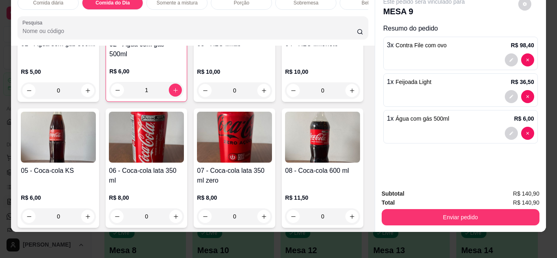
click at [364, 215] on div "Item avulso Comida diária 01 - Contra File Aceboaldo R$ 31,80 0 02 - Contra Fil…" at bounding box center [192, 139] width 363 height 186
click at [366, 217] on div "Item avulso Comida diária 01 - Contra File Aceboaldo R$ 31,80 0 02 - Contra Fil…" at bounding box center [192, 139] width 363 height 186
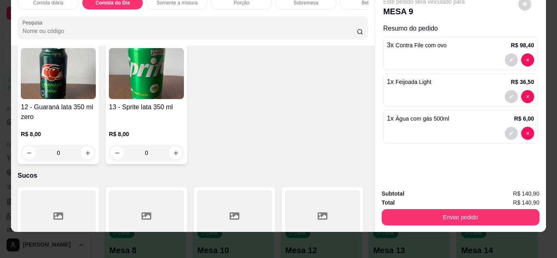
scroll to position [1660, 0]
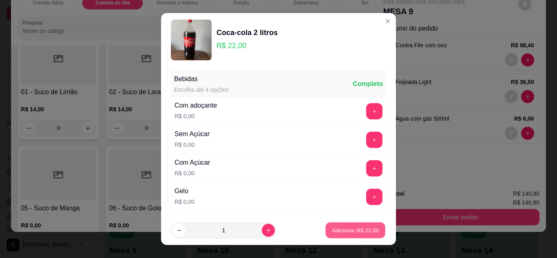
click at [332, 230] on p "Adicionar R$ 22,00" at bounding box center [355, 231] width 47 height 8
type input "1"
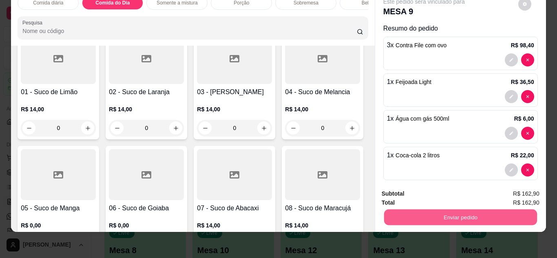
click at [460, 214] on button "Enviar pedido" at bounding box center [459, 217] width 153 height 16
click at [432, 188] on button "Não registrar e enviar pedido" at bounding box center [433, 190] width 82 height 15
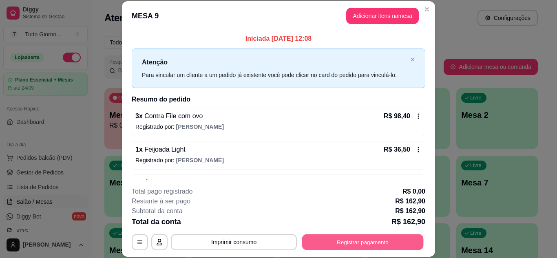
click at [347, 244] on button "Registrar pagamento" at bounding box center [362, 242] width 121 height 16
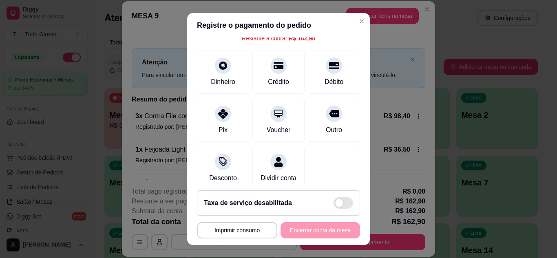
scroll to position [49, 0]
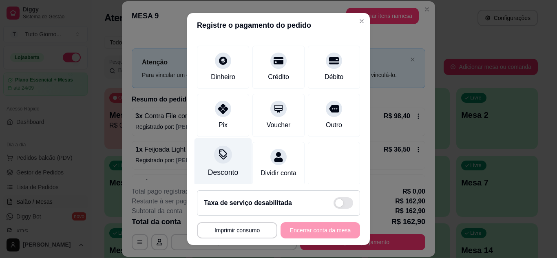
click at [218, 157] on icon at bounding box center [223, 154] width 11 height 11
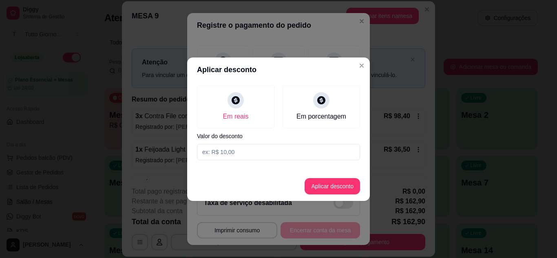
click at [236, 151] on input at bounding box center [278, 152] width 163 height 16
type input "30,96"
click at [326, 188] on button "Aplicar desconto" at bounding box center [332, 186] width 53 height 16
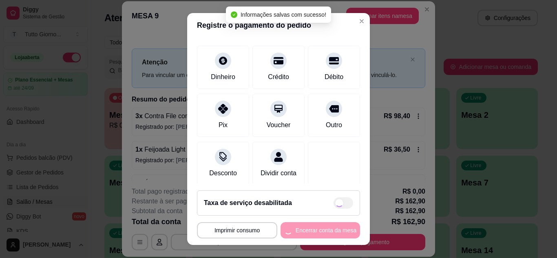
type input "R$ 131,94"
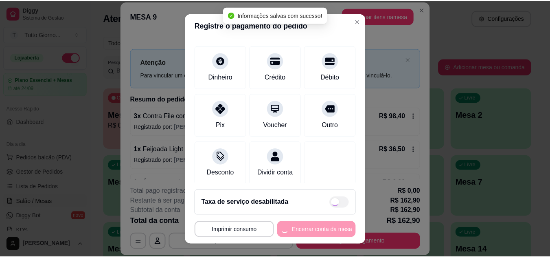
scroll to position [57, 0]
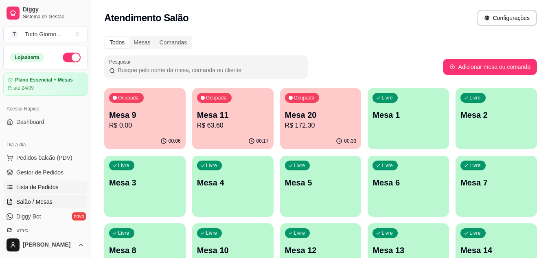
click at [47, 189] on span "Lista de Pedidos" at bounding box center [37, 187] width 42 height 8
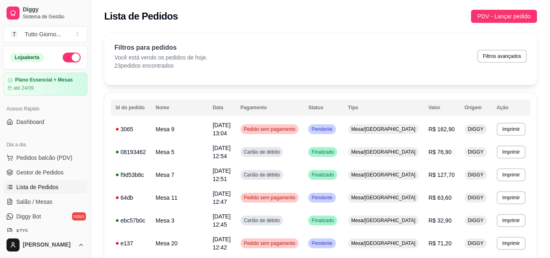
scroll to position [225, 0]
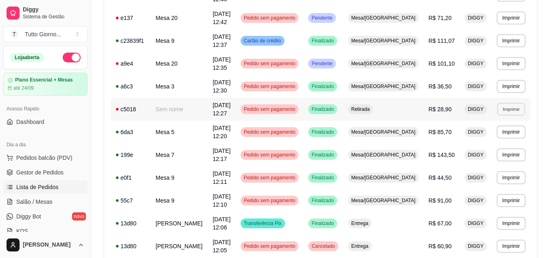
click at [515, 110] on button "Imprimir" at bounding box center [511, 109] width 28 height 13
click at [297, 106] on span "Pedido sem pagamento" at bounding box center [269, 109] width 55 height 7
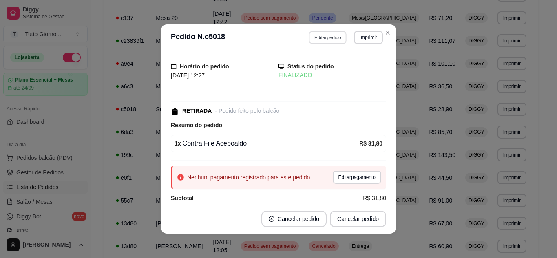
click at [325, 35] on button "Editar pedido" at bounding box center [328, 37] width 38 height 13
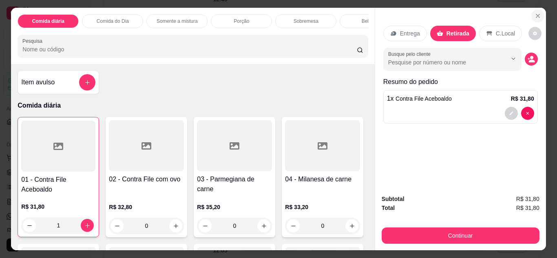
click at [535, 14] on icon "Close" at bounding box center [537, 16] width 7 height 7
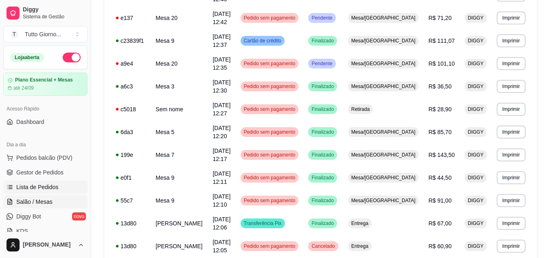
click at [38, 201] on span "Salão / Mesas" at bounding box center [34, 202] width 36 height 8
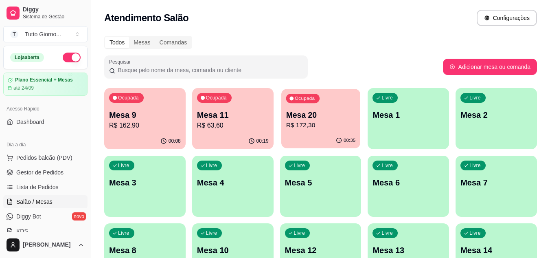
click at [319, 133] on button "Ocupada Mesa 20 R$ 172,30 00:35" at bounding box center [321, 118] width 79 height 59
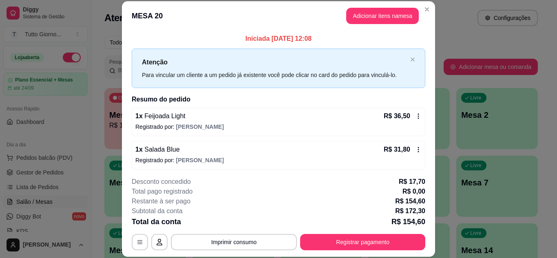
scroll to position [16, 0]
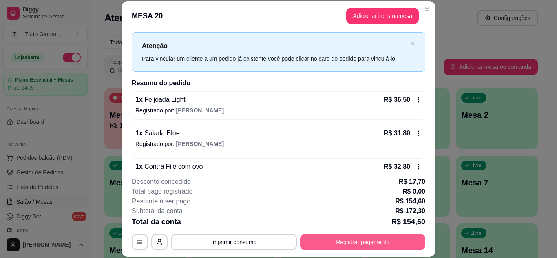
click at [363, 243] on button "Registrar pagamento" at bounding box center [362, 242] width 125 height 16
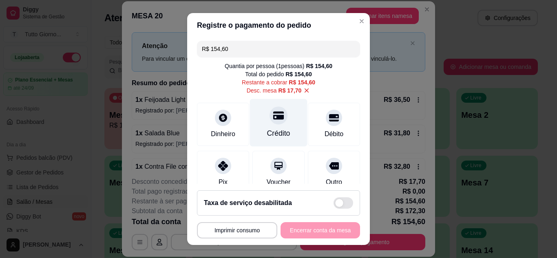
click at [275, 136] on div "Crédito" at bounding box center [278, 133] width 23 height 11
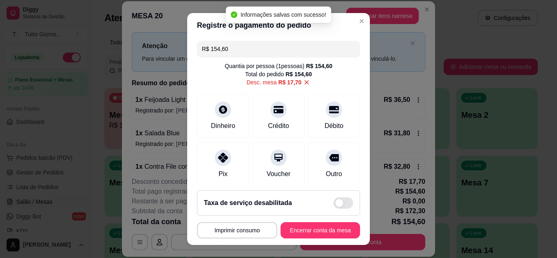
type input "R$ 0,00"
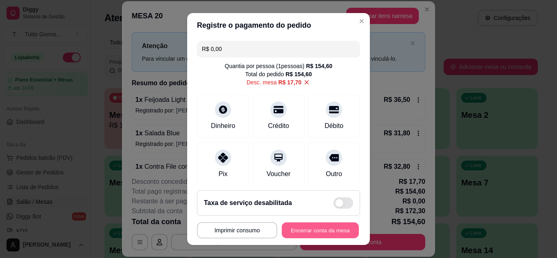
click at [318, 226] on button "Encerrar conta da mesa" at bounding box center [320, 230] width 77 height 16
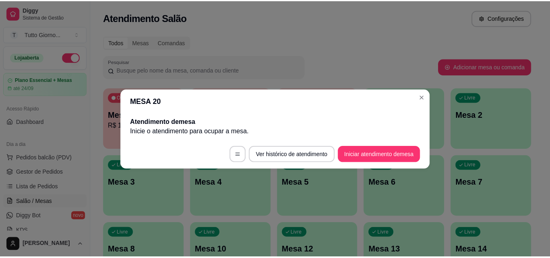
scroll to position [0, 0]
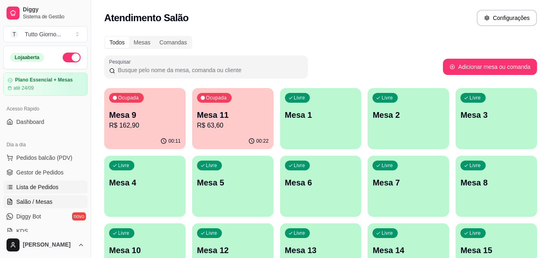
click at [45, 185] on span "Lista de Pedidos" at bounding box center [37, 187] width 42 height 8
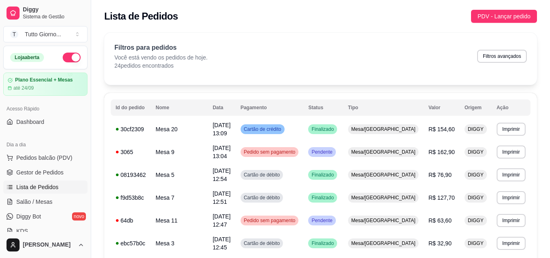
scroll to position [225, 0]
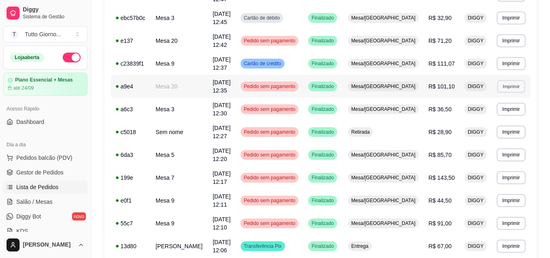
click at [508, 92] on button "Imprimir" at bounding box center [511, 86] width 28 height 13
click at [500, 119] on button "IMPRESSORA" at bounding box center [497, 114] width 57 height 13
click at [514, 40] on button "Imprimir" at bounding box center [511, 40] width 28 height 13
click at [498, 77] on div "Escolha a impressora IMPRESSORA" at bounding box center [497, 64] width 67 height 28
click at [497, 73] on button "IMPRESSORA" at bounding box center [497, 69] width 57 height 13
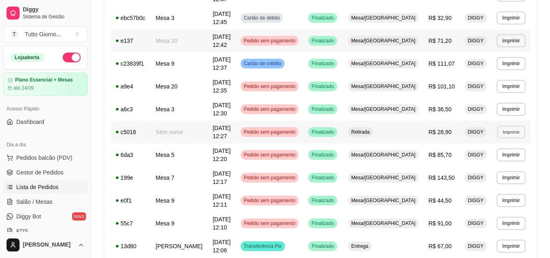
click at [513, 136] on button "Imprimir" at bounding box center [511, 131] width 28 height 13
click at [506, 158] on button "IMPRESSORA" at bounding box center [497, 160] width 57 height 13
click at [35, 202] on span "Salão / Mesas" at bounding box center [34, 202] width 36 height 8
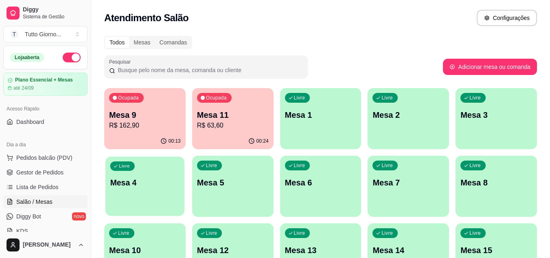
click at [137, 194] on div "Livre Mesa 4" at bounding box center [145, 181] width 79 height 50
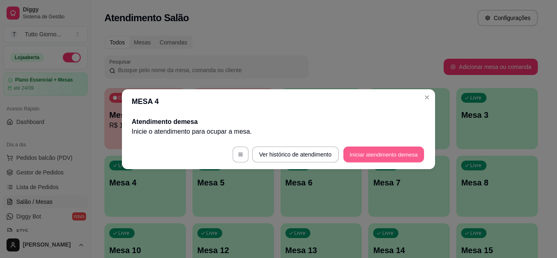
click at [376, 152] on button "Iniciar atendimento de mesa" at bounding box center [383, 154] width 81 height 16
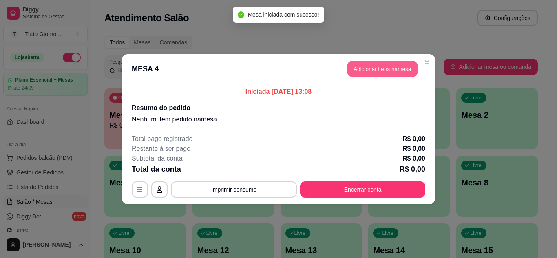
click at [379, 69] on button "Adicionar itens na mesa" at bounding box center [382, 69] width 70 height 16
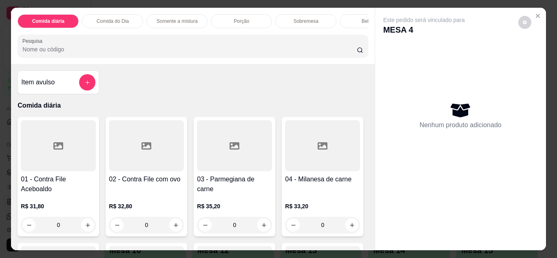
click at [111, 22] on div "Comida do Dia" at bounding box center [112, 21] width 61 height 14
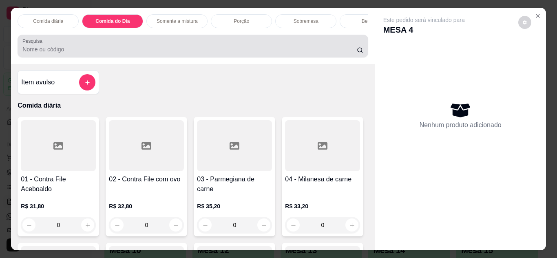
scroll to position [22, 0]
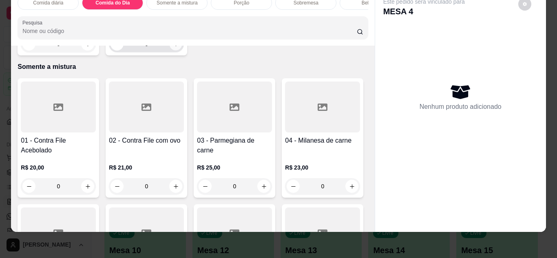
click at [174, 50] on button "increase-product-quantity" at bounding box center [175, 43] width 13 height 13
type input "1"
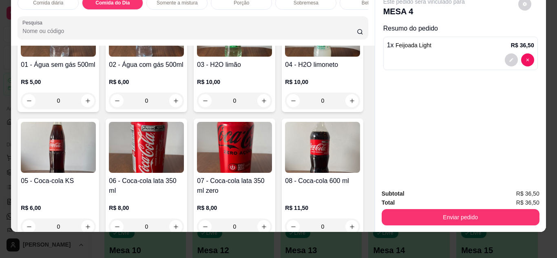
scroll to position [1171, 0]
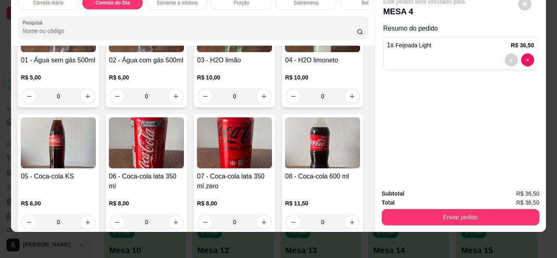
click at [263, 104] on div "0" at bounding box center [234, 96] width 75 height 16
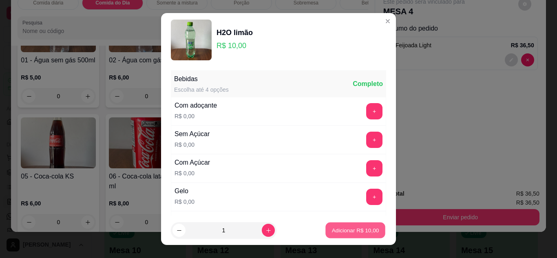
click at [361, 227] on p "Adicionar R$ 10,00" at bounding box center [355, 231] width 47 height 8
type input "1"
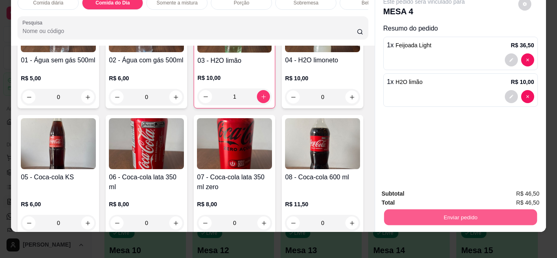
click at [462, 209] on button "Enviar pedido" at bounding box center [459, 217] width 153 height 16
click at [452, 193] on button "Não registrar e enviar pedido" at bounding box center [433, 190] width 82 height 15
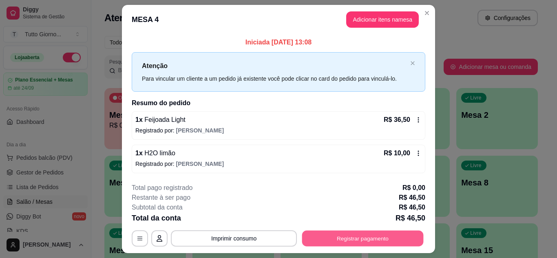
click at [381, 234] on button "Registrar pagamento" at bounding box center [362, 239] width 121 height 16
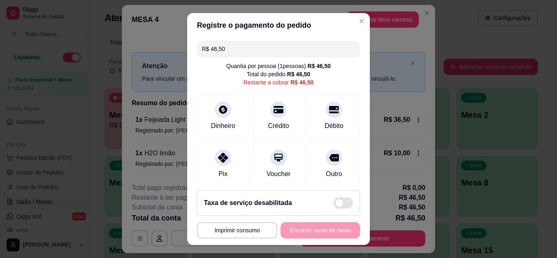
click at [354, 180] on div "R$ 46,50 Quantia por pessoa ( 1 pessoas) R$ 46,50 Total do pedido R$ 46,50 Rest…" at bounding box center [278, 110] width 183 height 147
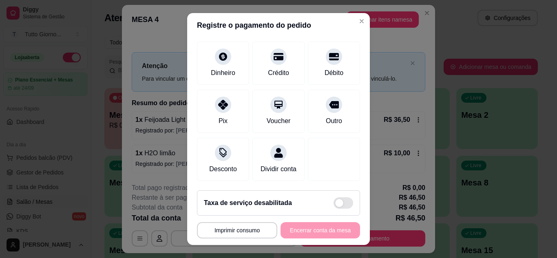
scroll to position [63, 0]
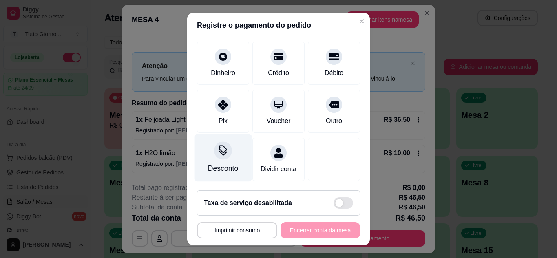
click at [220, 150] on div "Desconto" at bounding box center [222, 158] width 57 height 48
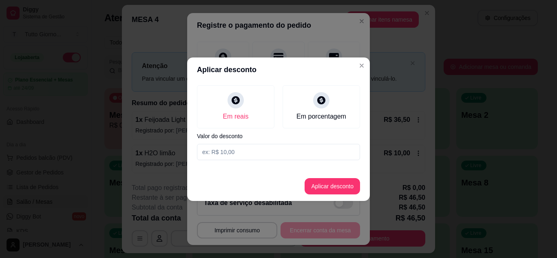
click at [247, 152] on input at bounding box center [278, 152] width 163 height 16
type input "4,10"
click at [327, 184] on button "Aplicar desconto" at bounding box center [332, 186] width 53 height 16
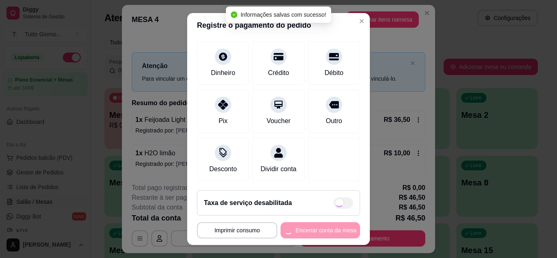
type input "R$ 42,40"
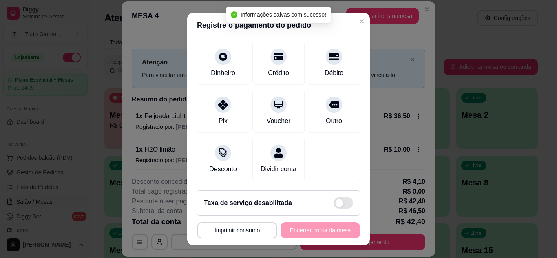
scroll to position [71, 0]
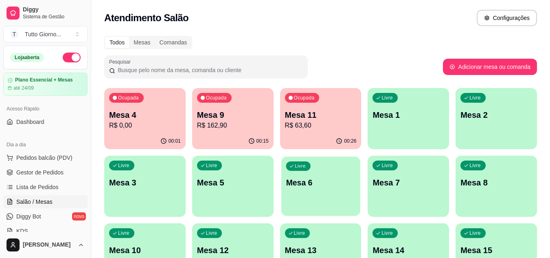
click at [354, 179] on p "Mesa 6" at bounding box center [321, 182] width 70 height 11
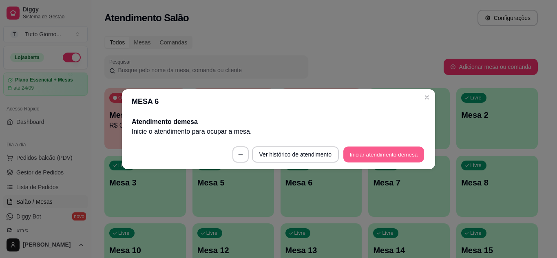
click at [366, 159] on button "Iniciar atendimento de mesa" at bounding box center [383, 154] width 81 height 16
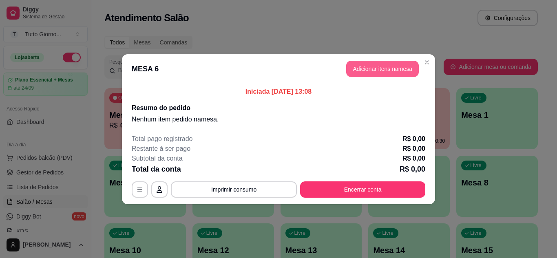
click at [390, 70] on button "Adicionar itens na mesa" at bounding box center [382, 69] width 73 height 16
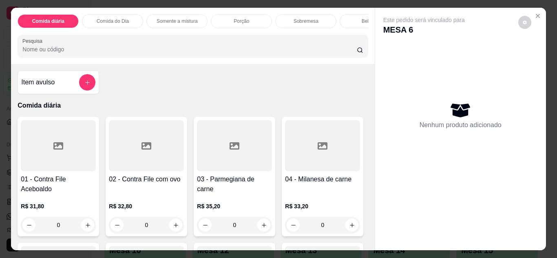
drag, startPoint x: 390, startPoint y: 70, endPoint x: 414, endPoint y: 50, distance: 32.1
click at [414, 50] on div "Nenhum produto adicionado" at bounding box center [460, 115] width 154 height 160
click at [169, 230] on div "0" at bounding box center [146, 225] width 75 height 16
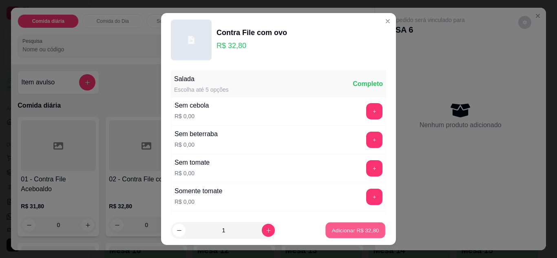
click at [332, 229] on p "Adicionar R$ 32,80" at bounding box center [355, 231] width 47 height 8
type input "1"
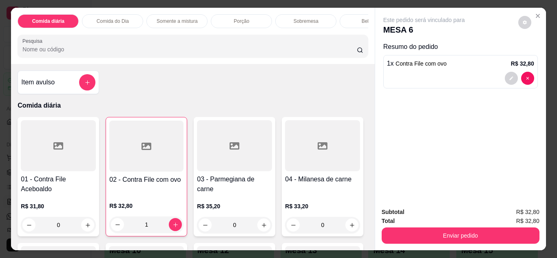
click at [348, 18] on div "Bebidas" at bounding box center [369, 21] width 61 height 14
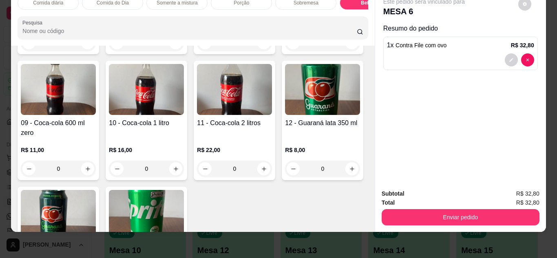
scroll to position [1352, 0]
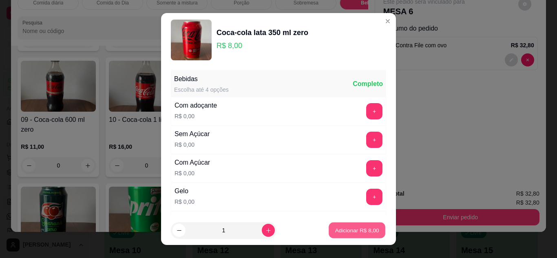
click at [357, 226] on button "Adicionar R$ 8,00" at bounding box center [356, 230] width 57 height 16
type input "1"
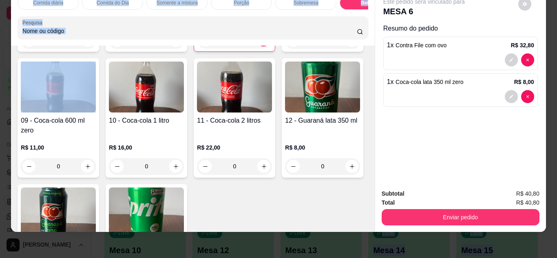
drag, startPoint x: 357, startPoint y: 226, endPoint x: 360, endPoint y: 277, distance: 51.4
click at [360, 258] on html "Diggy Sistema de Gestão T Tutto Giorno ... Loja aberta Plano Essencial + Mesas …" at bounding box center [278, 129] width 557 height 258
click at [336, 188] on div "01 - Água sem gás 500ml R$ 5,00 0 02 - Água com gás 500ml R$ 6,00 0 03 - H2O li…" at bounding box center [193, 59] width 350 height 488
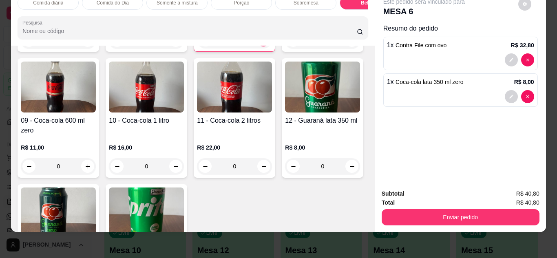
click at [336, 188] on div "01 - Água sem gás 500ml R$ 5,00 0 02 - Água com gás 500ml R$ 6,00 0 03 - H2O li…" at bounding box center [193, 59] width 350 height 488
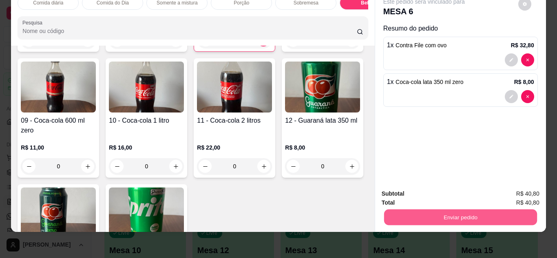
click at [439, 209] on button "Enviar pedido" at bounding box center [459, 217] width 153 height 16
click at [437, 189] on button "Não registrar e enviar pedido" at bounding box center [433, 190] width 82 height 15
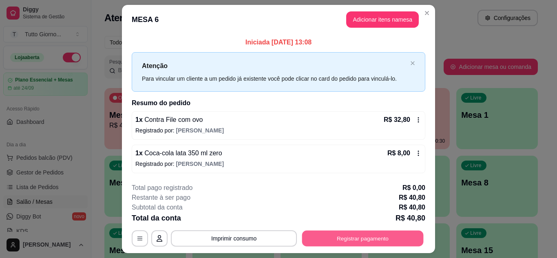
click at [365, 234] on button "Registrar pagamento" at bounding box center [362, 239] width 121 height 16
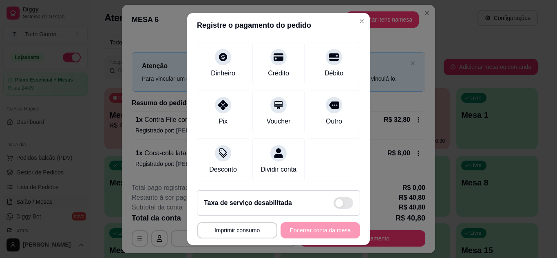
scroll to position [63, 0]
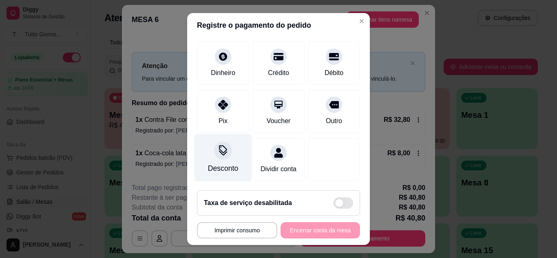
click at [218, 145] on icon at bounding box center [223, 150] width 11 height 11
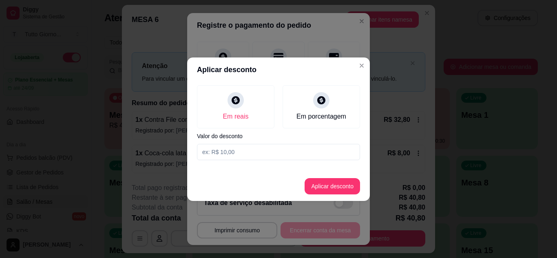
click at [237, 151] on input at bounding box center [278, 152] width 163 height 16
type input "4,90"
click at [323, 190] on button "Aplicar desconto" at bounding box center [332, 186] width 53 height 16
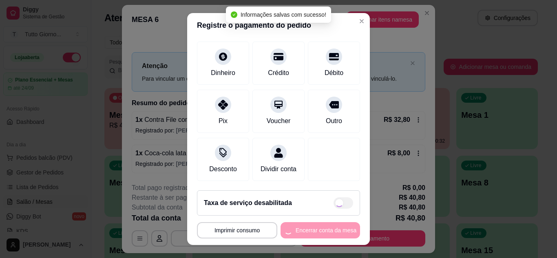
type input "R$ 35,90"
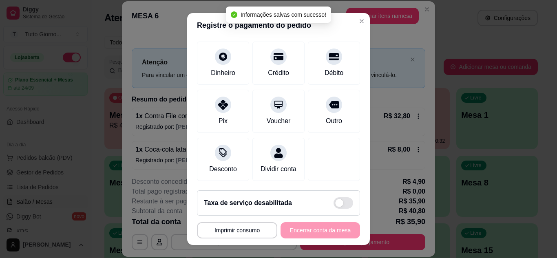
scroll to position [71, 0]
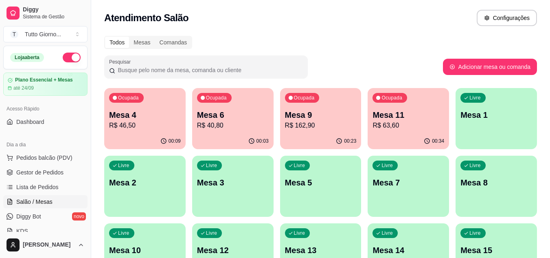
click at [404, 125] on p "R$ 63,60" at bounding box center [409, 126] width 72 height 10
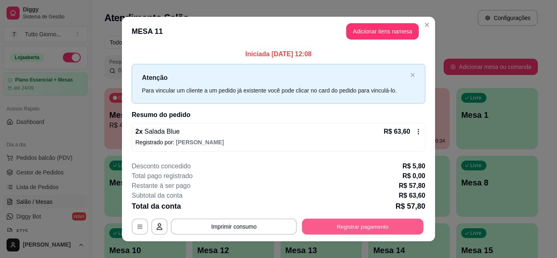
click at [381, 223] on button "Registrar pagamento" at bounding box center [362, 227] width 121 height 16
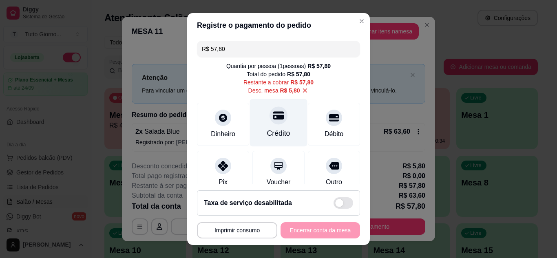
click at [255, 118] on div "Crédito" at bounding box center [278, 123] width 57 height 48
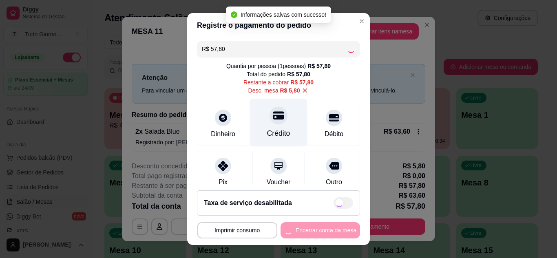
type input "R$ 0,00"
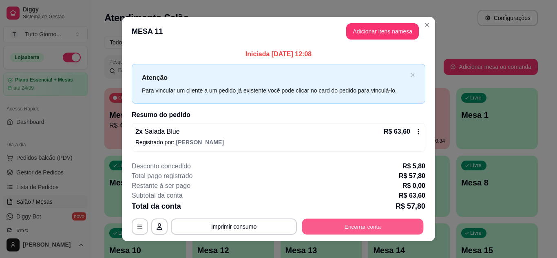
click at [375, 221] on button "Encerrar conta" at bounding box center [362, 227] width 121 height 16
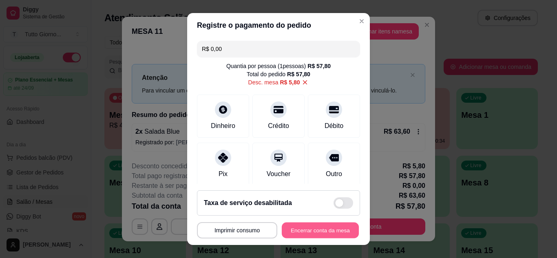
click at [326, 230] on button "Encerrar conta da mesa" at bounding box center [320, 230] width 77 height 16
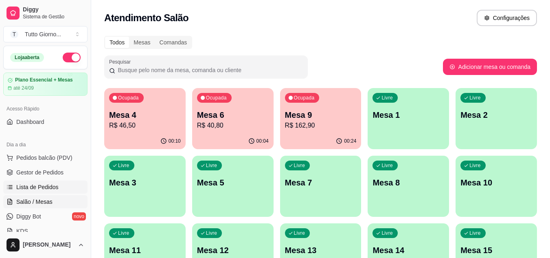
click at [46, 189] on span "Lista de Pedidos" at bounding box center [37, 187] width 42 height 8
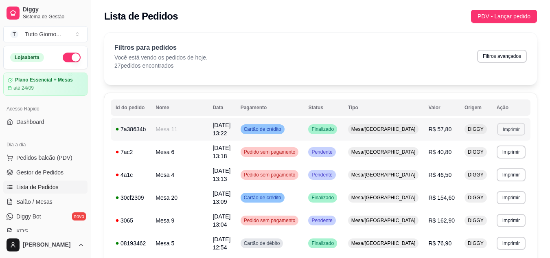
click at [505, 130] on button "Imprimir" at bounding box center [511, 129] width 28 height 13
click at [502, 155] on button "IMPRESSORA" at bounding box center [497, 157] width 57 height 13
click at [49, 204] on span "Salão / Mesas" at bounding box center [34, 202] width 36 height 8
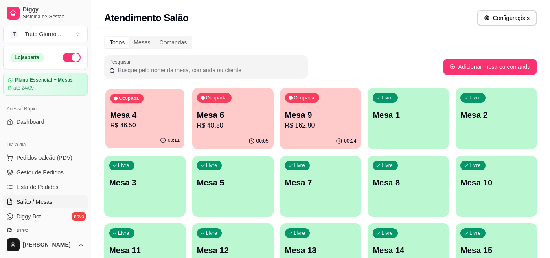
click at [156, 134] on div "00:11" at bounding box center [145, 140] width 79 height 15
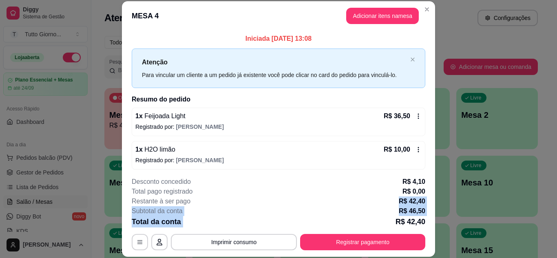
drag, startPoint x: 284, startPoint y: 205, endPoint x: 291, endPoint y: 223, distance: 19.4
click at [291, 223] on div "**********" at bounding box center [278, 213] width 293 height 73
click at [325, 183] on div "Desconto concedido R$ 4,10" at bounding box center [278, 182] width 293 height 10
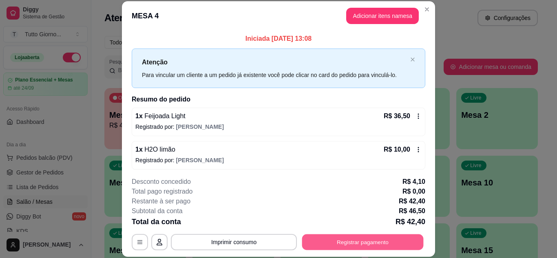
click at [352, 242] on button "Registrar pagamento" at bounding box center [362, 242] width 121 height 16
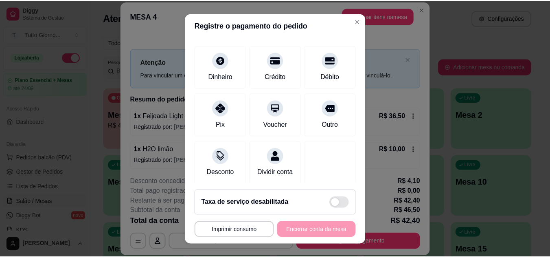
scroll to position [65, 0]
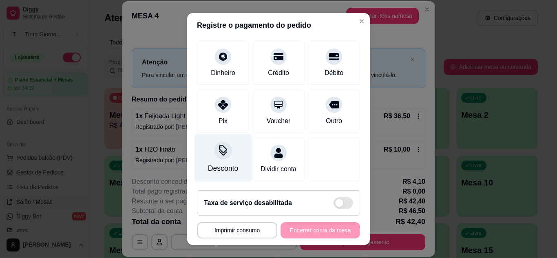
click at [217, 158] on div "Desconto" at bounding box center [222, 158] width 57 height 48
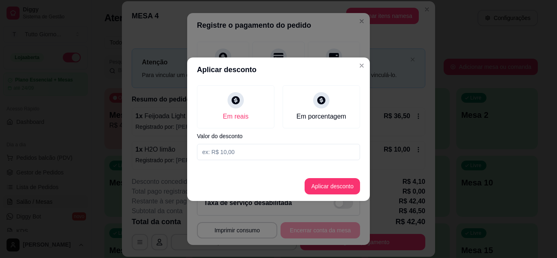
click at [229, 155] on input at bounding box center [278, 152] width 163 height 16
type input "6,20"
click at [327, 194] on button "Aplicar desconto" at bounding box center [332, 186] width 53 height 16
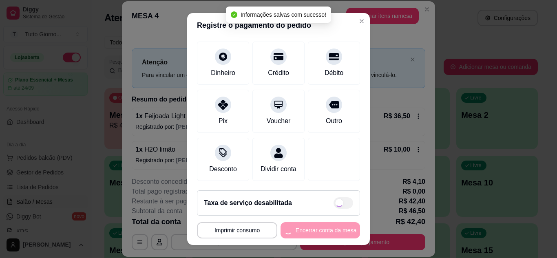
type input "R$ 40,30"
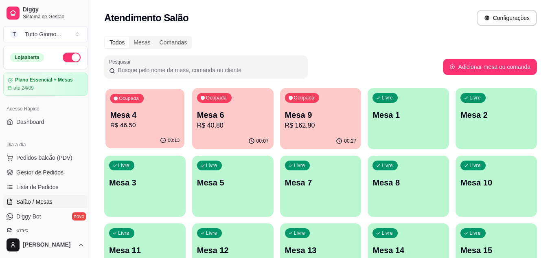
click at [158, 128] on p "R$ 46,50" at bounding box center [145, 125] width 70 height 9
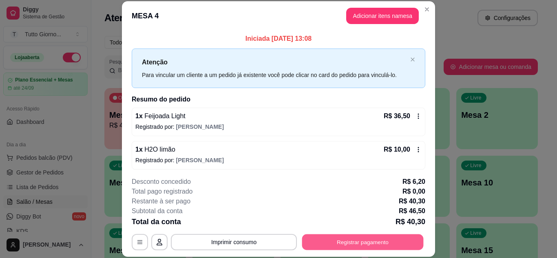
click at [348, 246] on button "Registrar pagamento" at bounding box center [362, 242] width 121 height 16
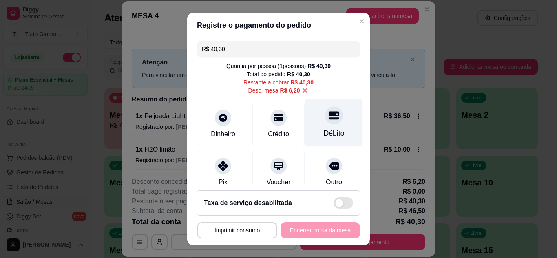
click at [324, 132] on div "Débito" at bounding box center [334, 133] width 21 height 11
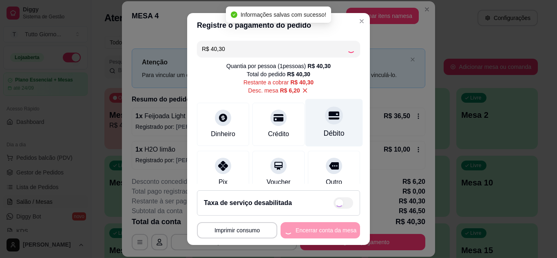
type input "R$ 0,00"
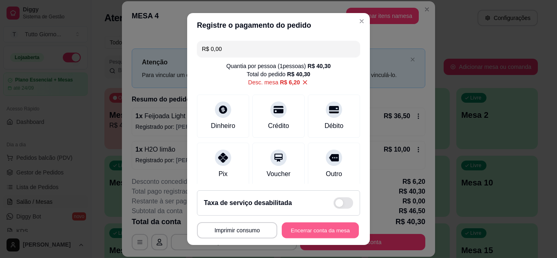
click at [312, 227] on button "Encerrar conta da mesa" at bounding box center [320, 230] width 77 height 16
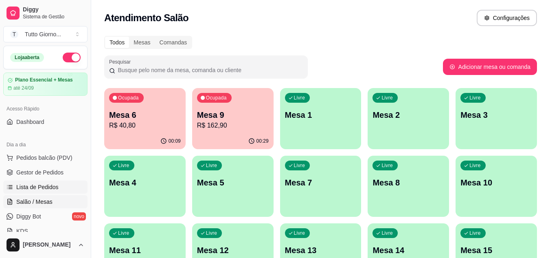
click at [39, 187] on span "Lista de Pedidos" at bounding box center [37, 187] width 42 height 8
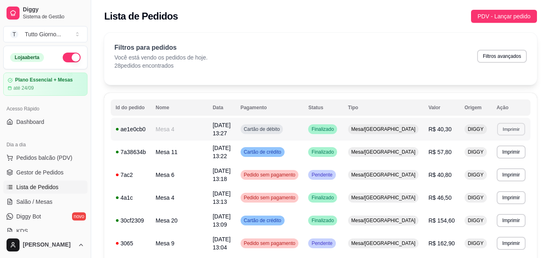
click at [518, 127] on button "Imprimir" at bounding box center [511, 129] width 28 height 13
click at [508, 161] on button "IMPRESSORA" at bounding box center [497, 157] width 57 height 13
click at [513, 133] on button "Imprimir" at bounding box center [511, 129] width 28 height 13
click at [505, 163] on button "IMPRESSORA" at bounding box center [497, 157] width 57 height 13
click at [47, 202] on span "Salão / Mesas" at bounding box center [34, 202] width 36 height 8
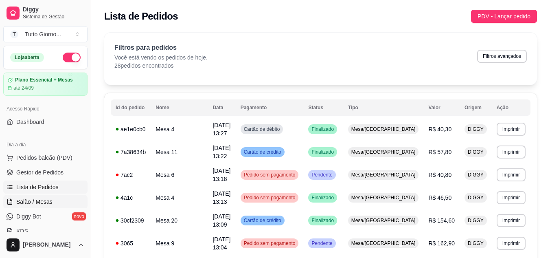
click at [47, 202] on span "Salão / Mesas" at bounding box center [34, 202] width 36 height 8
click at [45, 201] on span "Salão / Mesas" at bounding box center [34, 202] width 36 height 8
click at [3, 195] on link "Salão / Mesas" at bounding box center [45, 201] width 84 height 13
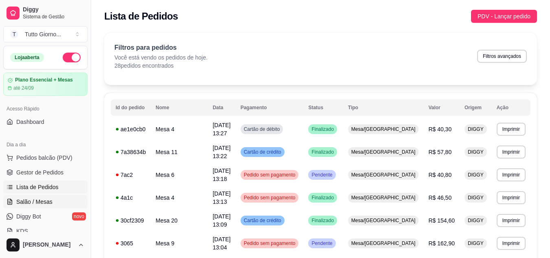
click at [45, 201] on span "Salão / Mesas" at bounding box center [34, 202] width 36 height 8
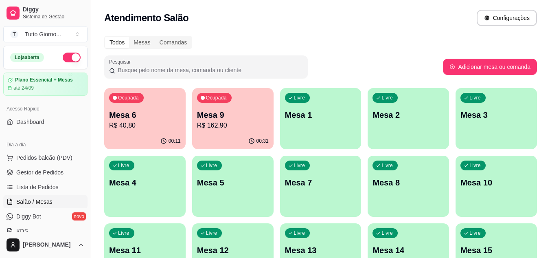
click at [342, 66] on div "Pesquisar" at bounding box center [273, 66] width 339 height 23
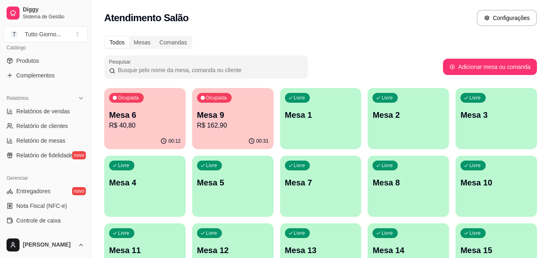
scroll to position [212, 0]
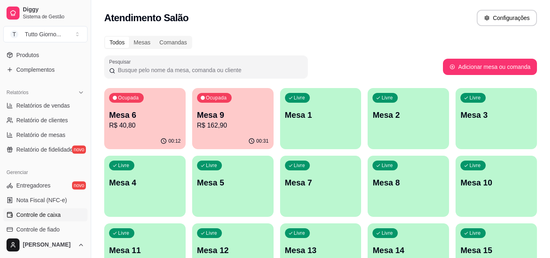
click at [50, 220] on link "Controle de caixa" at bounding box center [45, 214] width 84 height 13
click at [50, 215] on span "Controle de caixa" at bounding box center [38, 215] width 44 height 8
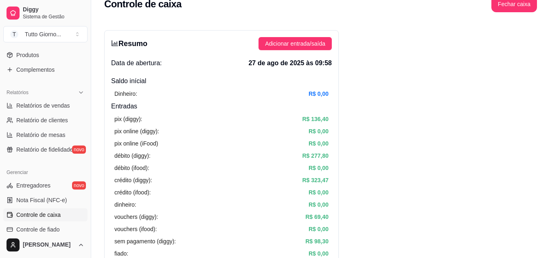
scroll to position [49, 0]
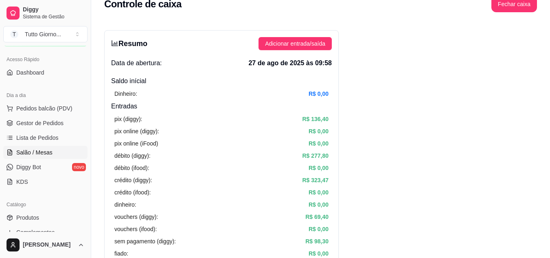
click at [41, 151] on span "Salão / Mesas" at bounding box center [34, 152] width 36 height 8
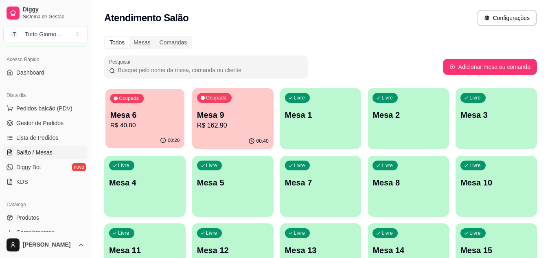
click at [163, 118] on p "Mesa 6" at bounding box center [145, 115] width 70 height 11
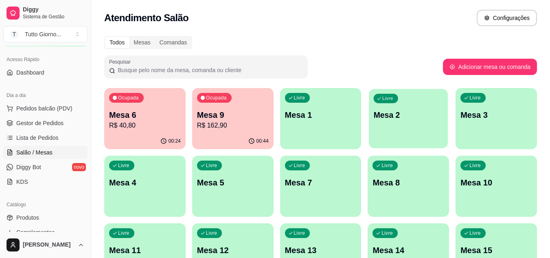
click at [420, 107] on div "Livre Mesa 2" at bounding box center [408, 114] width 79 height 50
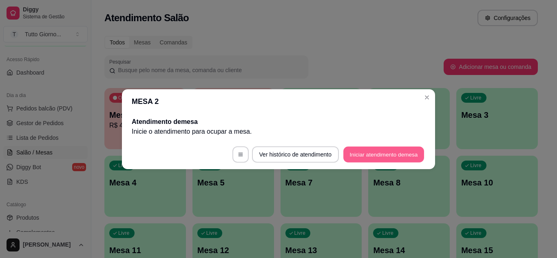
click at [377, 158] on button "Iniciar atendimento de mesa" at bounding box center [383, 154] width 81 height 16
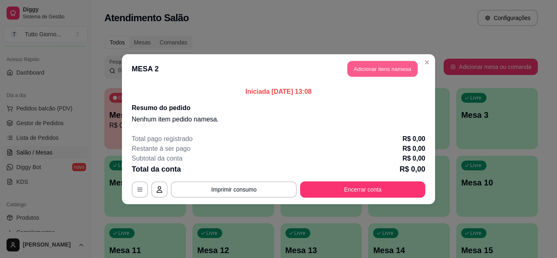
click at [390, 73] on button "Adicionar itens na mesa" at bounding box center [382, 69] width 70 height 16
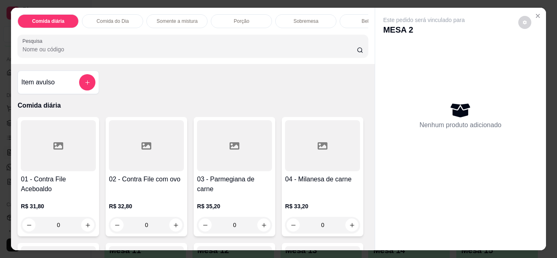
click at [123, 18] on p "Comida do Dia" at bounding box center [113, 21] width 32 height 7
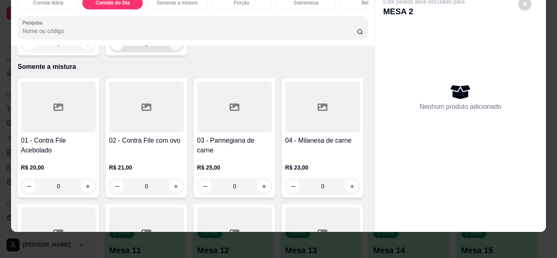
click at [173, 47] on icon "increase-product-quantity" at bounding box center [176, 44] width 6 height 6
type input "1"
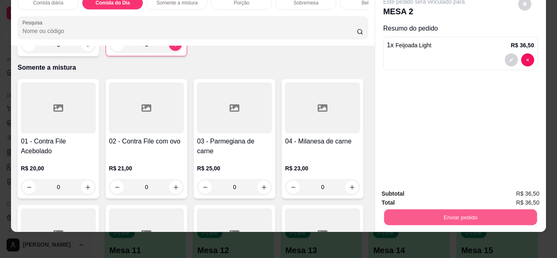
click at [449, 209] on button "Enviar pedido" at bounding box center [459, 217] width 153 height 16
click at [448, 189] on button "Não registrar e enviar pedido" at bounding box center [433, 190] width 82 height 15
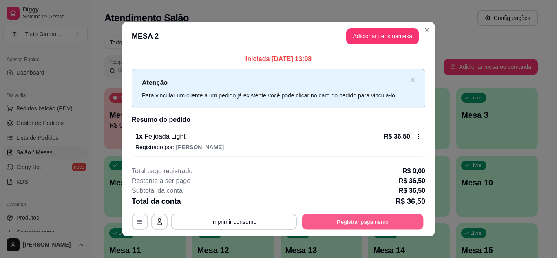
click at [380, 226] on button "Registrar pagamento" at bounding box center [362, 222] width 121 height 16
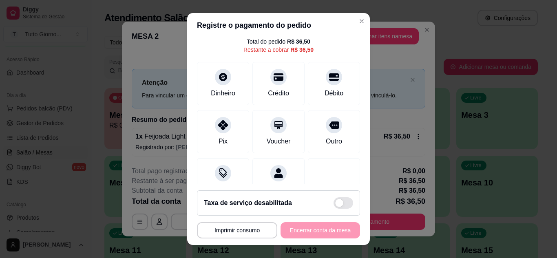
scroll to position [49, 0]
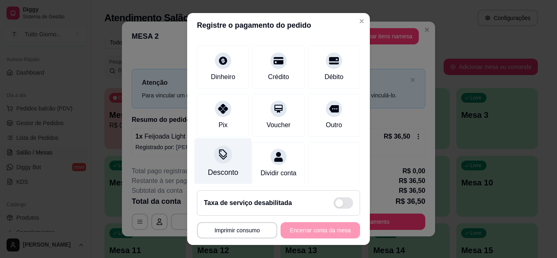
click at [223, 159] on icon at bounding box center [223, 154] width 11 height 11
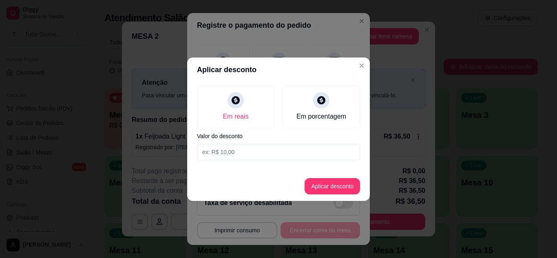
click at [231, 153] on input at bounding box center [278, 152] width 163 height 16
type input "3,60"
click at [326, 188] on button "Aplicar desconto" at bounding box center [332, 186] width 53 height 16
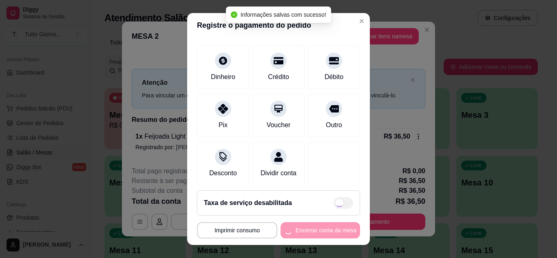
type input "R$ 32,90"
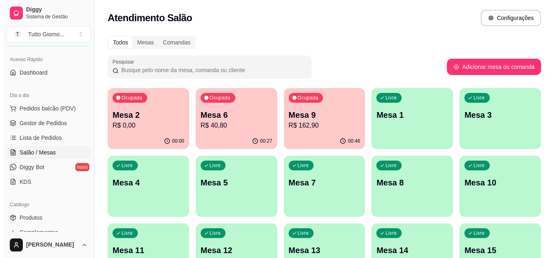
scroll to position [225, 0]
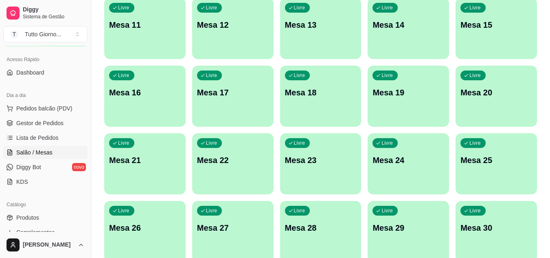
click at [275, 167] on div "Ocupada Mesa 2 R$ 0,00 00:00 Ocupada Mesa 6 R$ 40,80 00:27 Ocupada Mesa 9 R$ 16…" at bounding box center [320, 62] width 433 height 399
click at [240, 171] on div "Livre Mesa 22" at bounding box center [233, 159] width 79 height 50
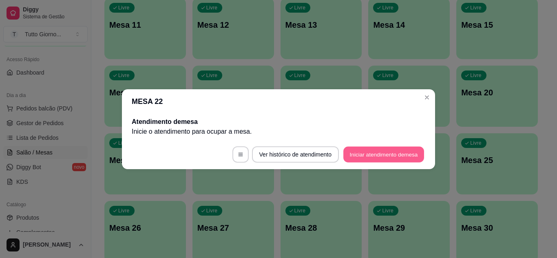
click at [378, 154] on button "Iniciar atendimento de mesa" at bounding box center [383, 154] width 81 height 16
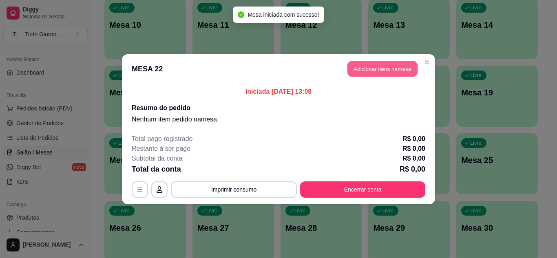
click at [384, 72] on button "Adicionar itens na mesa" at bounding box center [382, 69] width 70 height 16
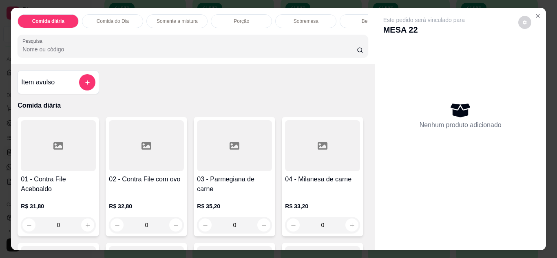
click at [121, 22] on div "Comida do Dia" at bounding box center [112, 21] width 61 height 14
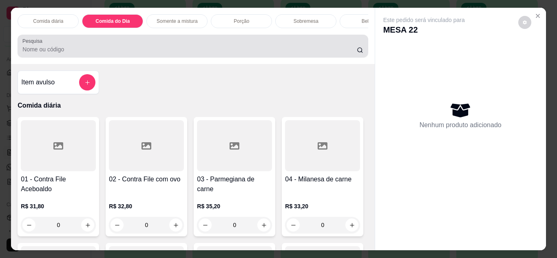
scroll to position [22, 0]
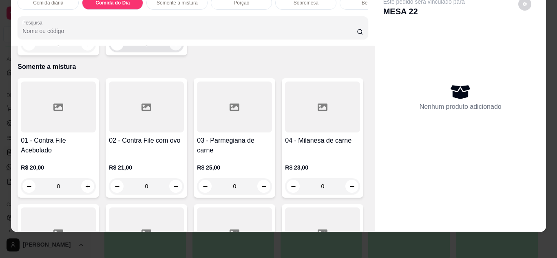
click at [170, 50] on button "increase-product-quantity" at bounding box center [175, 43] width 13 height 13
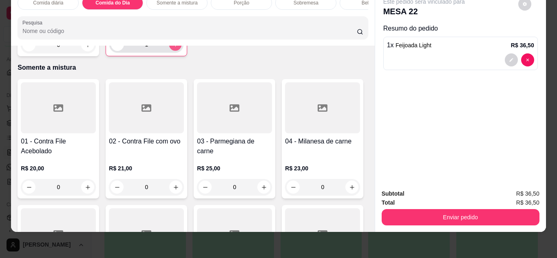
click at [170, 51] on button "increase-product-quantity" at bounding box center [175, 44] width 13 height 13
type input "2"
click at [347, 2] on div "Bebidas" at bounding box center [369, 3] width 61 height 14
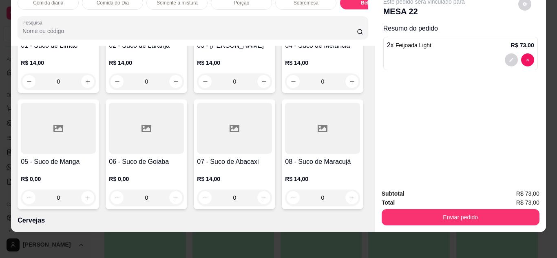
scroll to position [1853, 0]
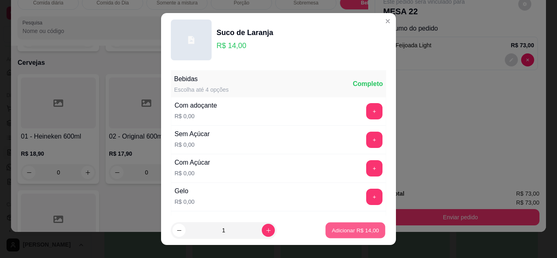
click at [356, 228] on p "Adicionar R$ 14,00" at bounding box center [355, 231] width 47 height 8
type input "1"
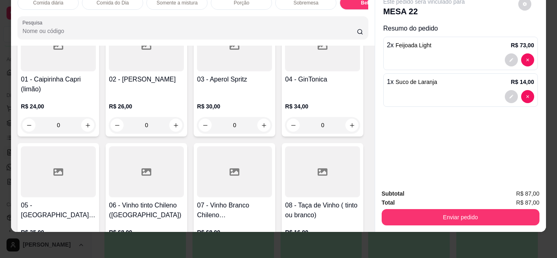
scroll to position [2212, 0]
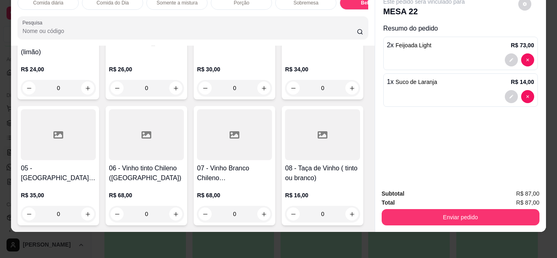
type input "1"
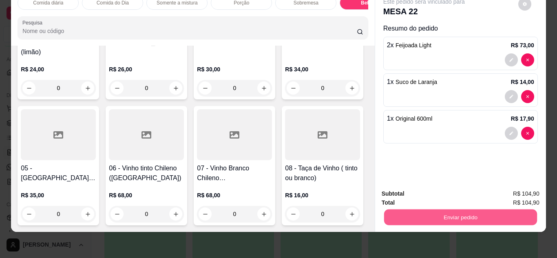
click at [449, 213] on button "Enviar pedido" at bounding box center [459, 217] width 153 height 16
click at [446, 193] on button "Não registrar e enviar pedido" at bounding box center [433, 190] width 82 height 15
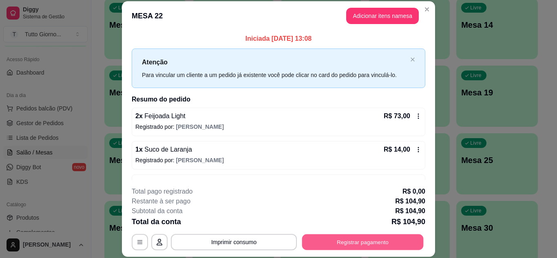
click at [368, 239] on button "Registrar pagamento" at bounding box center [362, 242] width 121 height 16
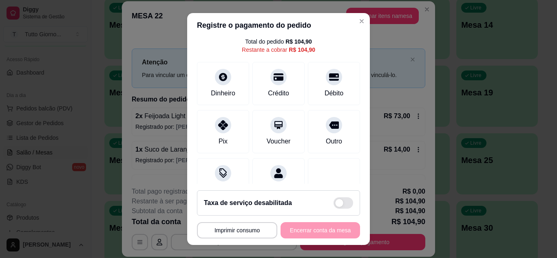
scroll to position [49, 0]
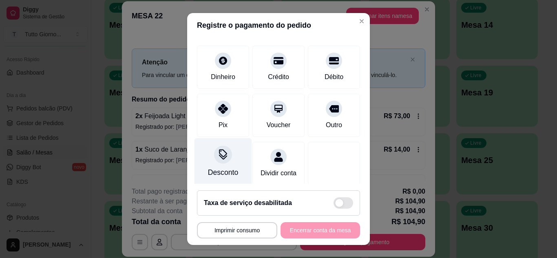
click at [218, 157] on icon at bounding box center [223, 154] width 11 height 11
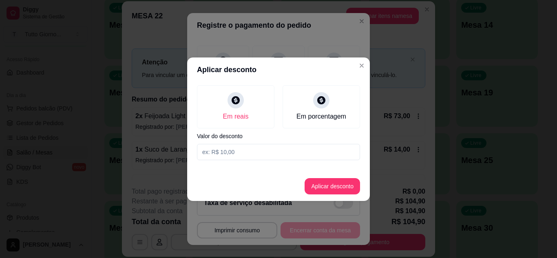
click at [237, 149] on input at bounding box center [278, 152] width 163 height 16
type input "19,70"
click at [325, 189] on button "Aplicar desconto" at bounding box center [332, 186] width 53 height 16
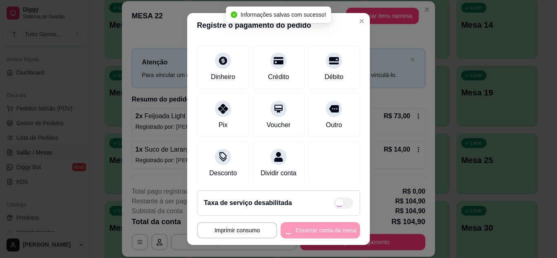
type input "R$ 85,20"
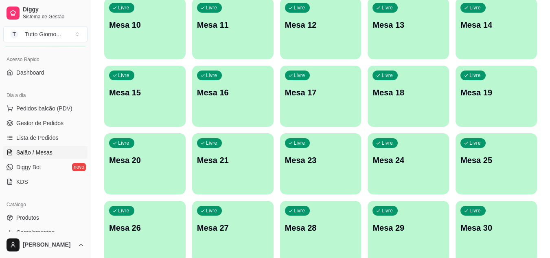
scroll to position [0, 0]
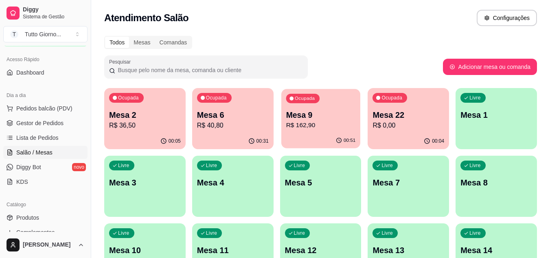
click at [340, 137] on div "00:51" at bounding box center [321, 140] width 79 height 15
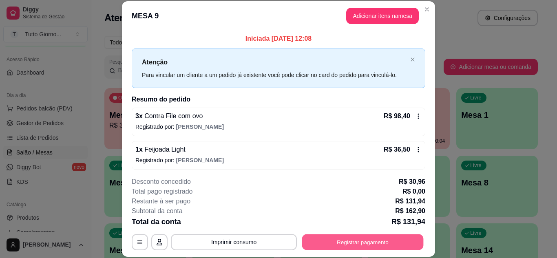
click at [373, 242] on button "Registrar pagamento" at bounding box center [362, 242] width 121 height 16
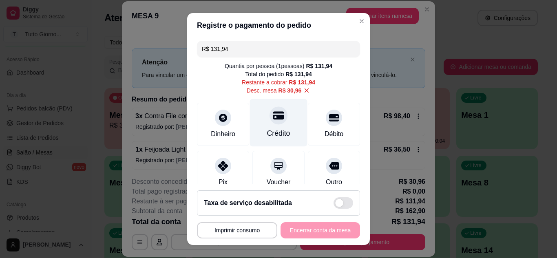
click at [271, 129] on div "Crédito" at bounding box center [278, 133] width 23 height 11
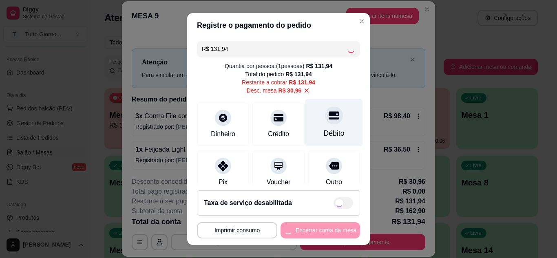
type input "R$ 0,00"
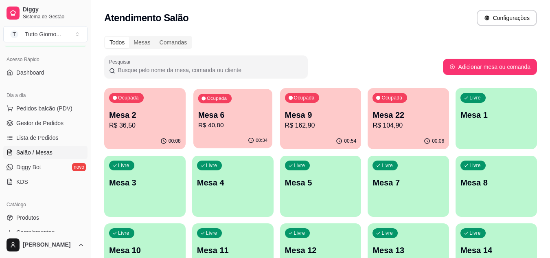
click at [234, 140] on div "00:34" at bounding box center [233, 140] width 79 height 15
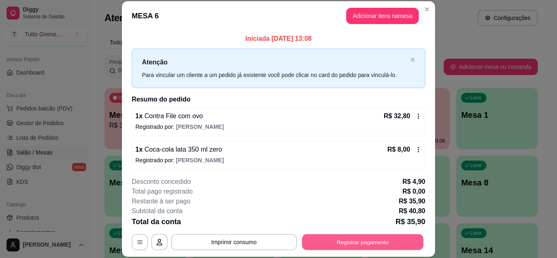
click at [364, 240] on button "Registrar pagamento" at bounding box center [362, 242] width 121 height 16
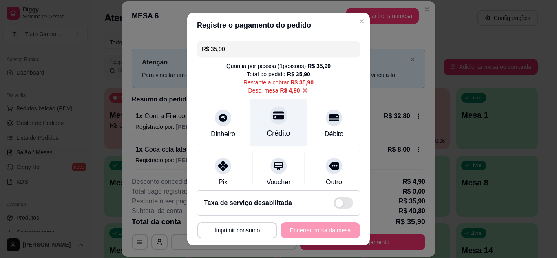
click at [269, 122] on div at bounding box center [278, 115] width 18 height 18
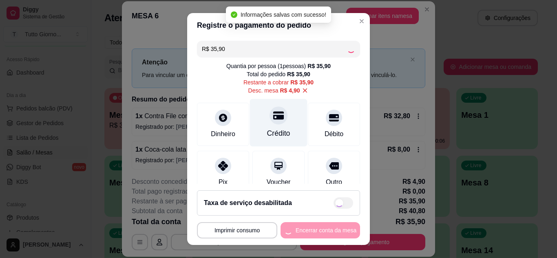
type input "R$ 0,00"
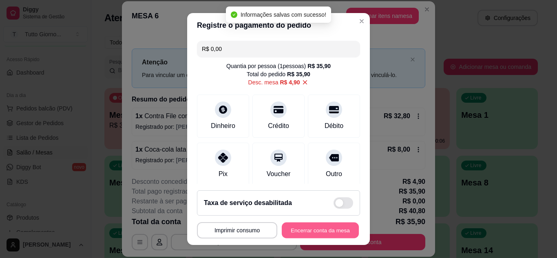
click at [305, 231] on button "Encerrar conta da mesa" at bounding box center [320, 230] width 77 height 16
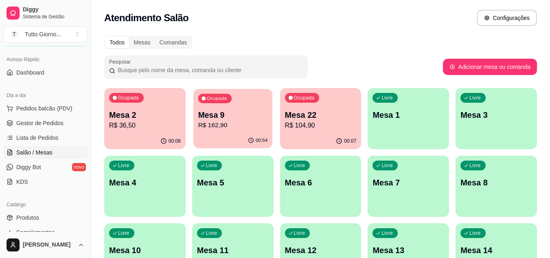
click at [248, 113] on p "Mesa 9" at bounding box center [233, 115] width 70 height 11
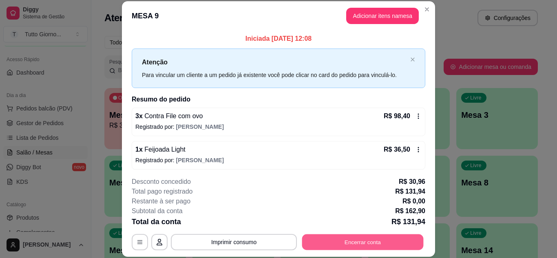
click at [369, 245] on button "Encerrar conta" at bounding box center [362, 242] width 121 height 16
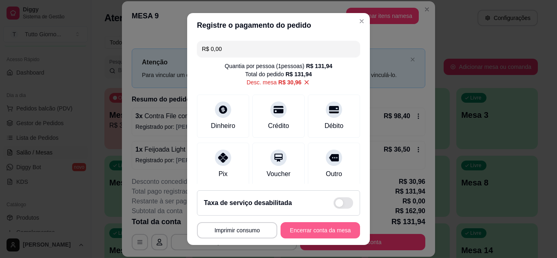
click at [304, 234] on button "Encerrar conta da mesa" at bounding box center [319, 230] width 79 height 16
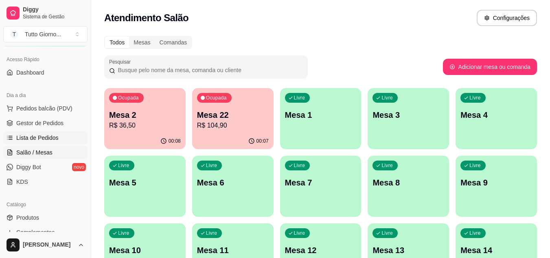
click at [49, 140] on span "Lista de Pedidos" at bounding box center [37, 138] width 42 height 8
click at [49, 136] on span "Lista de Pedidos" at bounding box center [37, 138] width 42 height 8
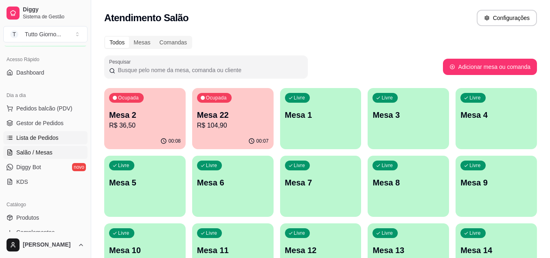
click at [49, 136] on span "Lista de Pedidos" at bounding box center [37, 138] width 42 height 8
click at [3, 131] on link "Lista de Pedidos" at bounding box center [45, 137] width 84 height 13
click at [49, 136] on span "Lista de Pedidos" at bounding box center [37, 138] width 42 height 8
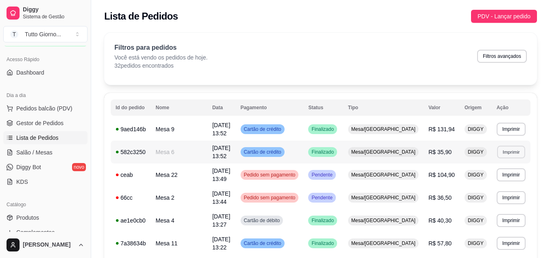
click at [508, 150] on button "Imprimir" at bounding box center [511, 151] width 28 height 13
click at [496, 176] on button "IMPRESSORA" at bounding box center [494, 175] width 57 height 13
click at [511, 130] on button "Imprimir" at bounding box center [511, 129] width 28 height 13
click at [486, 162] on button "IMPRESSORA" at bounding box center [494, 156] width 57 height 13
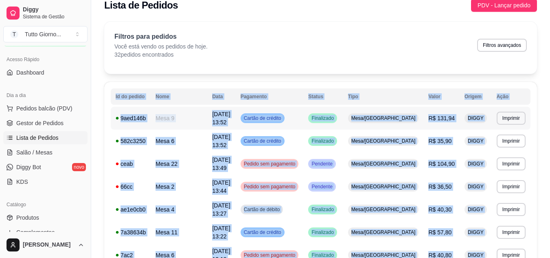
drag, startPoint x: 549, startPoint y: 244, endPoint x: 554, endPoint y: 251, distance: 8.5
click at [550, 247] on html "Diggy Sistema de Gestão T Tutto Giorno ... Loja aberta Plano Essencial + Mesas …" at bounding box center [275, 118] width 550 height 258
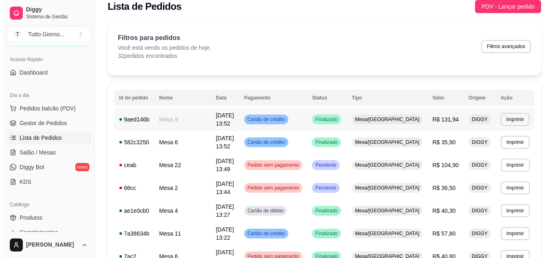
scroll to position [0, 0]
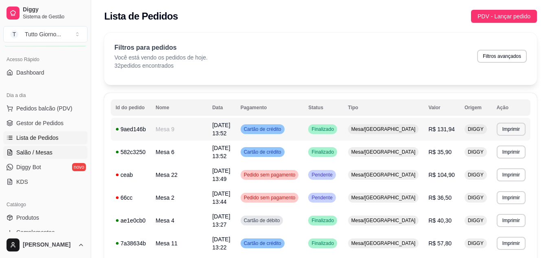
click at [47, 151] on span "Salão / Mesas" at bounding box center [34, 152] width 36 height 8
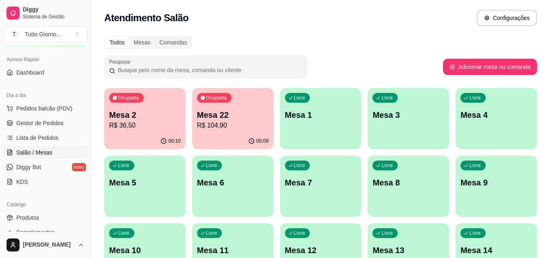
click at [3, 146] on link "Salão / Mesas" at bounding box center [45, 152] width 84 height 13
click at [359, 40] on div "Todos Mesas Comandas" at bounding box center [320, 42] width 433 height 13
click at [222, 118] on p "Mesa 22" at bounding box center [233, 115] width 70 height 11
click at [157, 130] on p "R$ 36,50" at bounding box center [145, 125] width 70 height 9
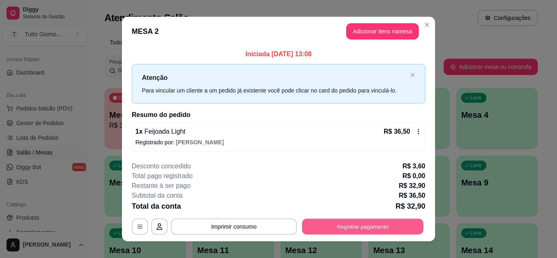
click at [352, 228] on button "Registrar pagamento" at bounding box center [362, 227] width 121 height 16
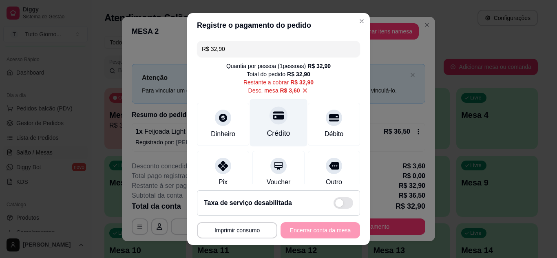
click at [260, 113] on div "Crédito" at bounding box center [278, 123] width 57 height 48
type input "R$ 0,00"
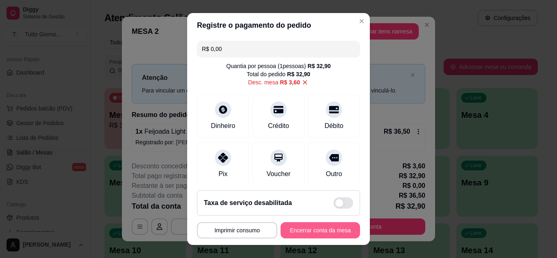
click at [335, 226] on button "Encerrar conta da mesa" at bounding box center [319, 230] width 79 height 16
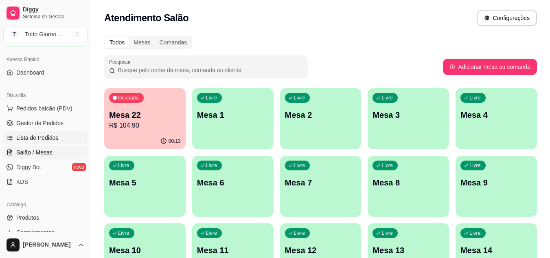
click at [53, 138] on span "Lista de Pedidos" at bounding box center [37, 138] width 42 height 8
click at [23, 138] on span "Lista de Pedidos" at bounding box center [37, 138] width 42 height 8
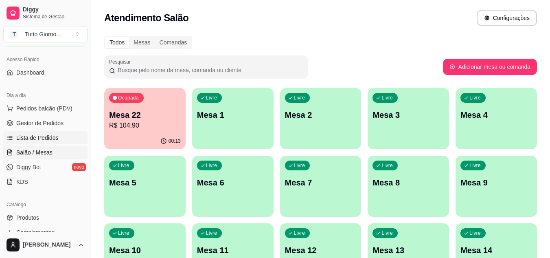
click at [23, 138] on span "Lista de Pedidos" at bounding box center [37, 138] width 42 height 8
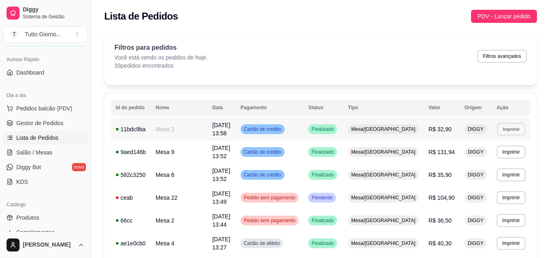
click at [507, 128] on button "Imprimir" at bounding box center [511, 129] width 28 height 13
click at [493, 157] on button "IMPRESSORA" at bounding box center [494, 156] width 59 height 13
click at [47, 152] on span "Salão / Mesas" at bounding box center [34, 152] width 36 height 8
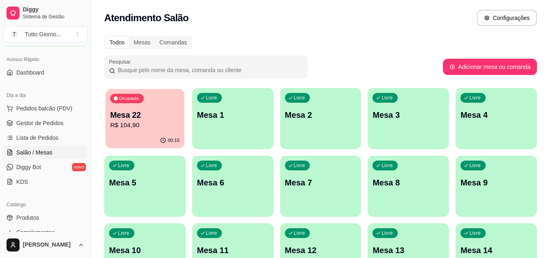
click at [119, 130] on p "R$ 104,90" at bounding box center [145, 125] width 70 height 9
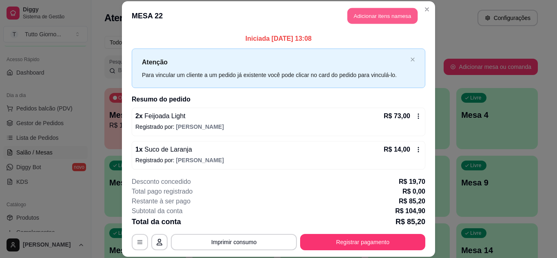
click at [381, 15] on button "Adicionar itens na mesa" at bounding box center [382, 16] width 70 height 16
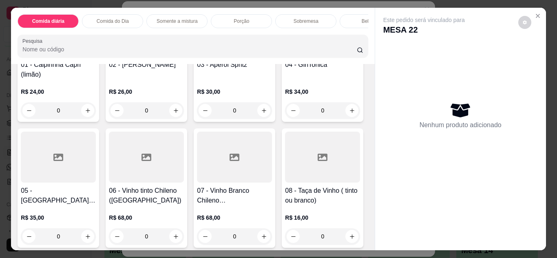
scroll to position [2206, 0]
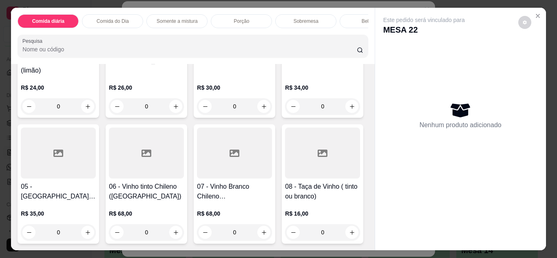
type input "1"
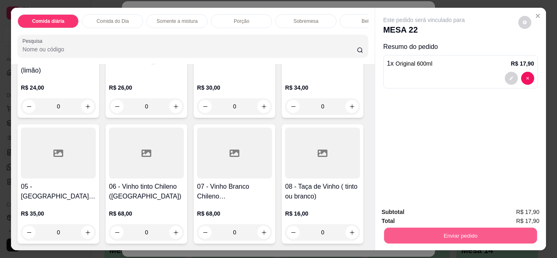
click at [438, 230] on button "Enviar pedido" at bounding box center [459, 236] width 153 height 16
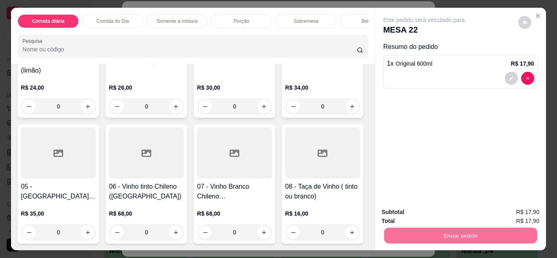
click at [438, 217] on button "Não registrar e enviar pedido" at bounding box center [433, 212] width 82 height 15
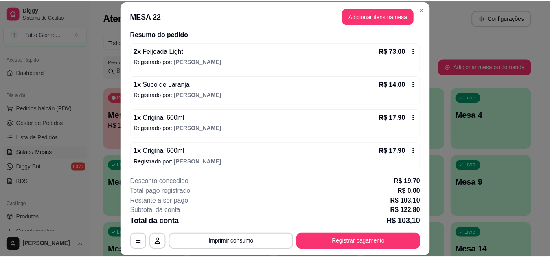
scroll to position [69, 0]
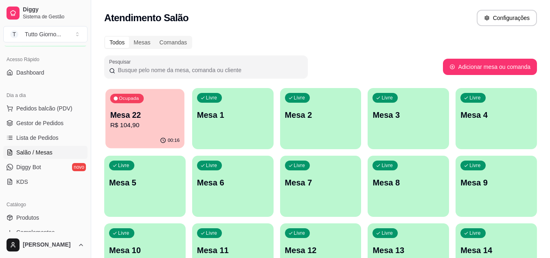
click at [162, 122] on p "R$ 104,90" at bounding box center [145, 125] width 70 height 9
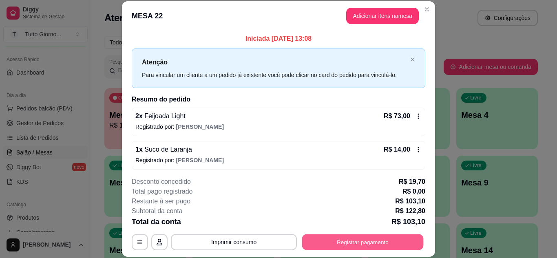
click at [375, 242] on button "Registrar pagamento" at bounding box center [362, 242] width 121 height 16
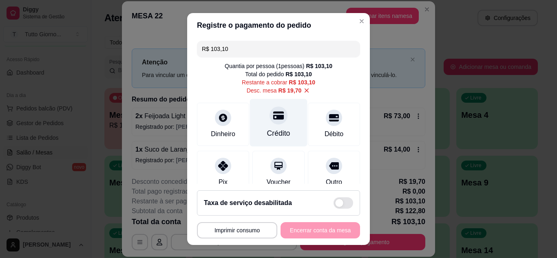
click at [276, 136] on div "Crédito" at bounding box center [278, 133] width 23 height 11
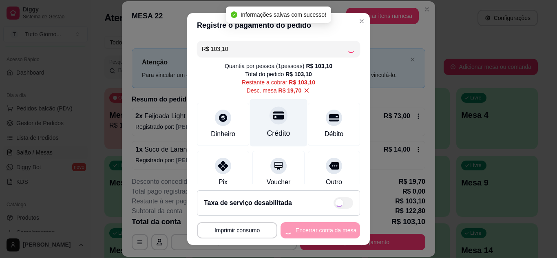
type input "R$ 0,00"
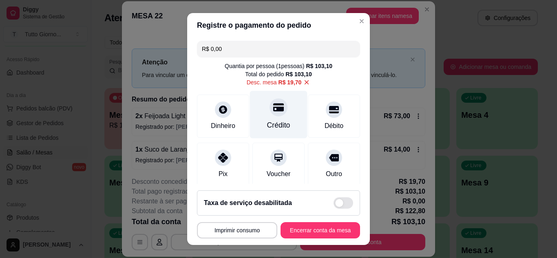
click at [255, 131] on div "Crédito" at bounding box center [278, 114] width 57 height 48
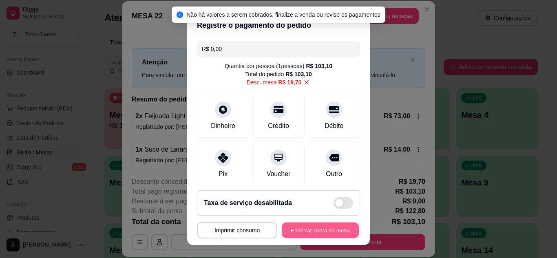
click at [319, 229] on button "Encerrar conta da mesa" at bounding box center [320, 230] width 77 height 16
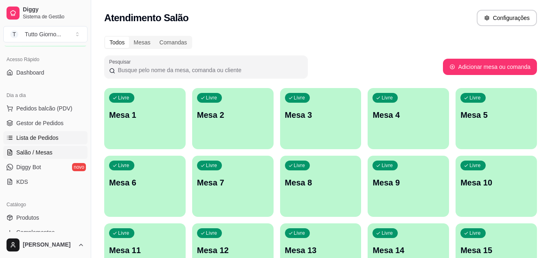
click at [51, 134] on span "Lista de Pedidos" at bounding box center [37, 138] width 42 height 8
click at [52, 136] on span "Lista de Pedidos" at bounding box center [37, 138] width 42 height 8
click at [3, 131] on link "Lista de Pedidos" at bounding box center [45, 137] width 84 height 13
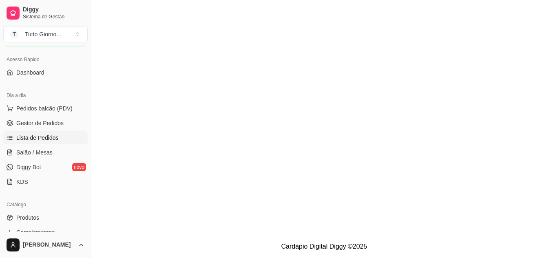
click at [52, 136] on span "Lista de Pedidos" at bounding box center [37, 138] width 42 height 8
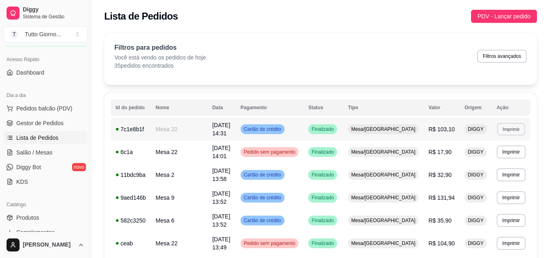
click at [512, 128] on button "Imprimir" at bounding box center [511, 129] width 28 height 13
click at [488, 153] on button "IMPRESSORA" at bounding box center [494, 156] width 59 height 13
click at [88, 230] on button "Toggle Sidebar" at bounding box center [91, 129] width 7 height 258
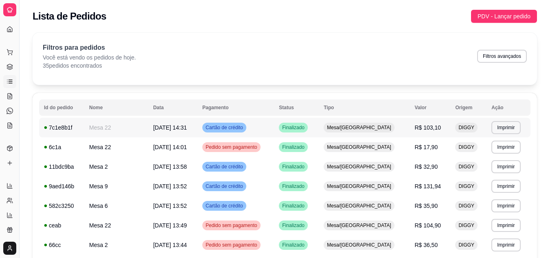
click at [19, 210] on button "Toggle Sidebar" at bounding box center [19, 129] width 7 height 258
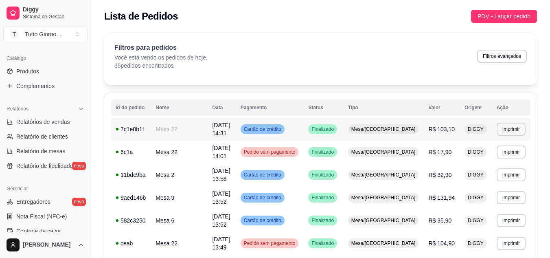
scroll to position [212, 0]
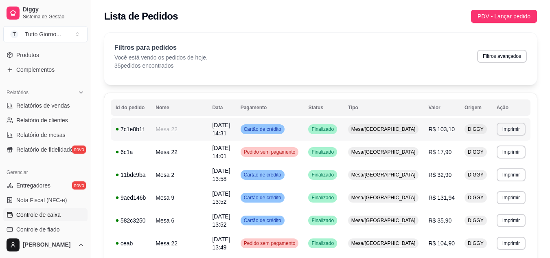
click at [51, 218] on span "Controle de caixa" at bounding box center [38, 215] width 44 height 8
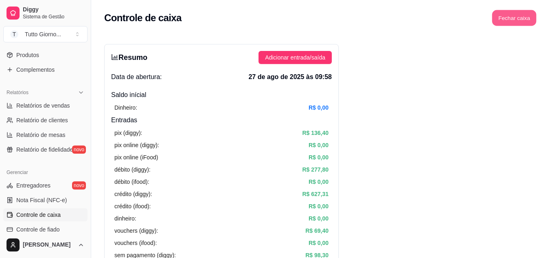
click at [522, 17] on button "Fechar caixa" at bounding box center [515, 18] width 44 height 16
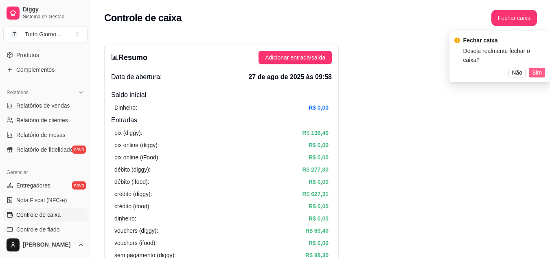
click at [539, 68] on span "Sim" at bounding box center [538, 72] width 10 height 9
